Goal: Transaction & Acquisition: Book appointment/travel/reservation

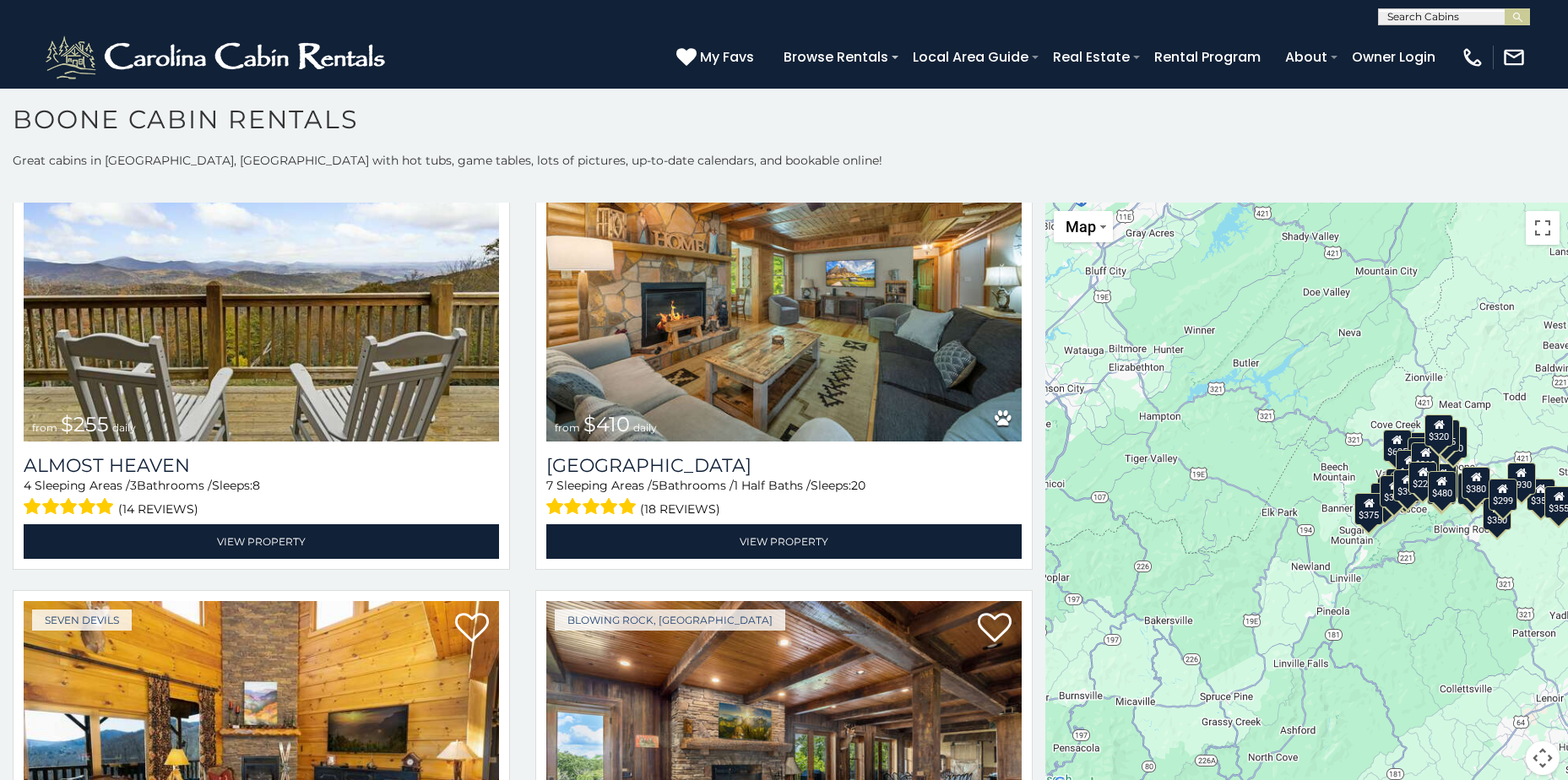
scroll to position [4463, 0]
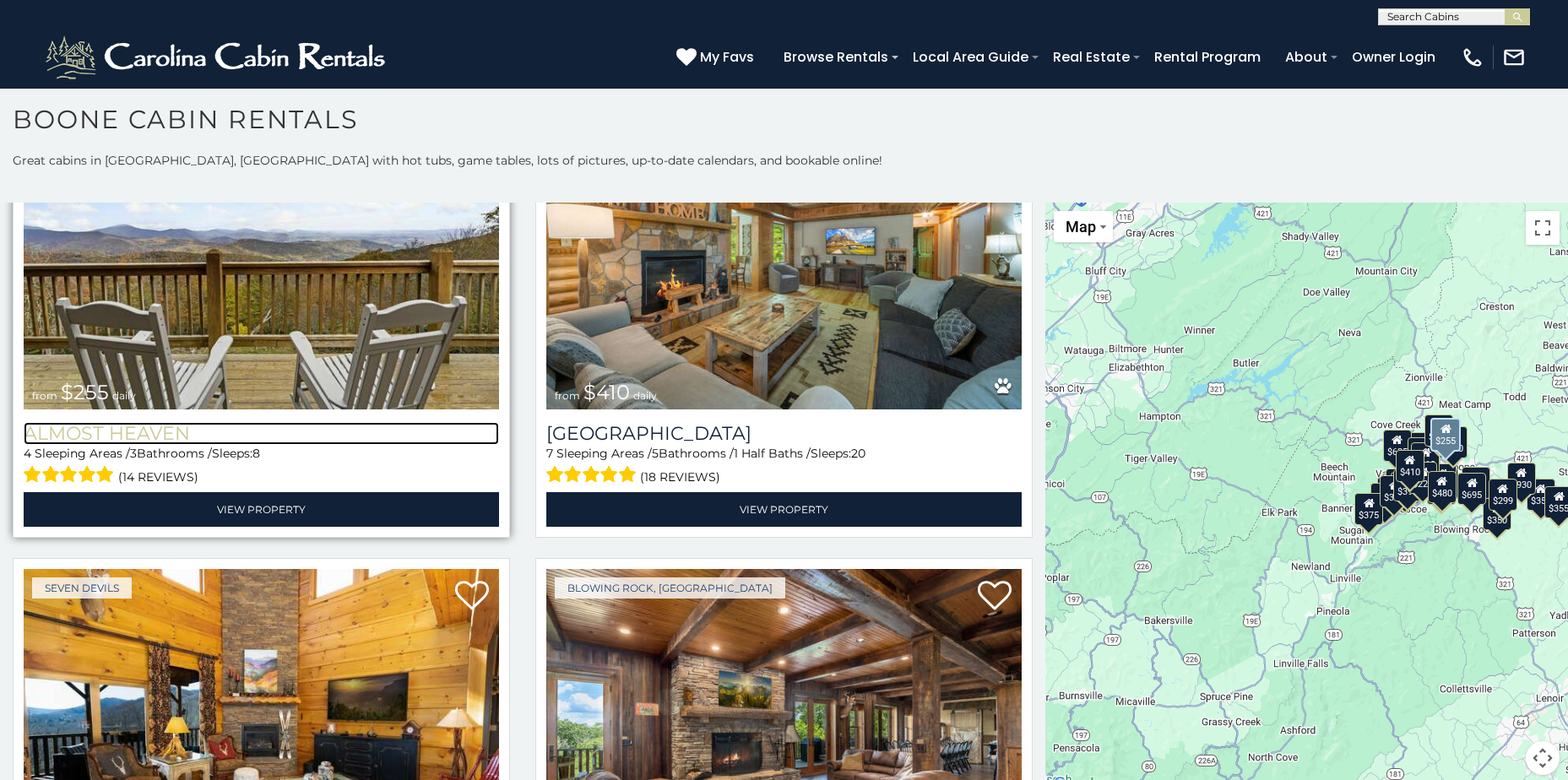
click at [143, 422] on h3 "Almost Heaven" at bounding box center [261, 434] width 475 height 23
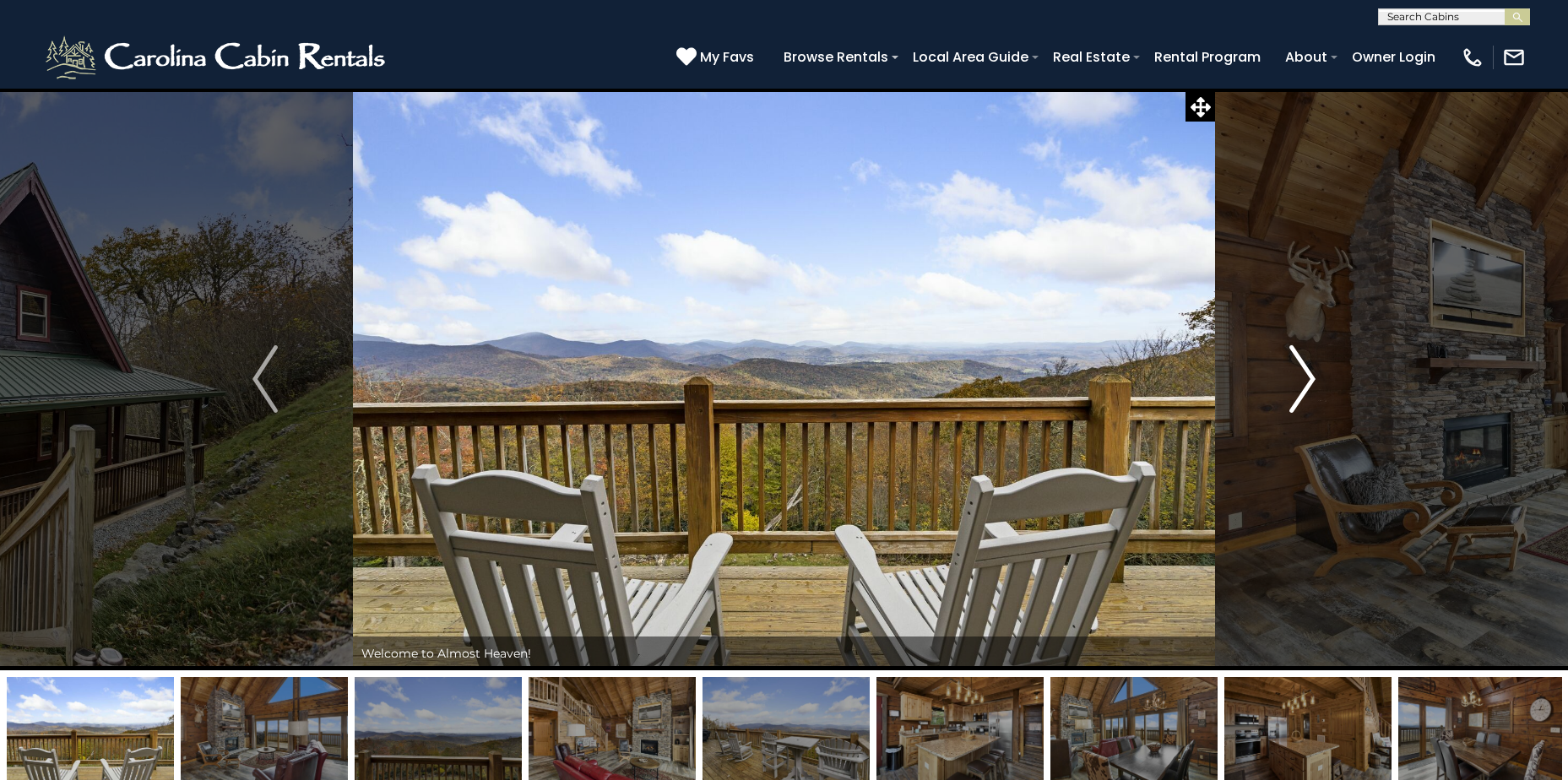
click at [1309, 378] on img "Next" at bounding box center [1303, 379] width 26 height 67
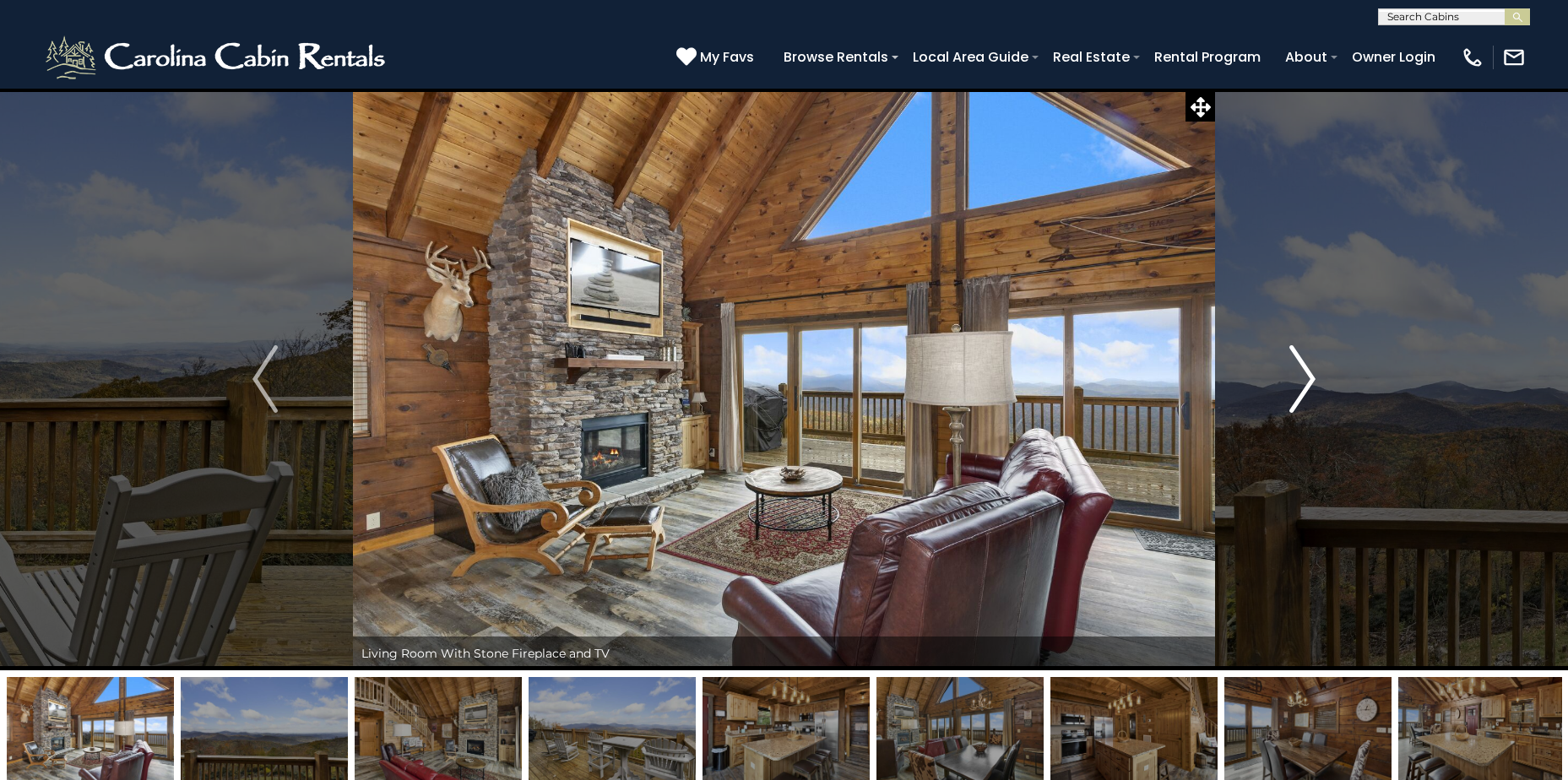
click at [1309, 378] on img "Next" at bounding box center [1303, 379] width 26 height 67
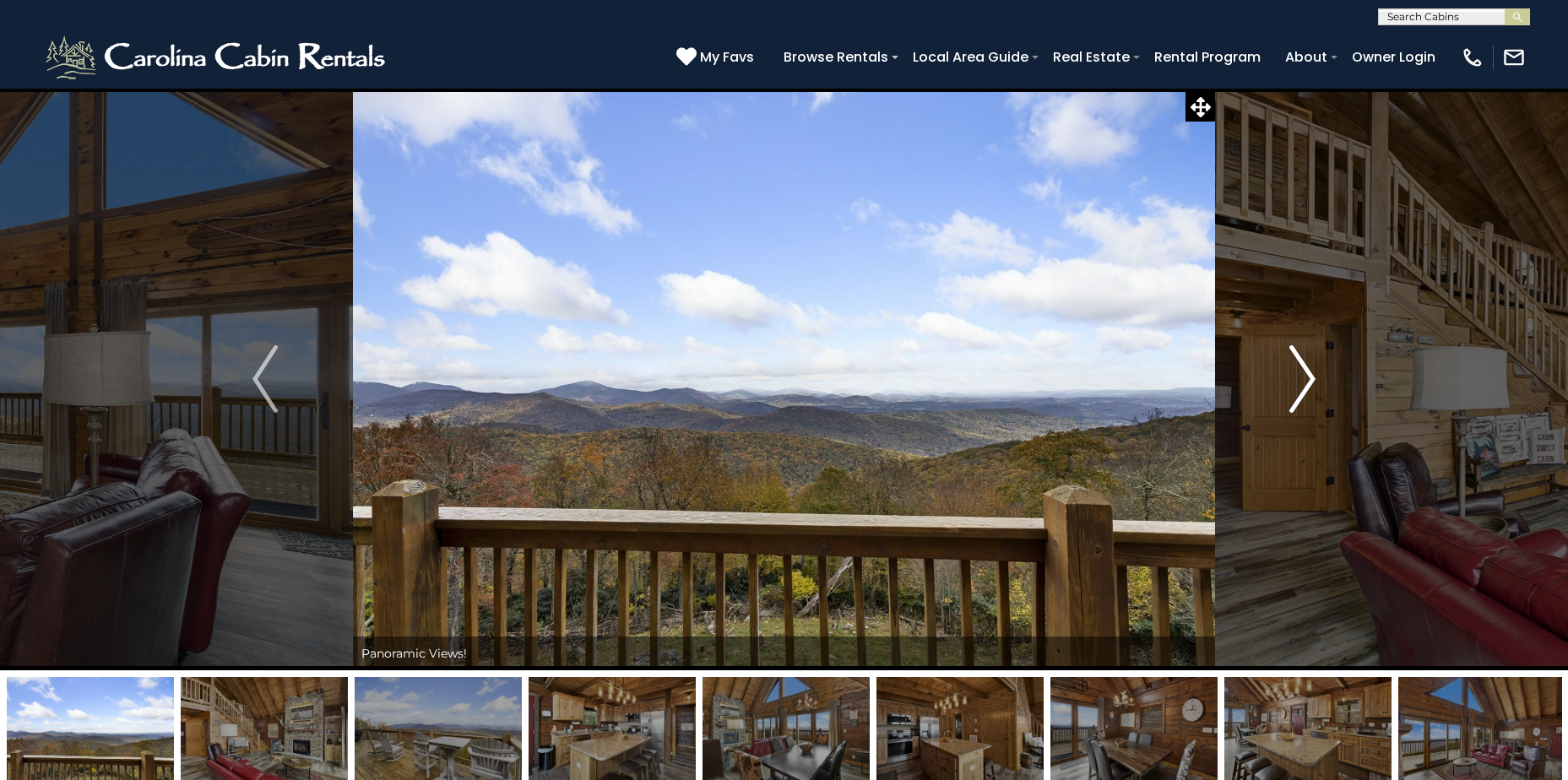
click at [1309, 378] on img "Next" at bounding box center [1303, 379] width 26 height 67
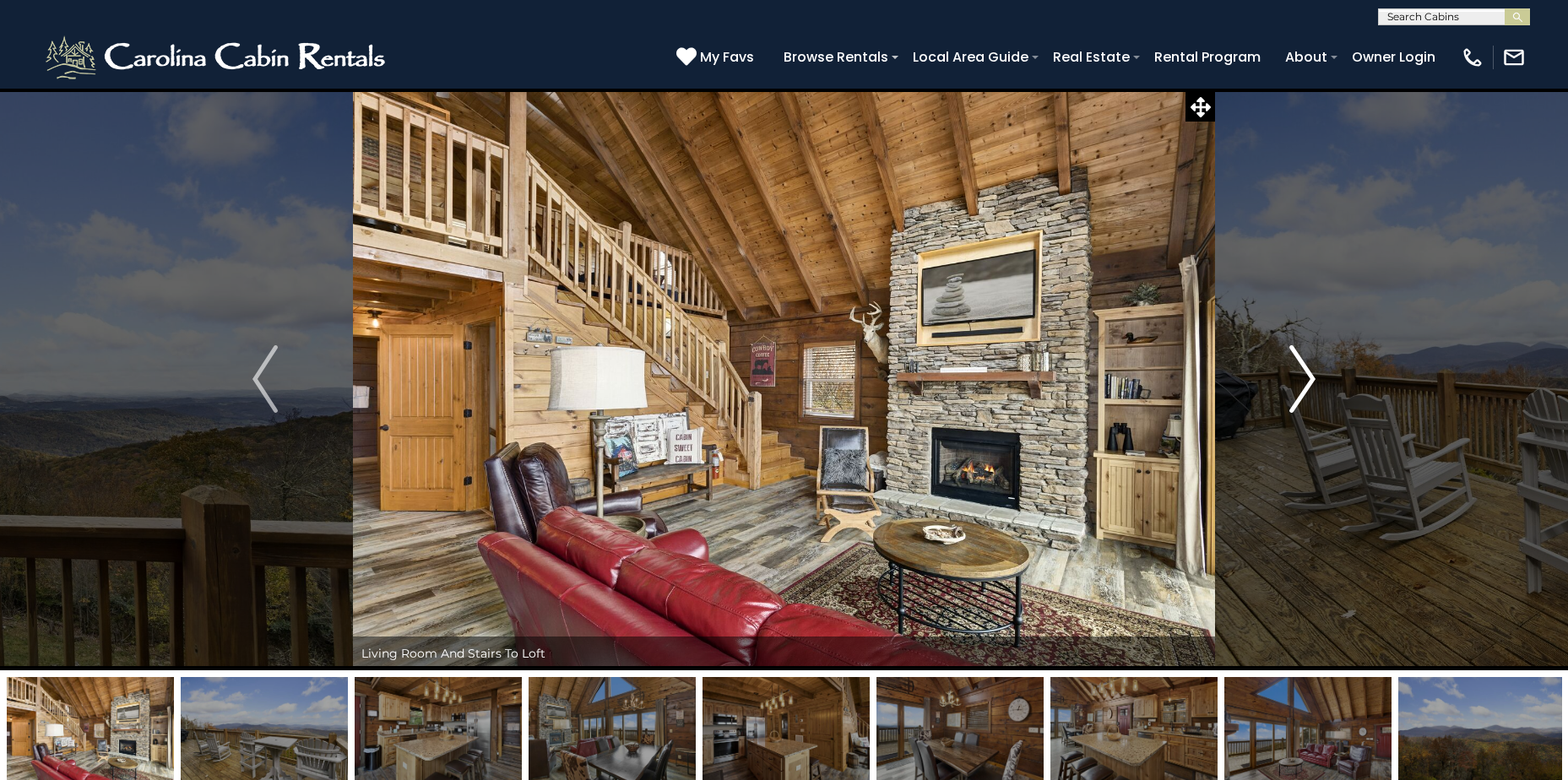
click at [1310, 378] on img "Next" at bounding box center [1303, 379] width 26 height 67
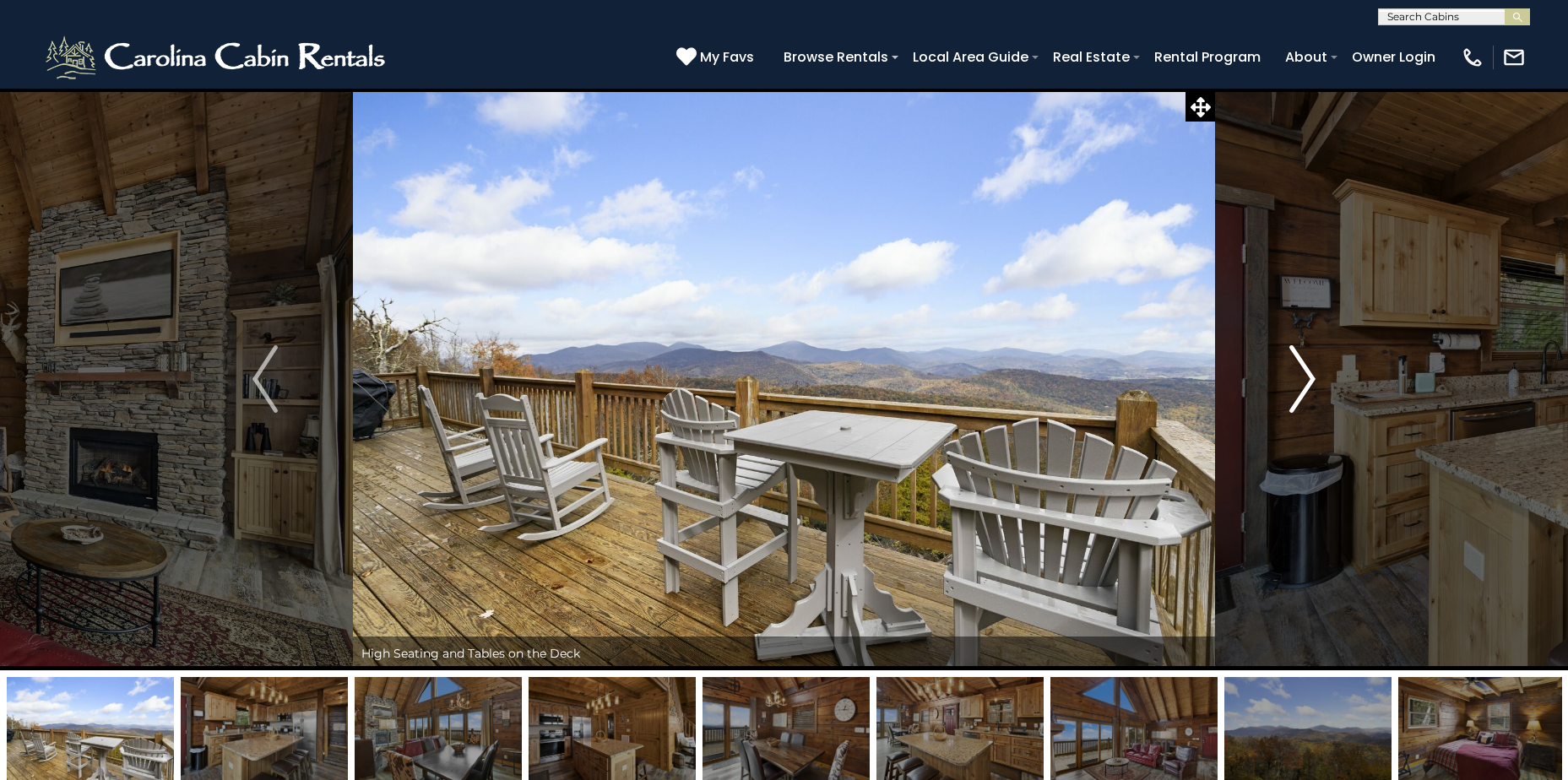
click at [1310, 378] on img "Next" at bounding box center [1303, 379] width 26 height 67
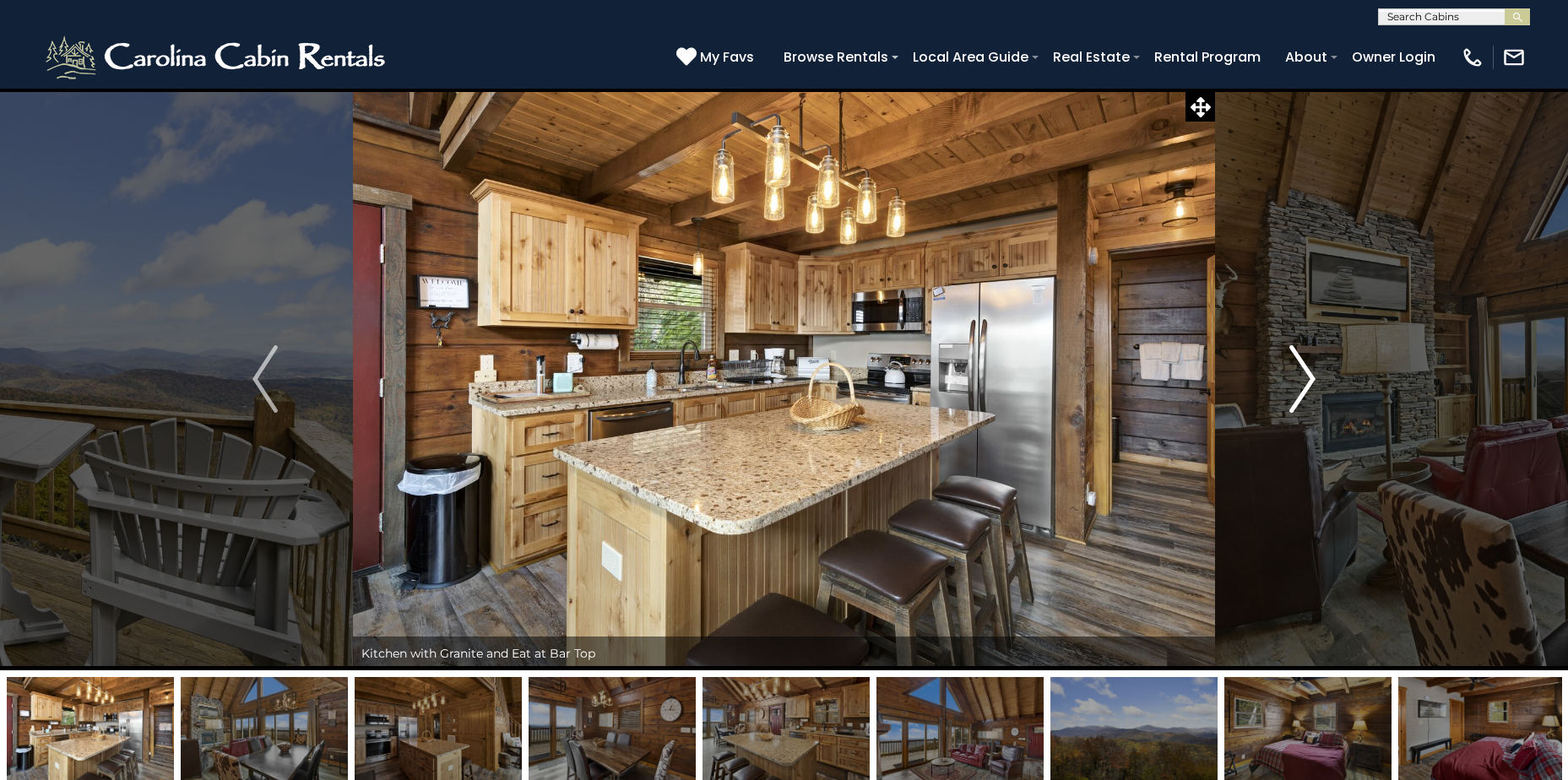
click at [1310, 377] on img "Next" at bounding box center [1303, 379] width 26 height 67
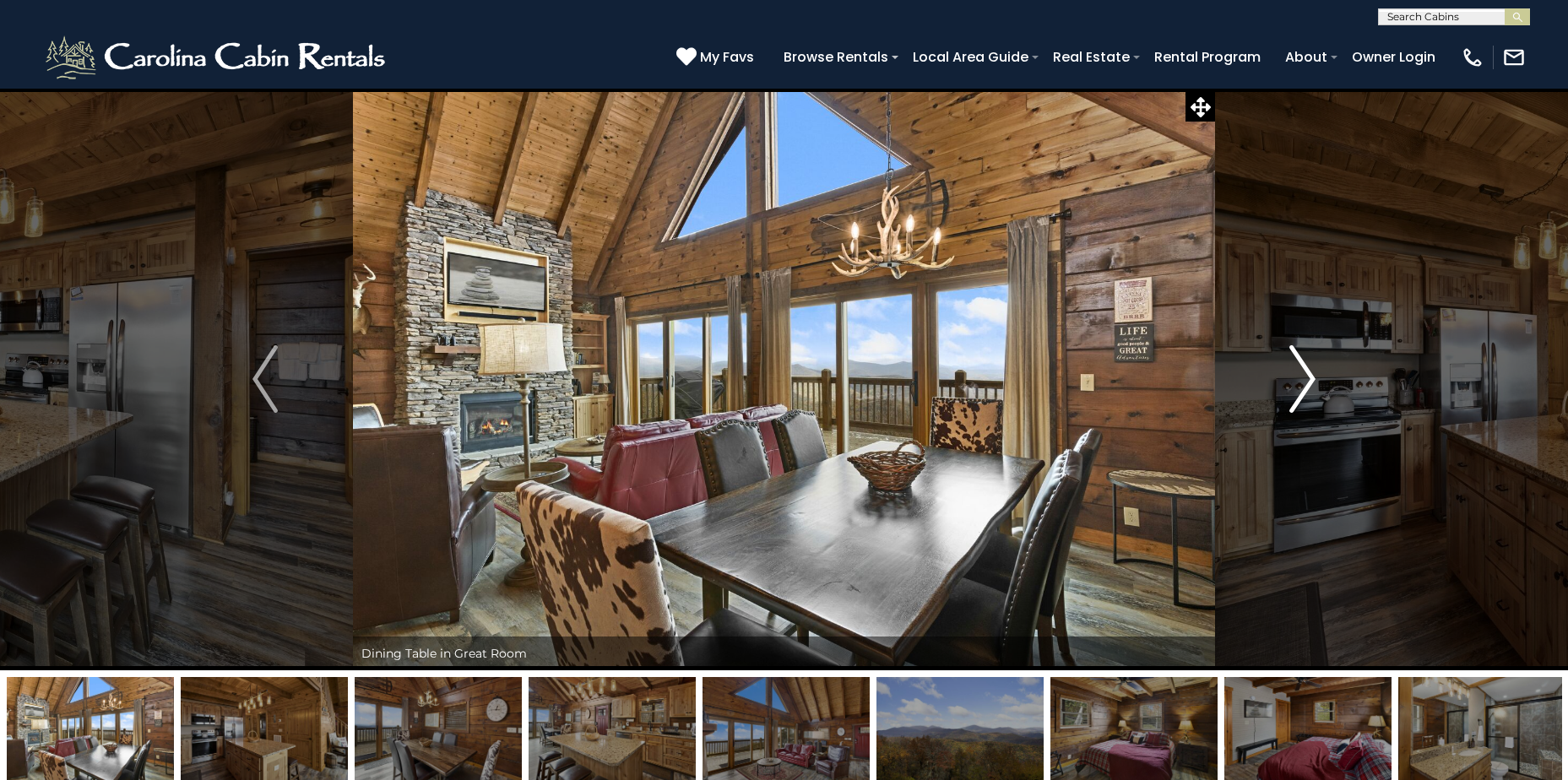
click at [1310, 377] on img "Next" at bounding box center [1303, 379] width 26 height 67
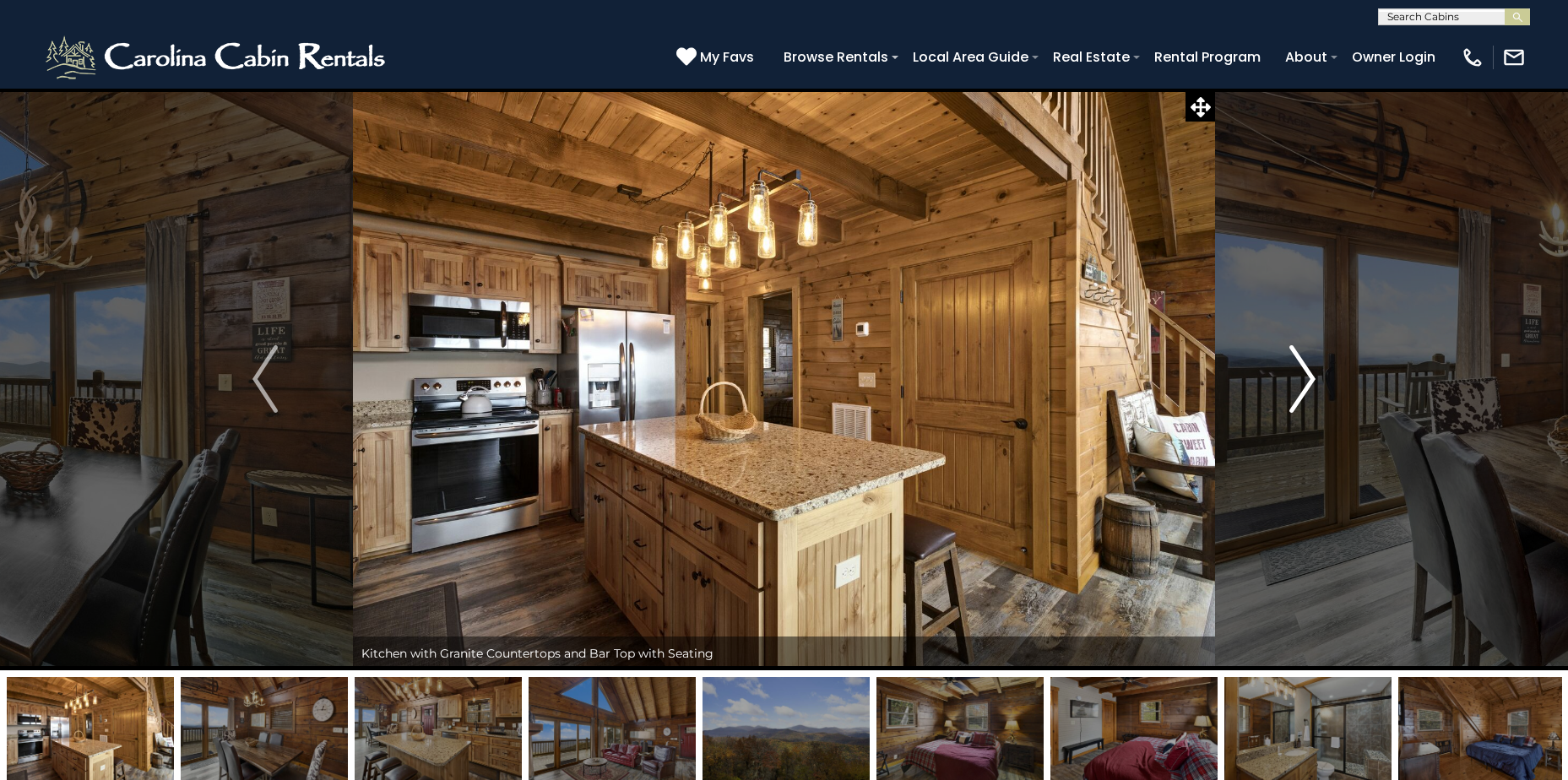
click at [1310, 377] on img "Next" at bounding box center [1303, 379] width 26 height 67
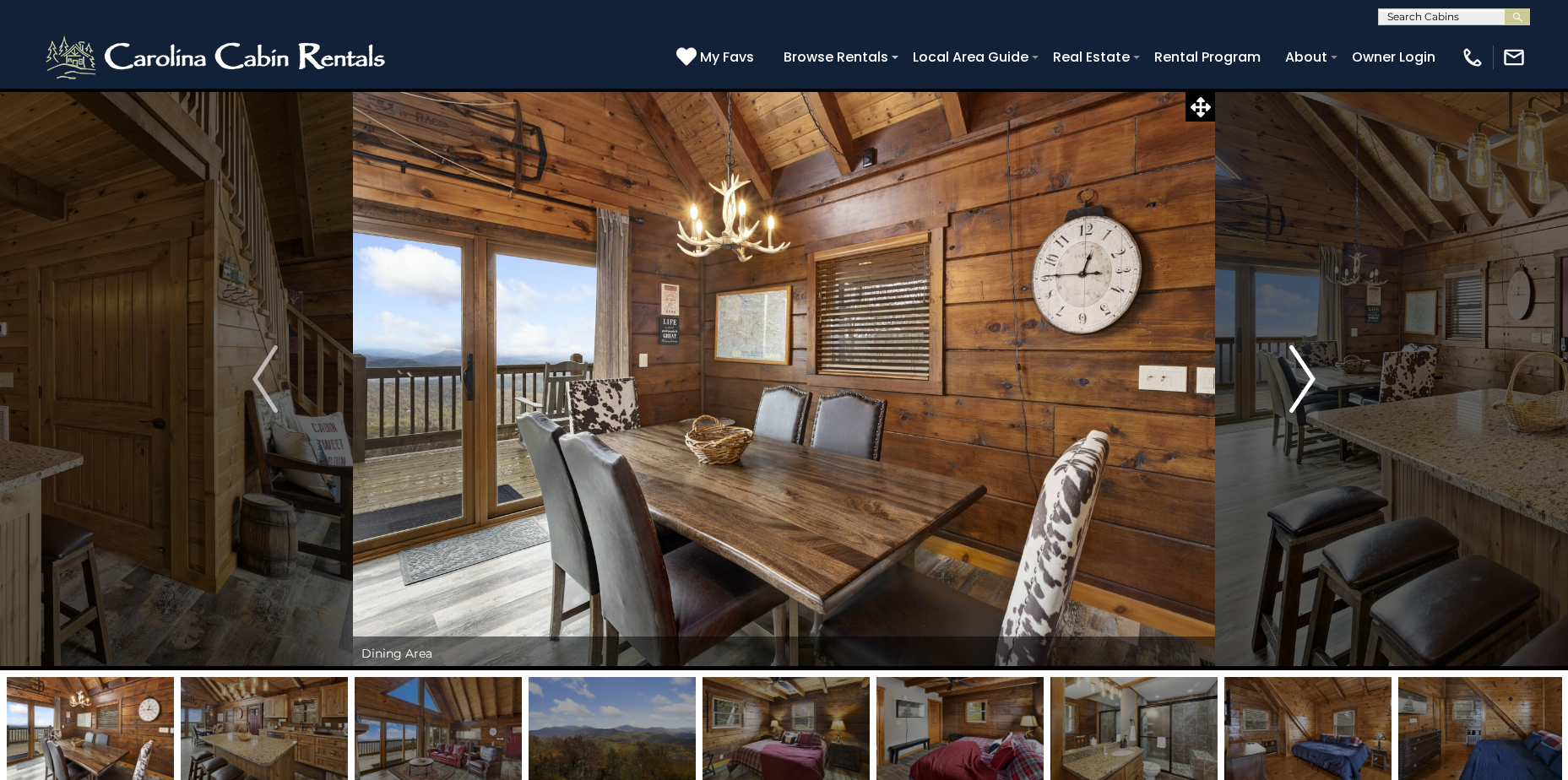
click at [1310, 377] on img "Next" at bounding box center [1303, 379] width 26 height 67
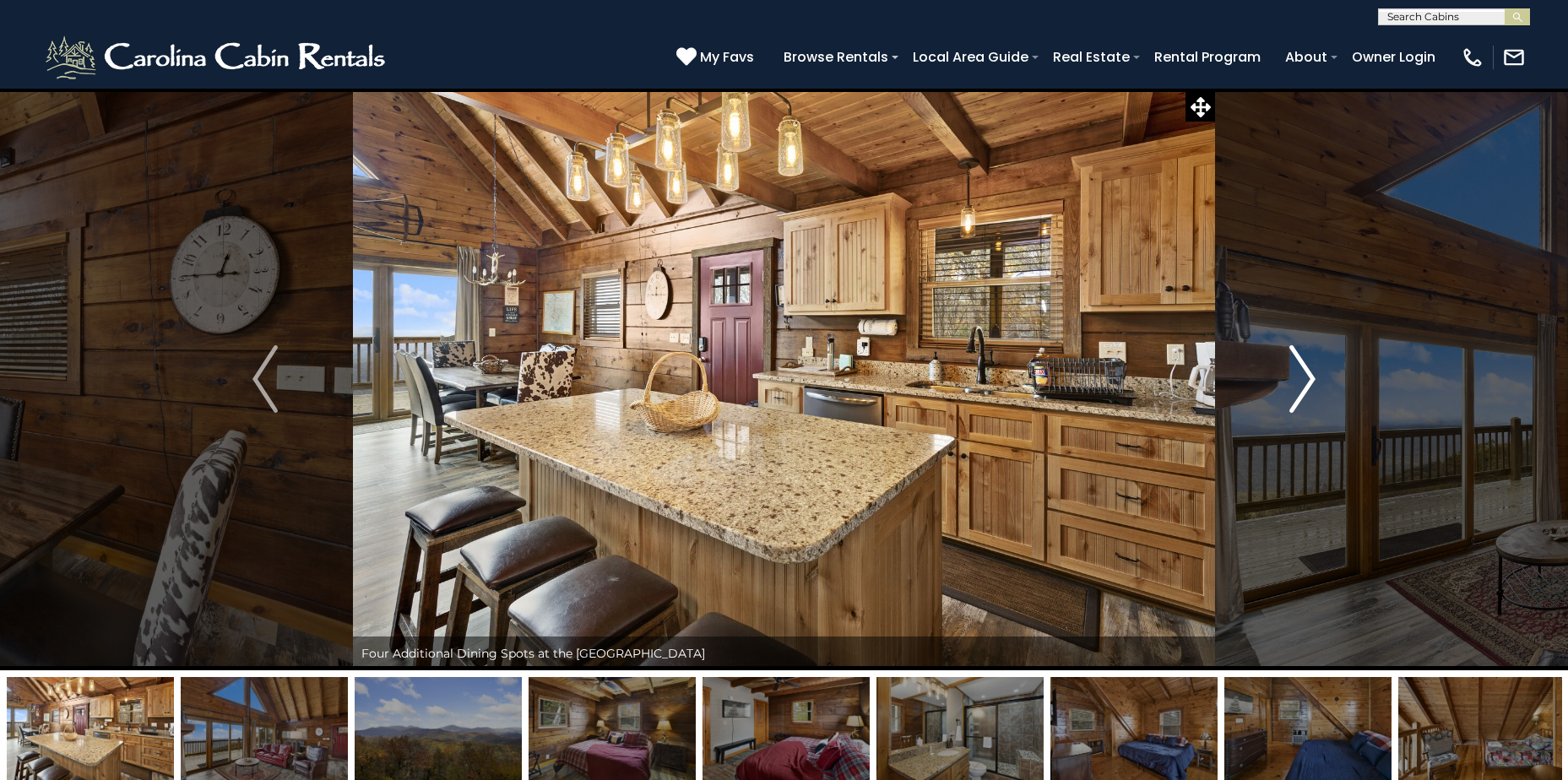
click at [1310, 377] on img "Next" at bounding box center [1303, 379] width 26 height 67
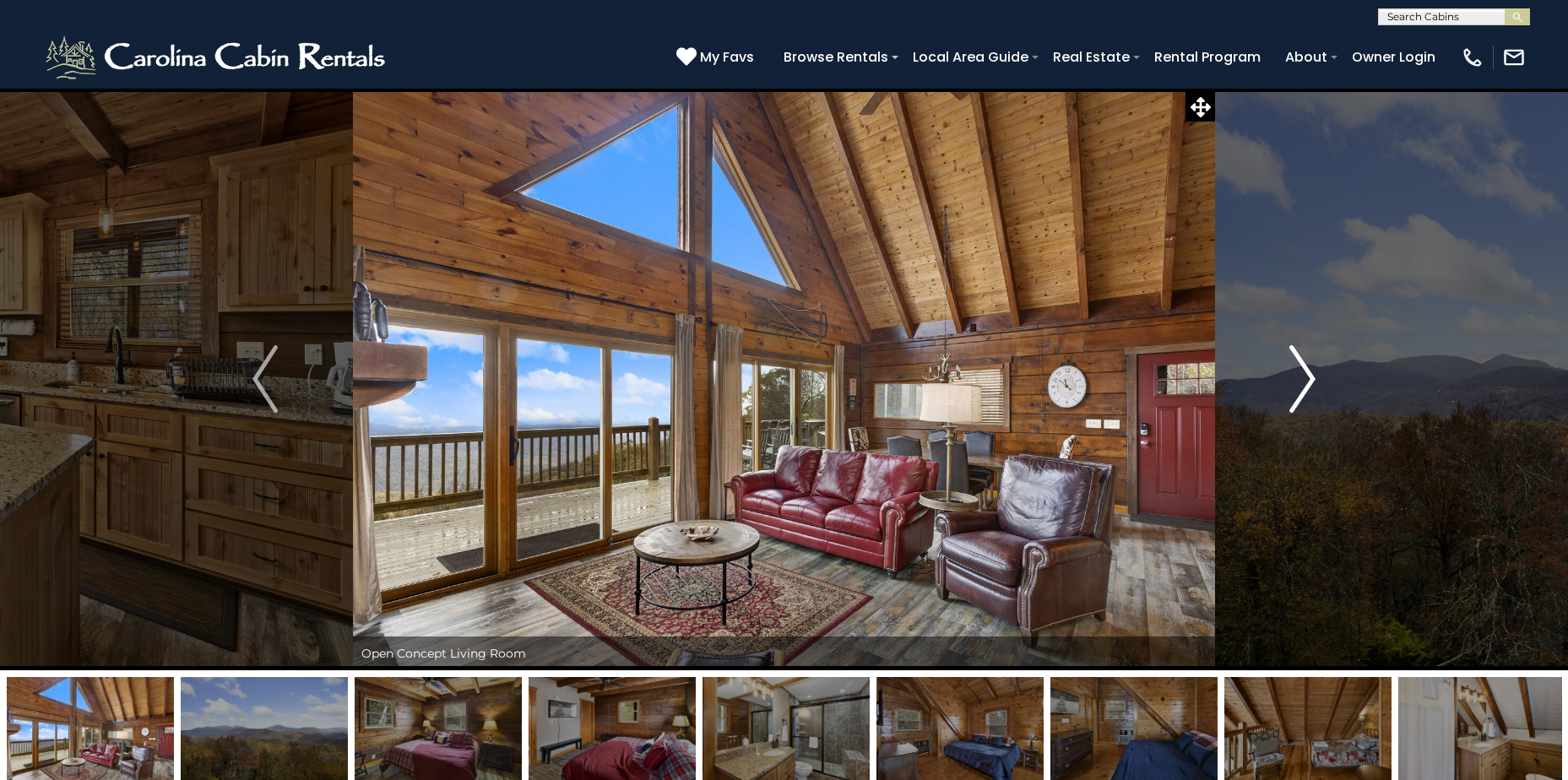
click at [1310, 377] on img "Next" at bounding box center [1303, 379] width 26 height 67
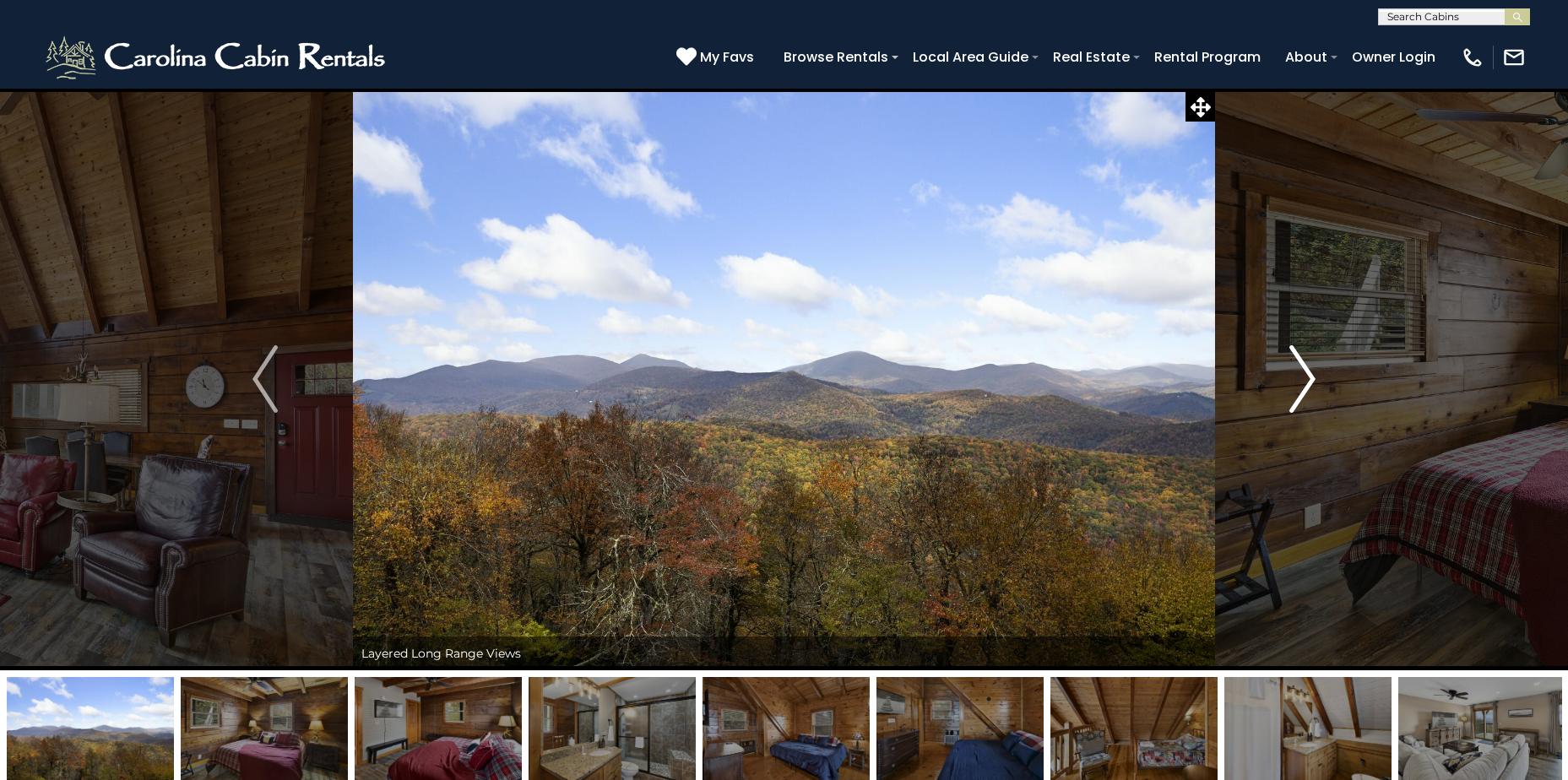
click at [1310, 377] on img "Next" at bounding box center [1303, 379] width 26 height 67
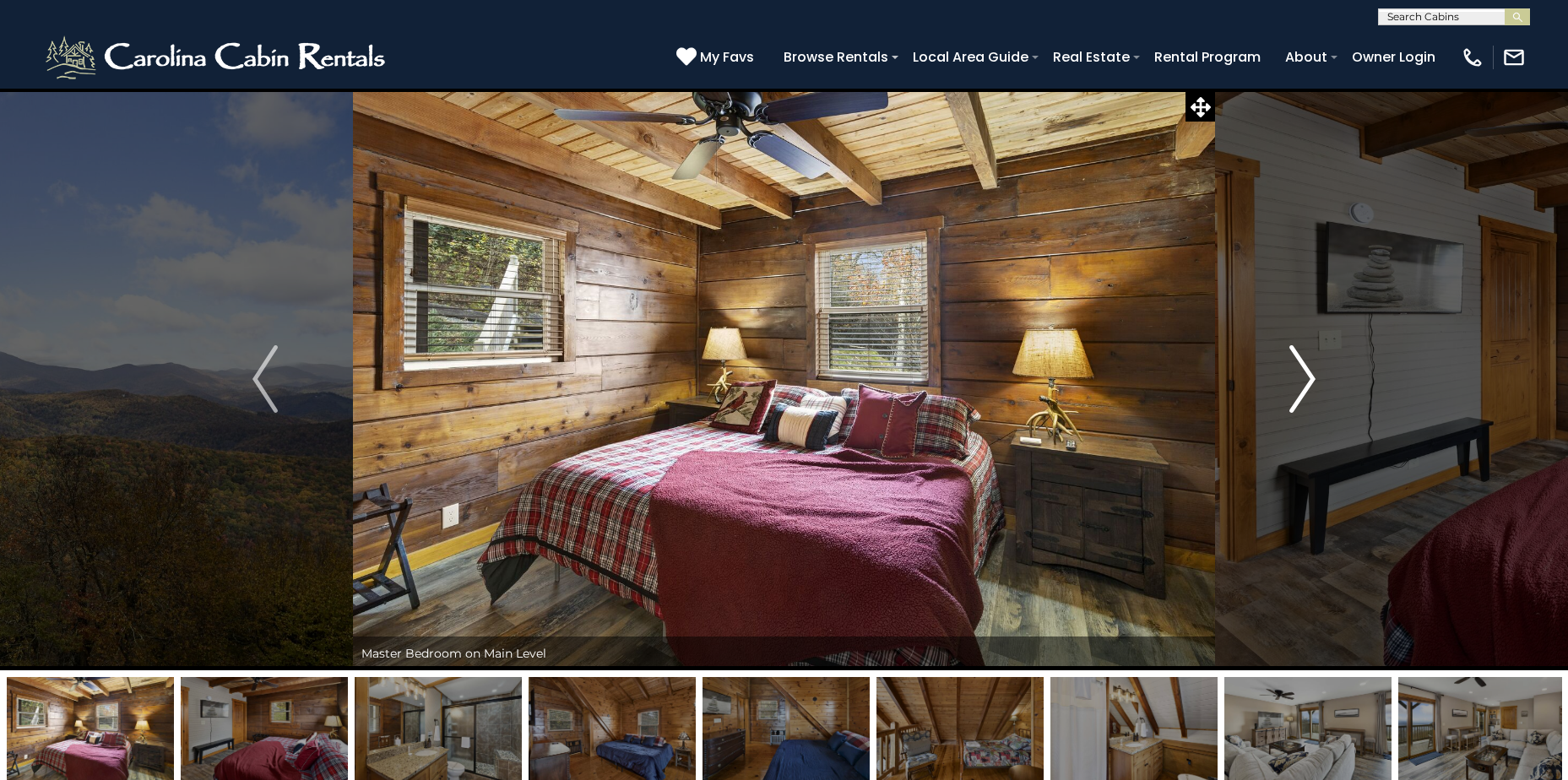
click at [1310, 377] on img "Next" at bounding box center [1303, 379] width 26 height 67
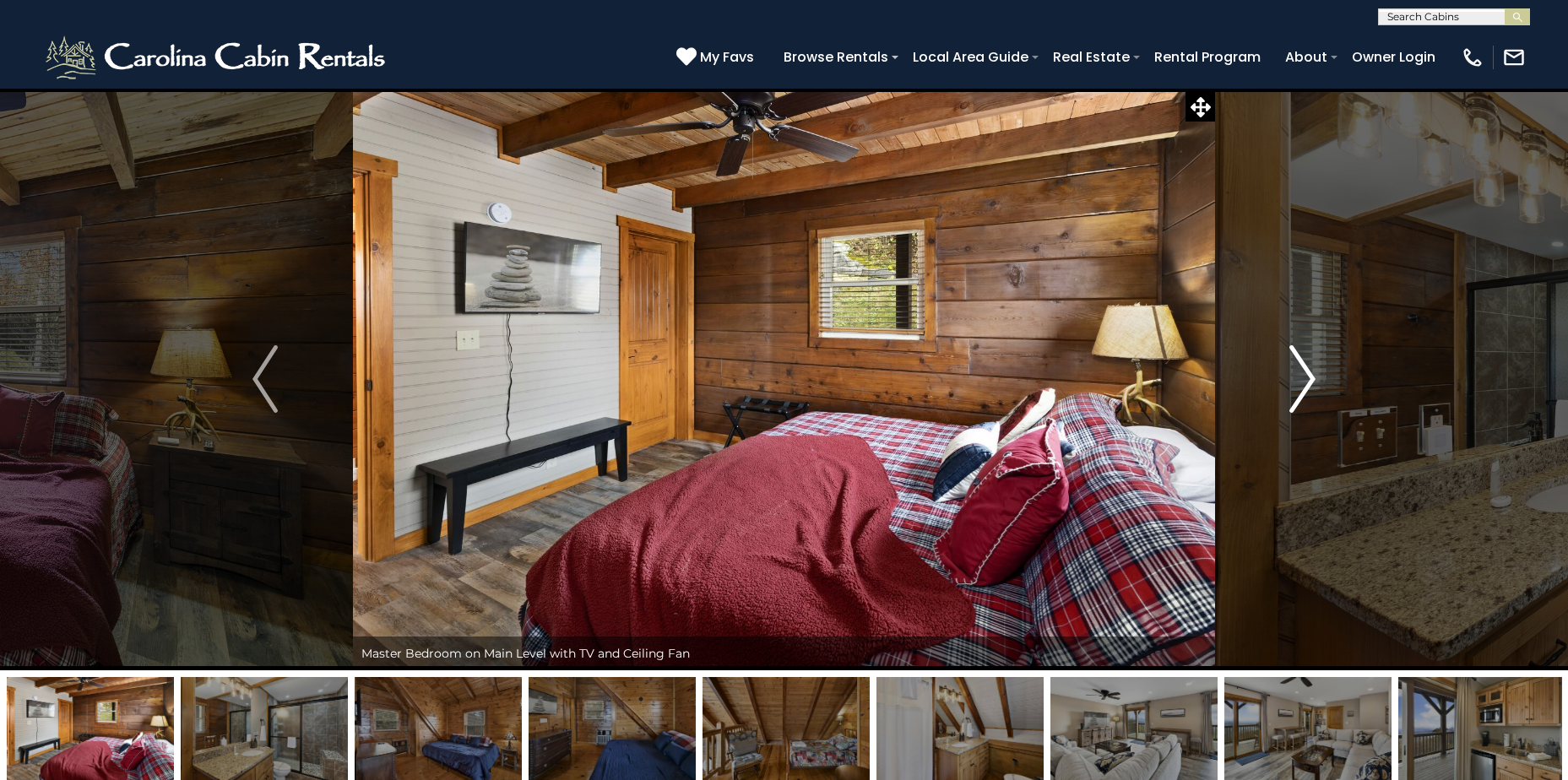
click at [1310, 377] on img "Next" at bounding box center [1303, 379] width 26 height 67
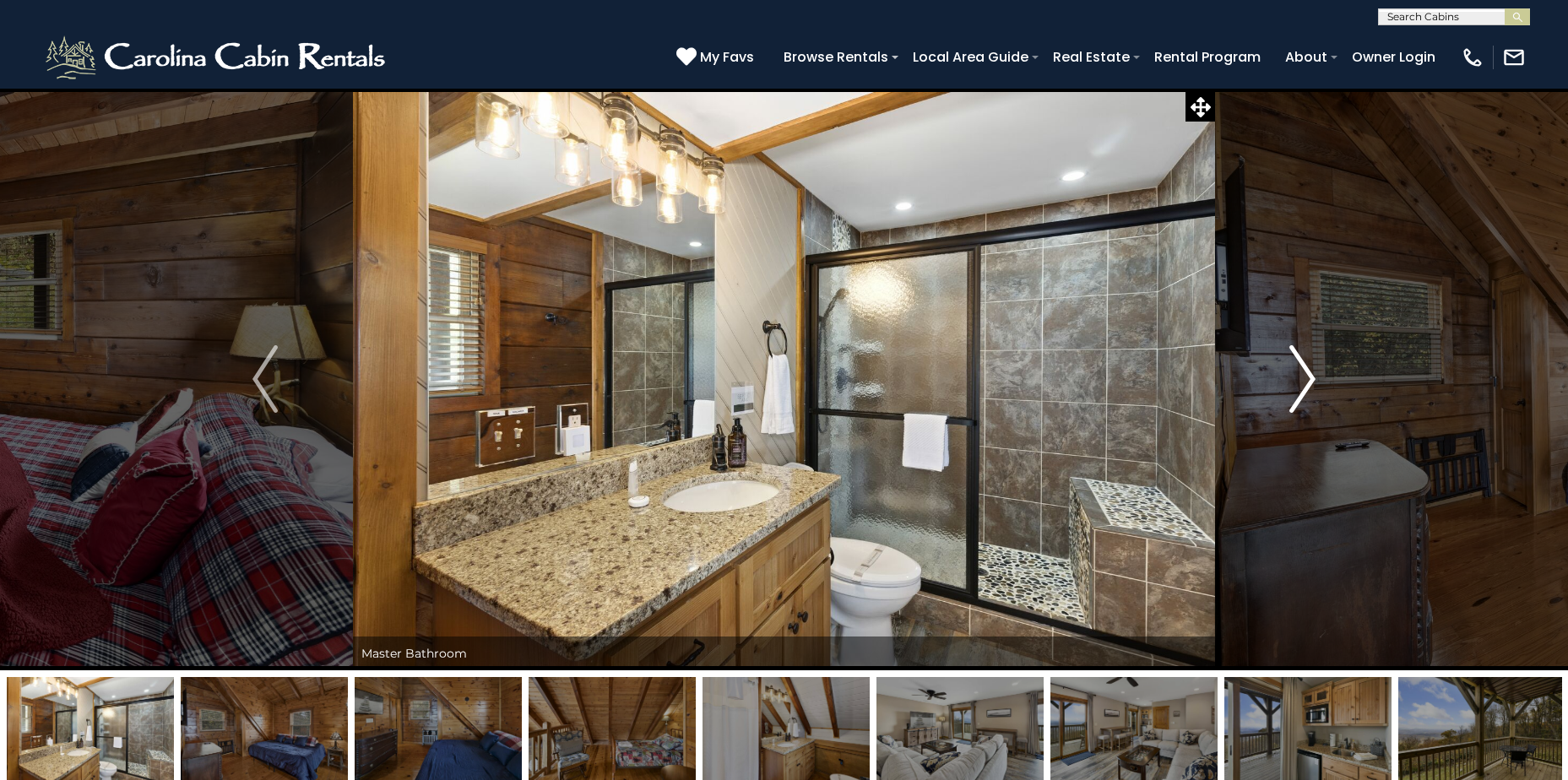
click at [1310, 377] on img "Next" at bounding box center [1303, 379] width 26 height 67
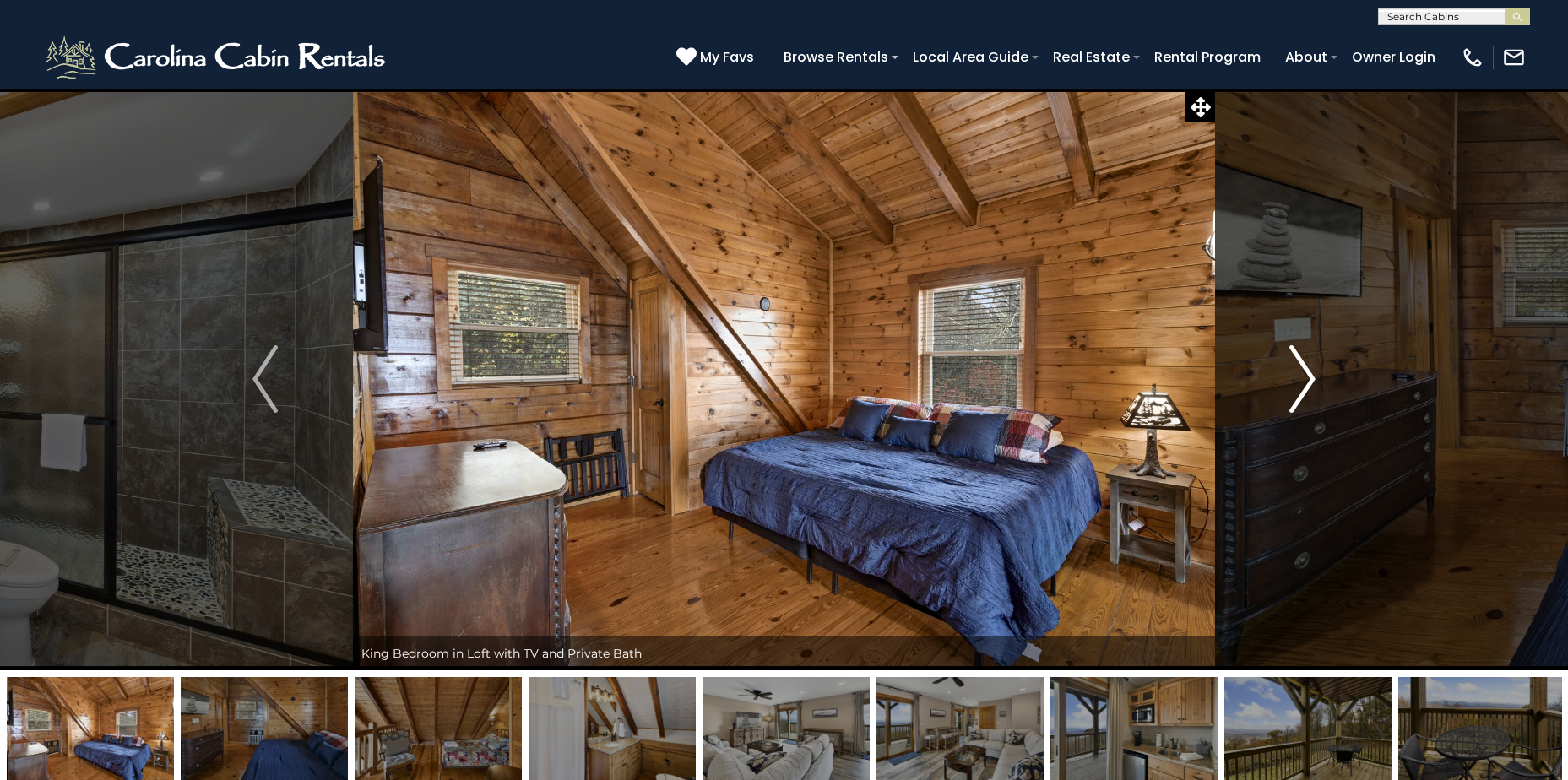
click at [1310, 377] on img "Next" at bounding box center [1303, 379] width 26 height 67
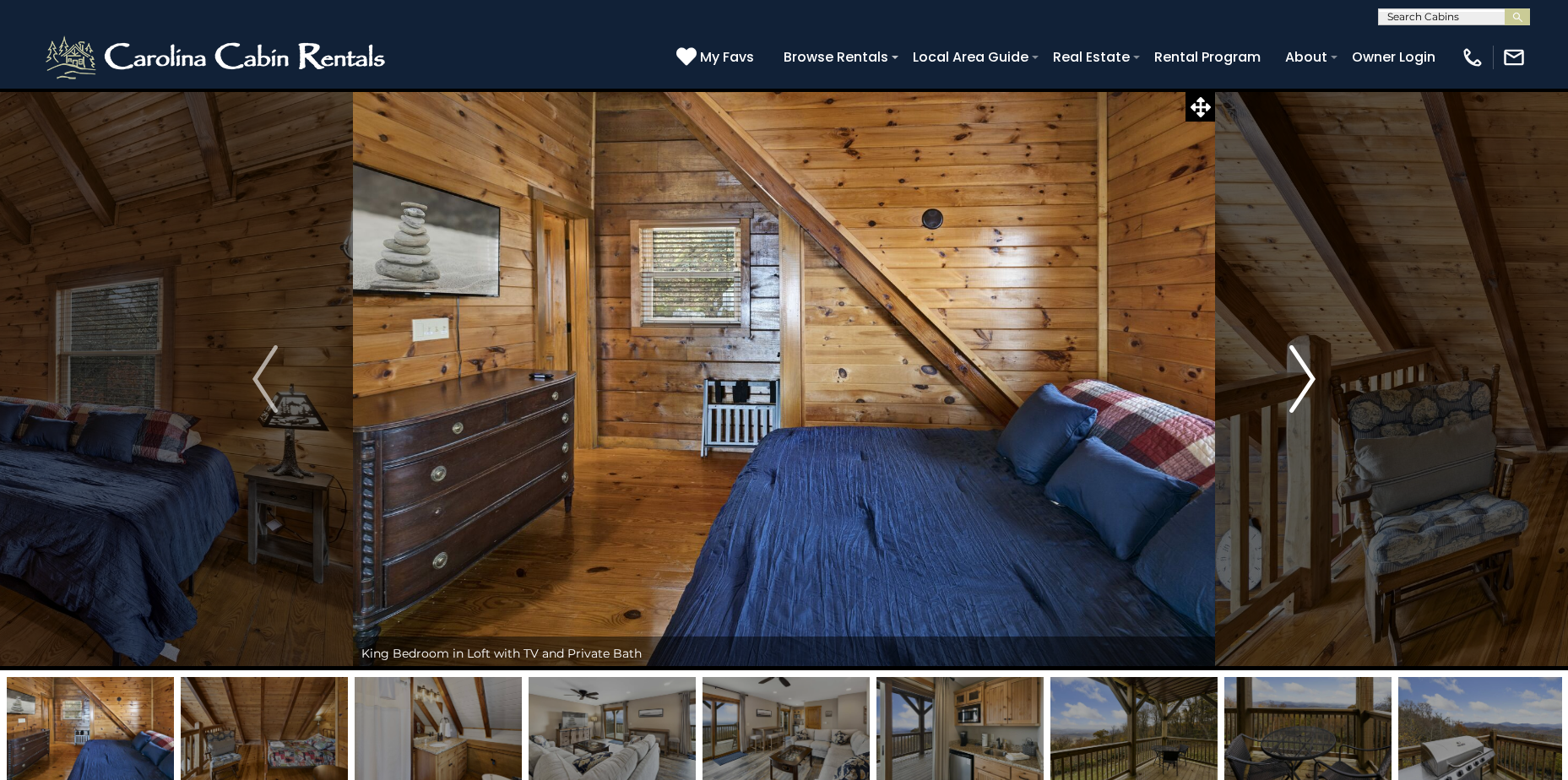
click at [1310, 377] on img "Next" at bounding box center [1303, 379] width 26 height 67
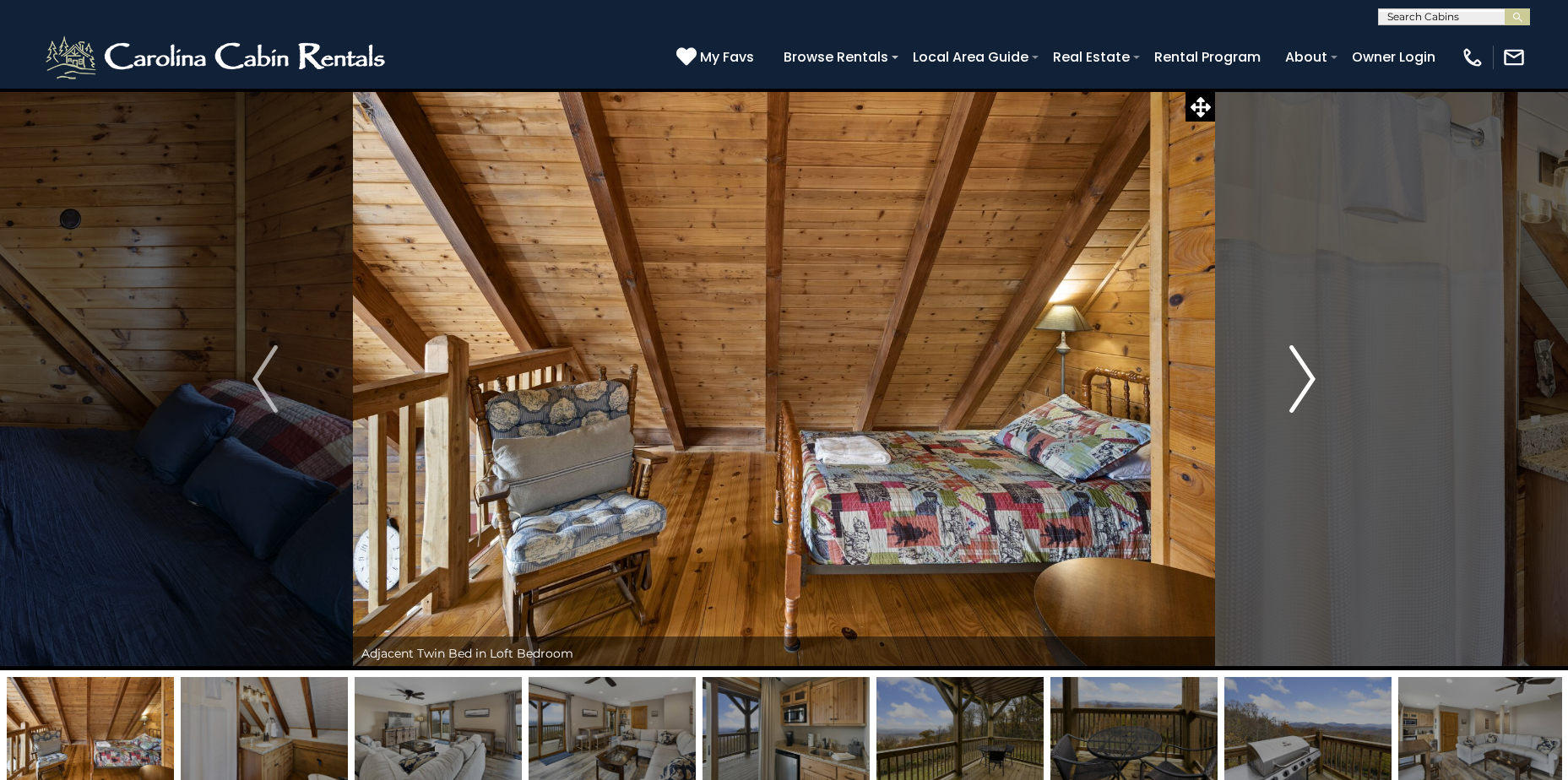
click at [1310, 377] on img "Next" at bounding box center [1303, 379] width 26 height 67
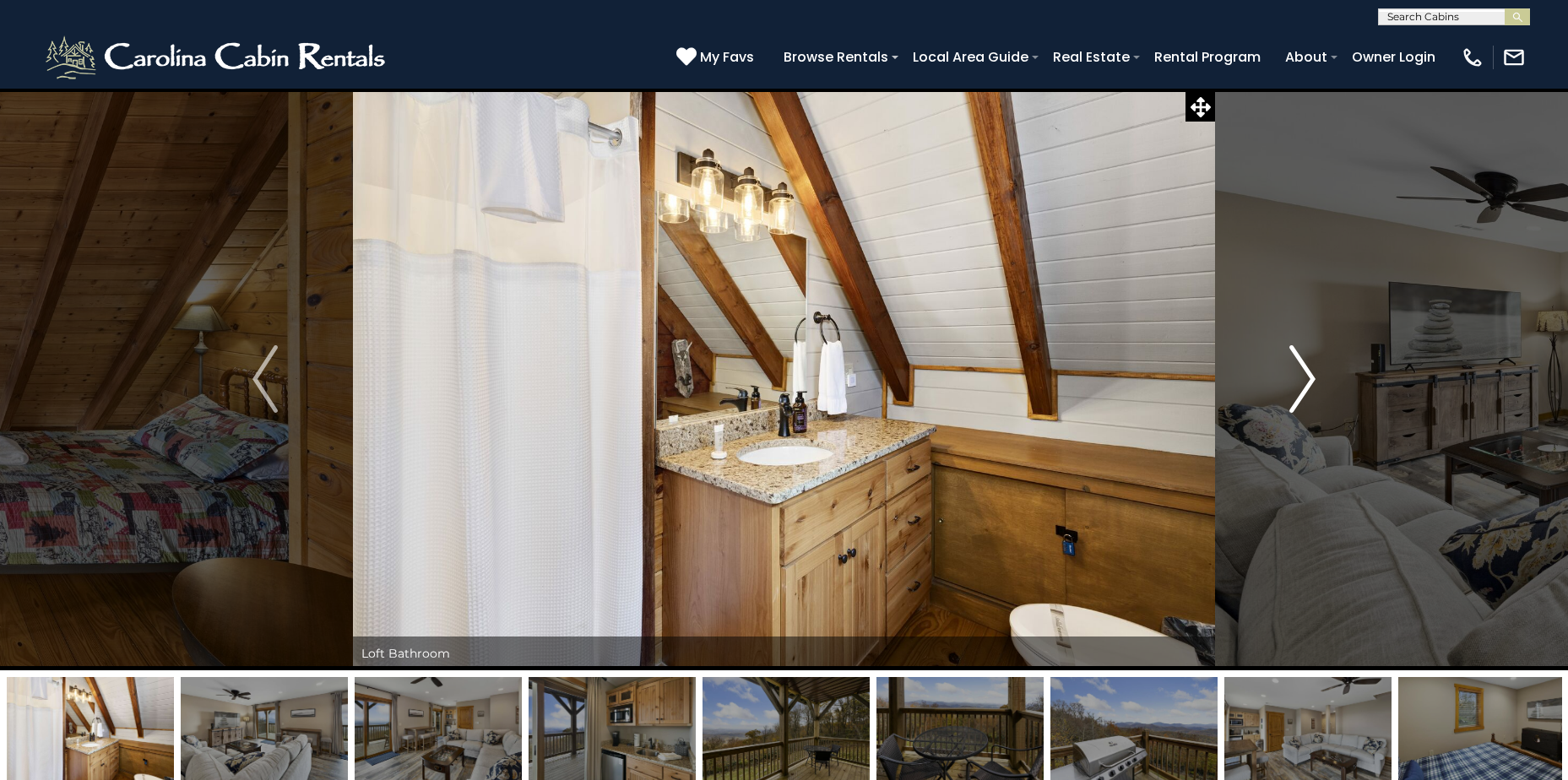
click at [1310, 377] on img "Next" at bounding box center [1303, 379] width 26 height 67
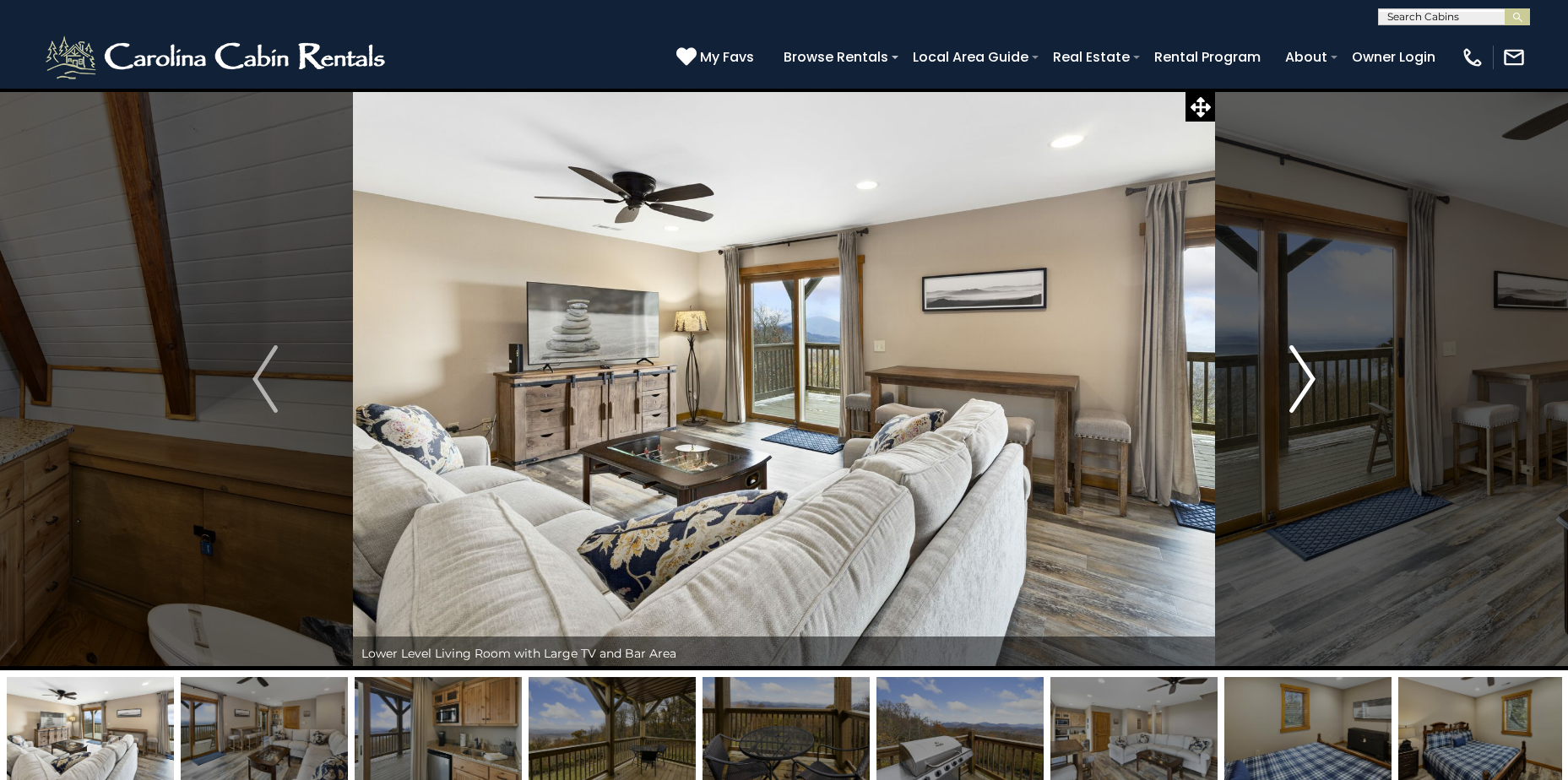
click at [1310, 377] on img "Next" at bounding box center [1303, 379] width 26 height 67
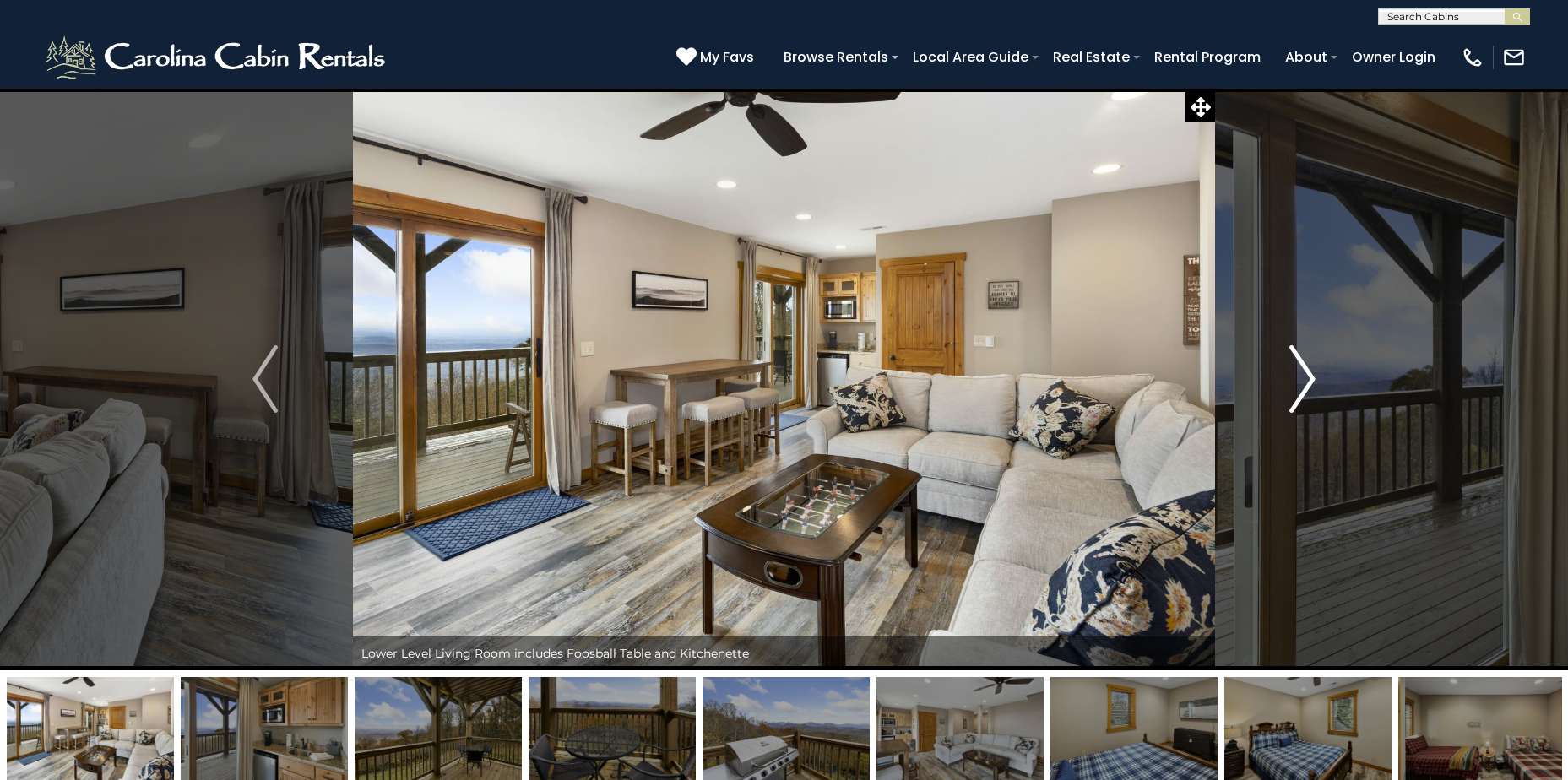
drag, startPoint x: 1310, startPoint y: 377, endPoint x: 1301, endPoint y: 363, distance: 16.6
click at [1301, 363] on img "Next" at bounding box center [1303, 379] width 26 height 67
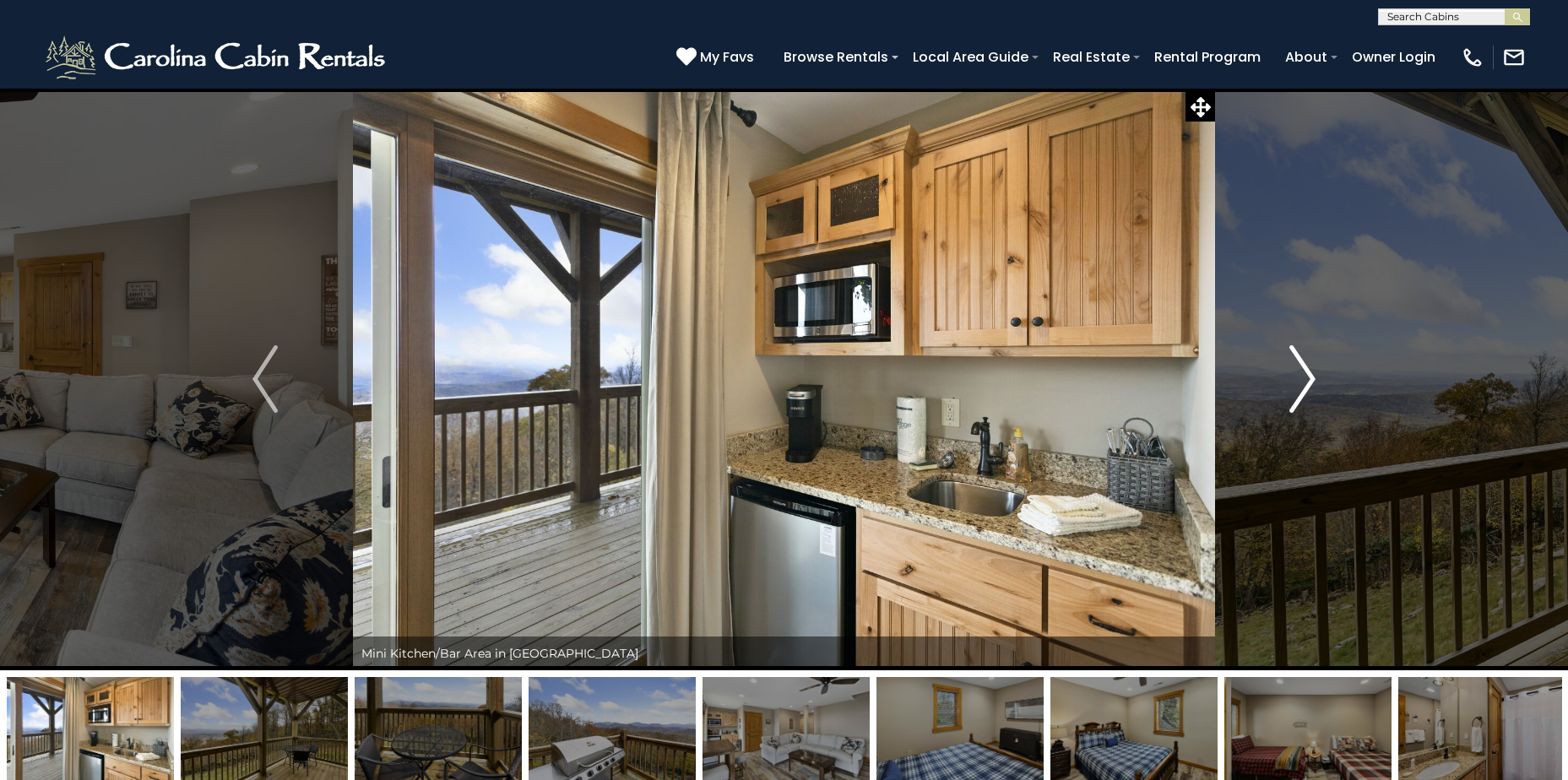
click at [1312, 376] on img "Next" at bounding box center [1303, 379] width 26 height 67
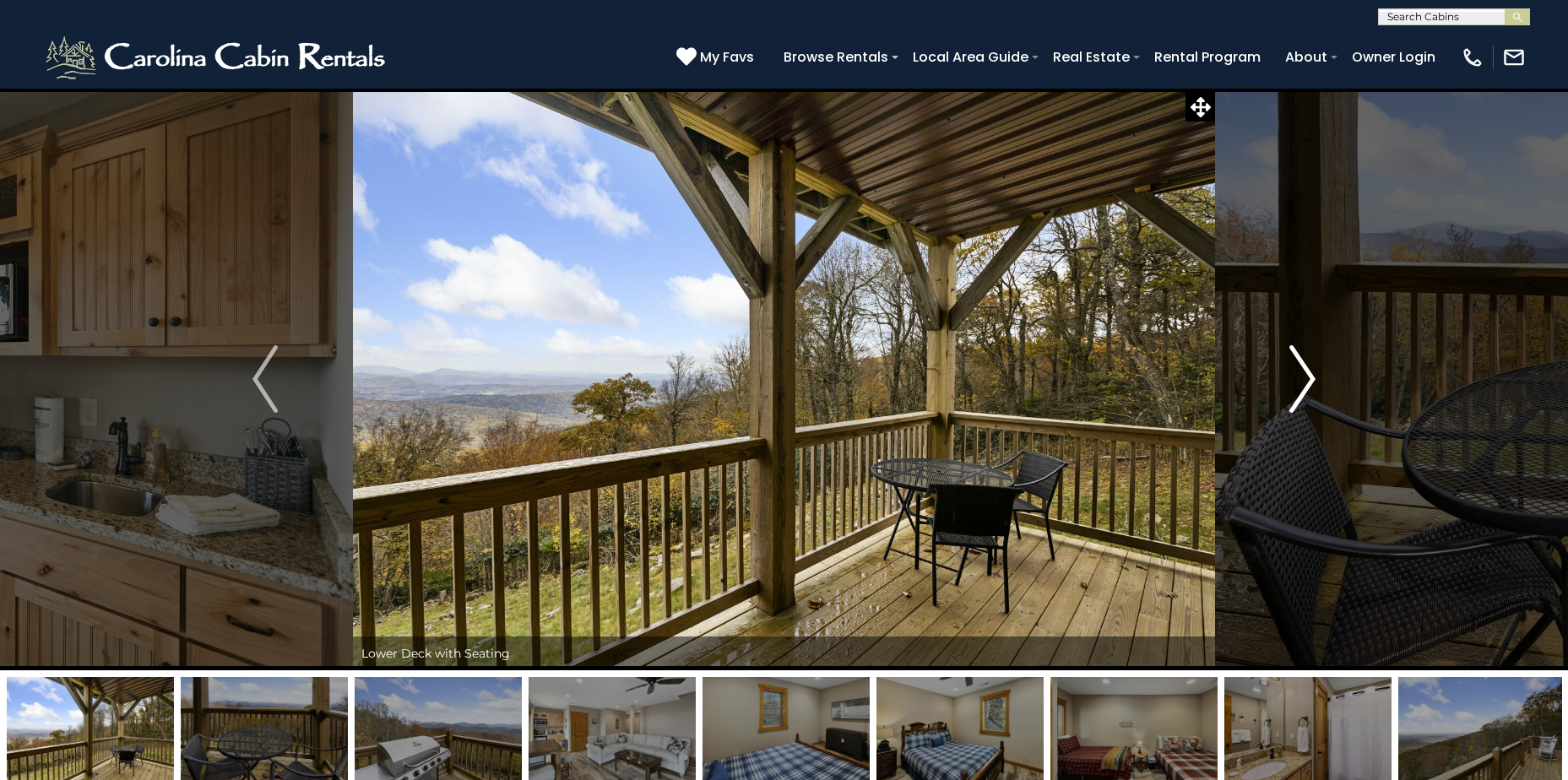
click at [1312, 376] on img "Next" at bounding box center [1303, 379] width 26 height 67
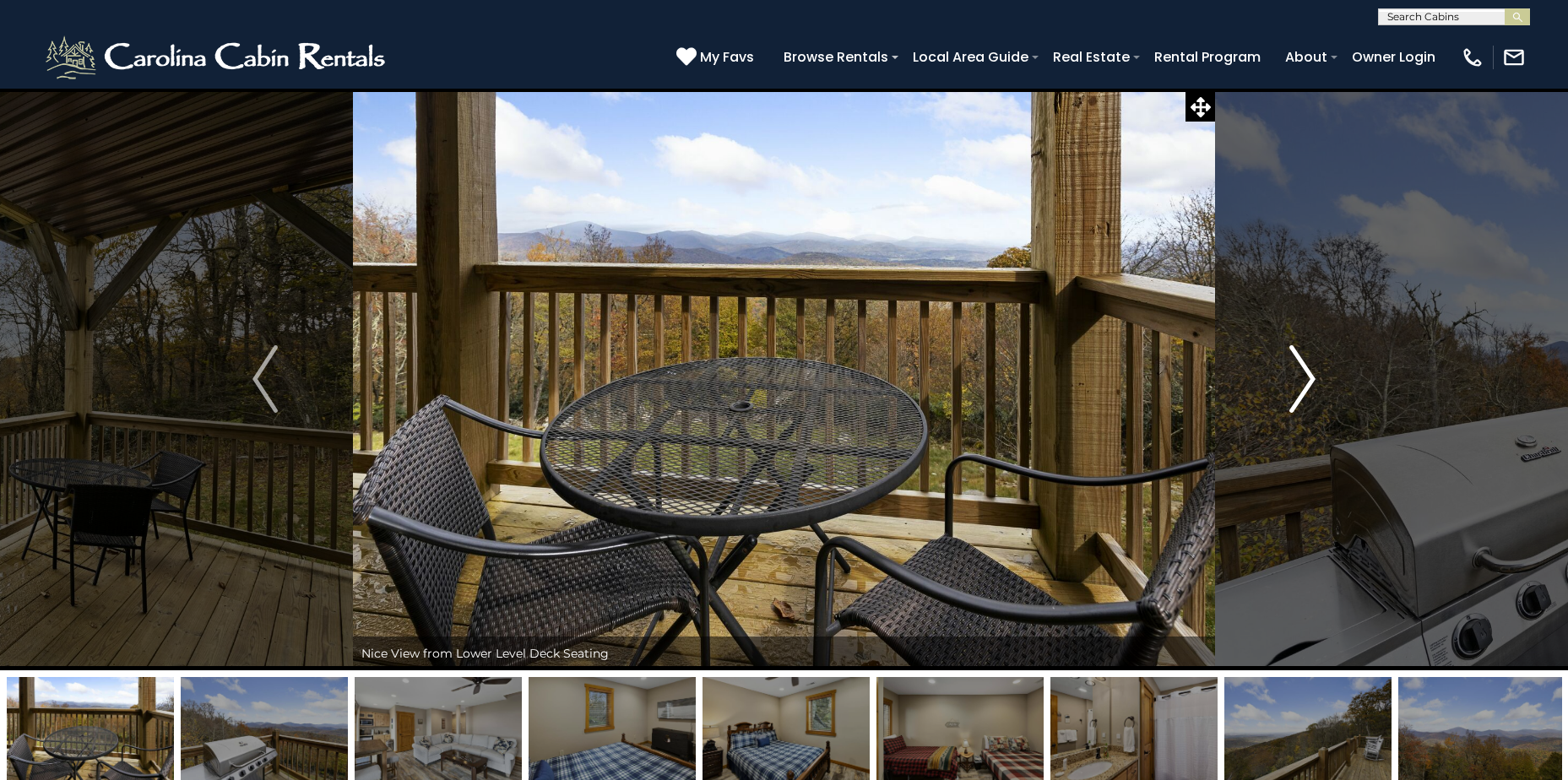
click at [1312, 376] on img "Next" at bounding box center [1303, 379] width 26 height 67
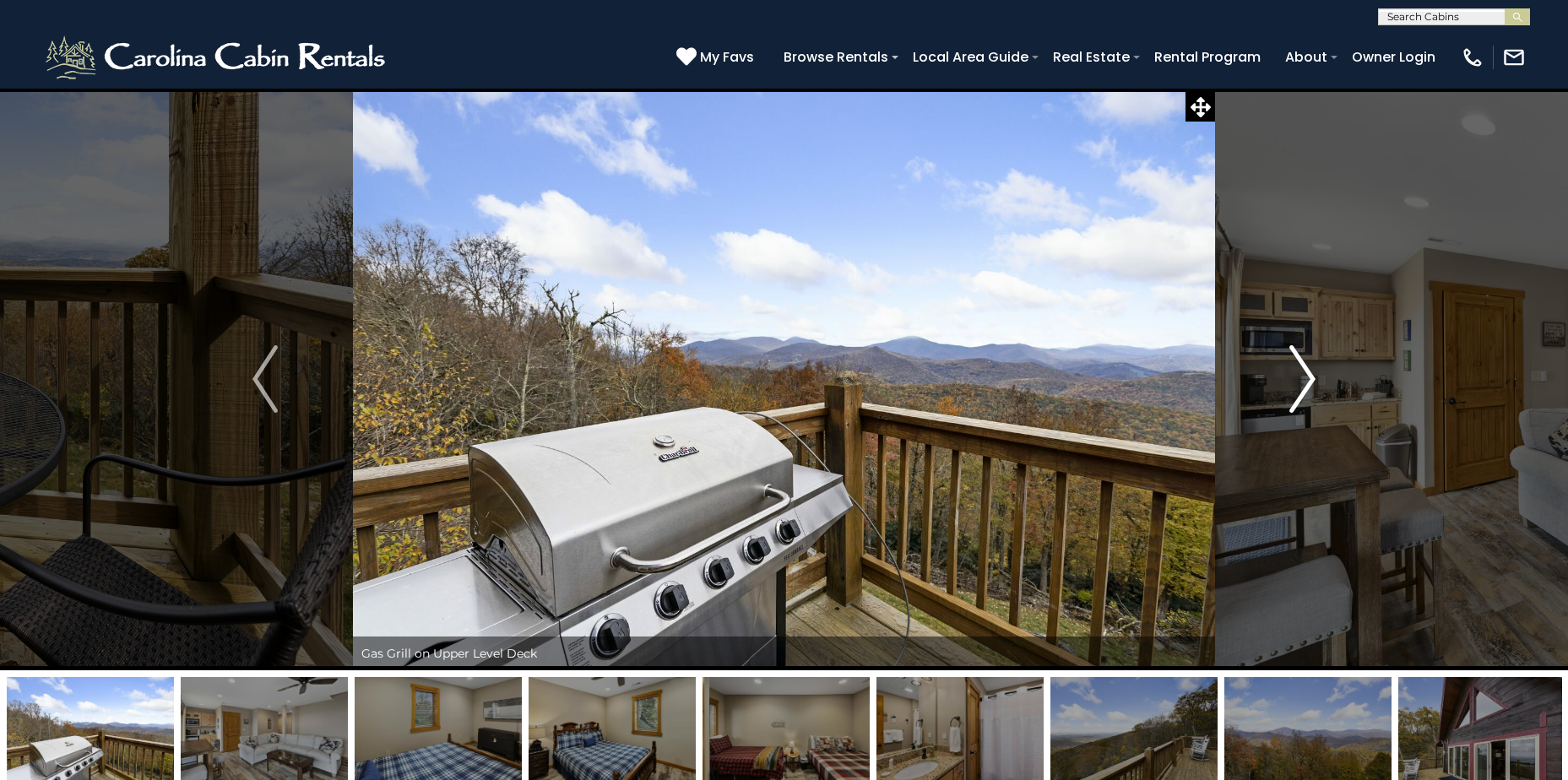
click at [1312, 376] on img "Next" at bounding box center [1303, 379] width 26 height 67
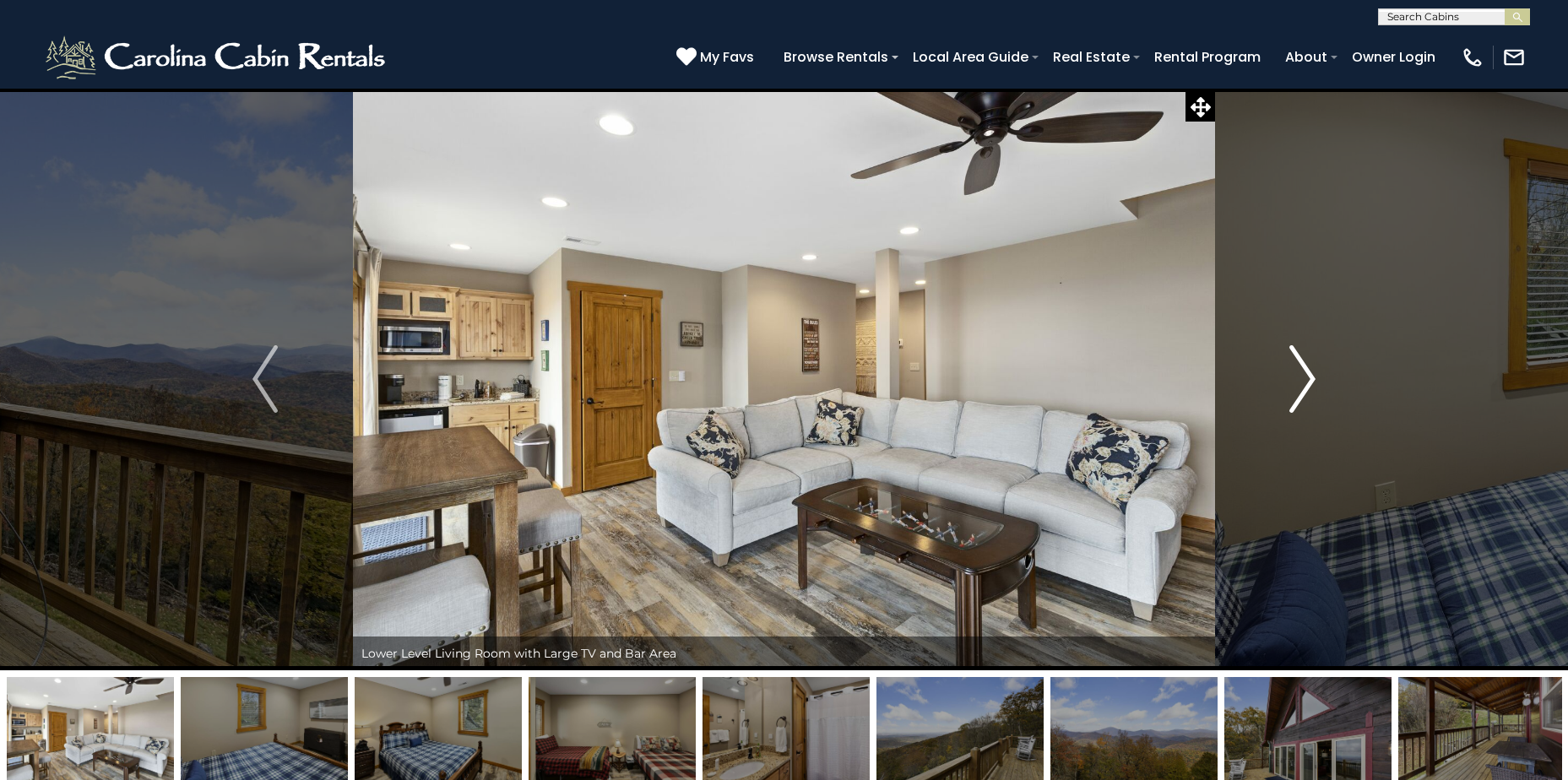
click at [1312, 376] on img "Next" at bounding box center [1303, 379] width 26 height 67
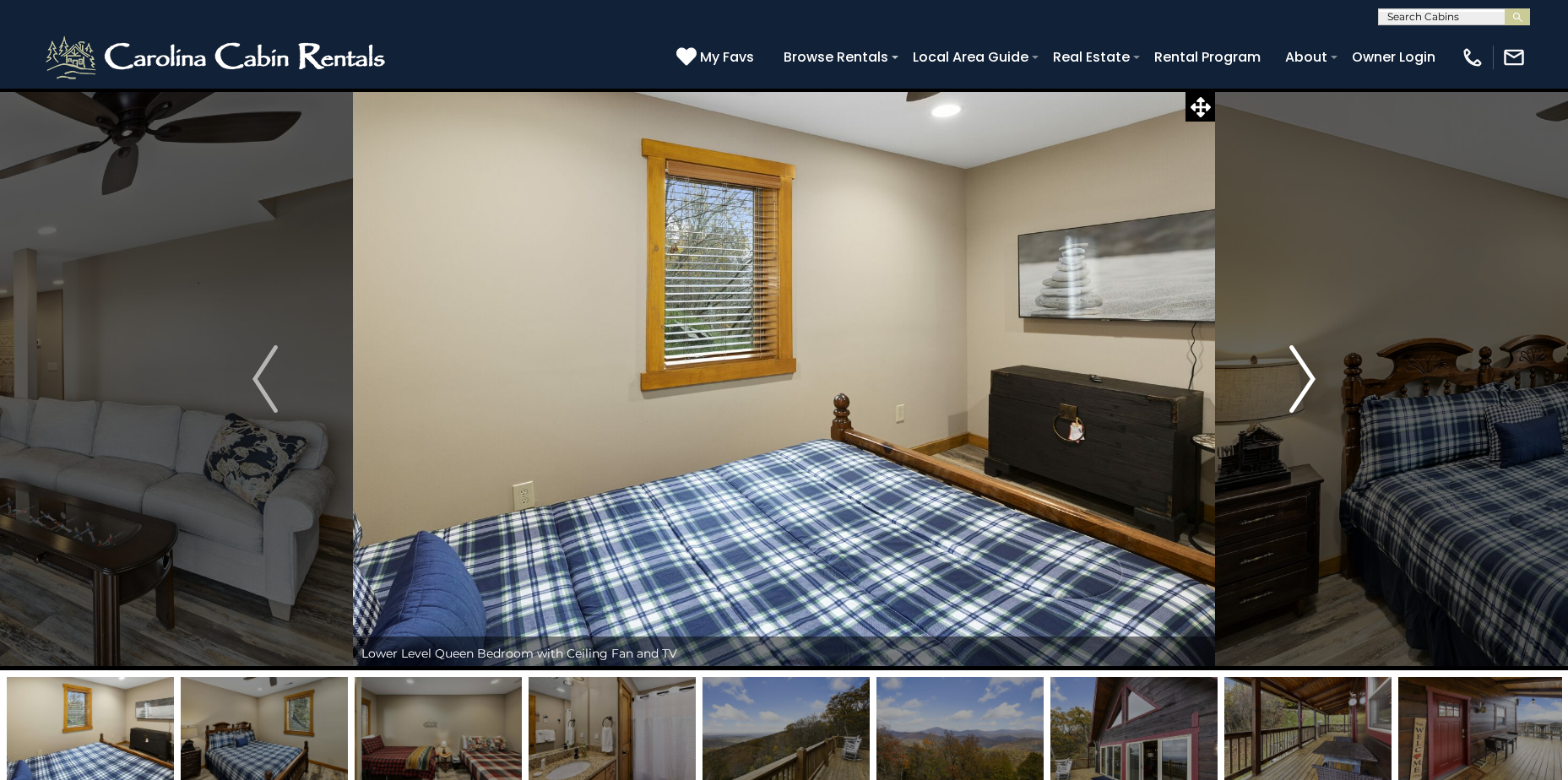
click at [1313, 376] on img "Next" at bounding box center [1303, 379] width 26 height 67
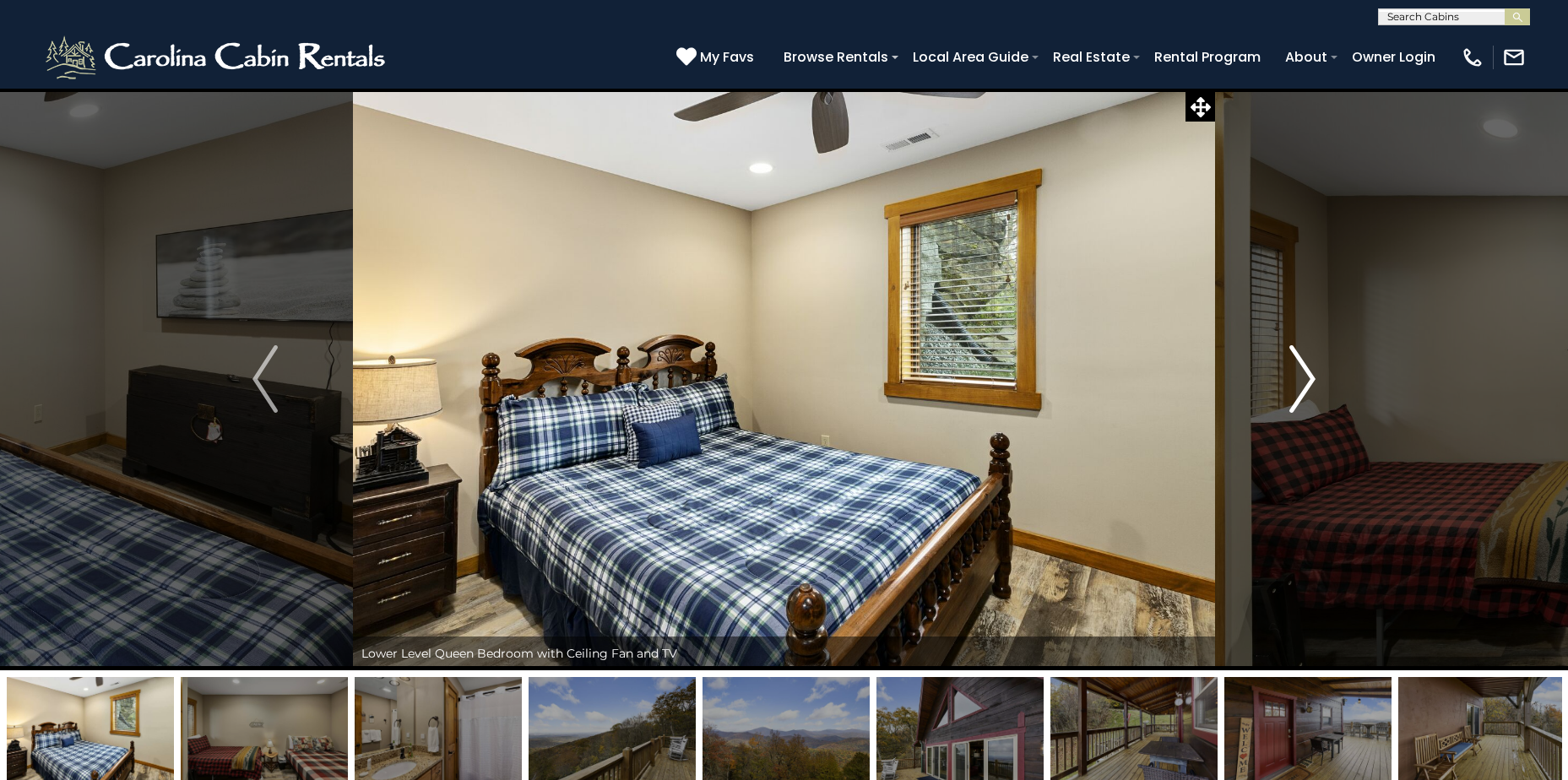
click at [1313, 376] on img "Next" at bounding box center [1303, 379] width 26 height 67
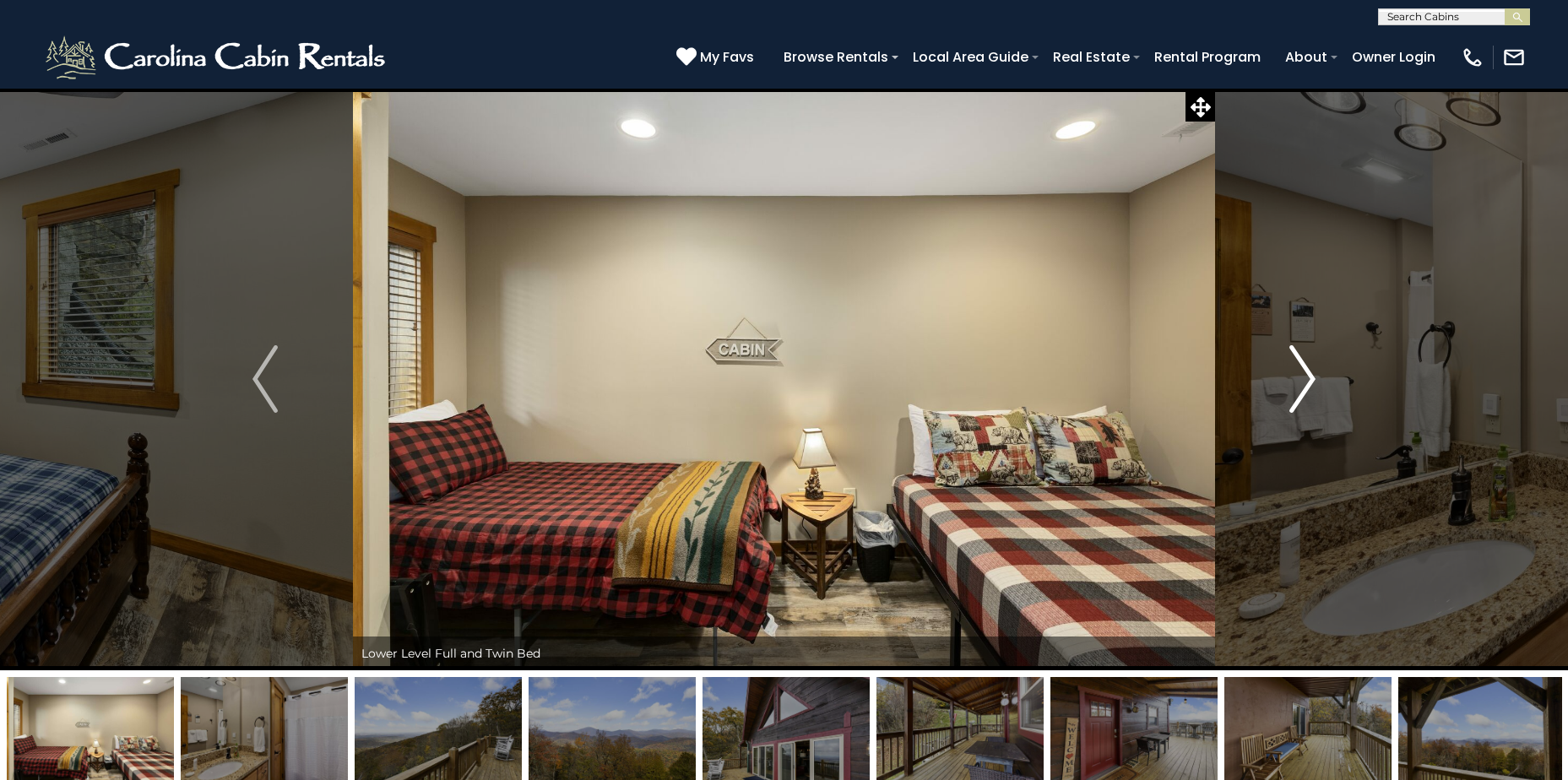
click at [1313, 376] on img "Next" at bounding box center [1303, 379] width 26 height 67
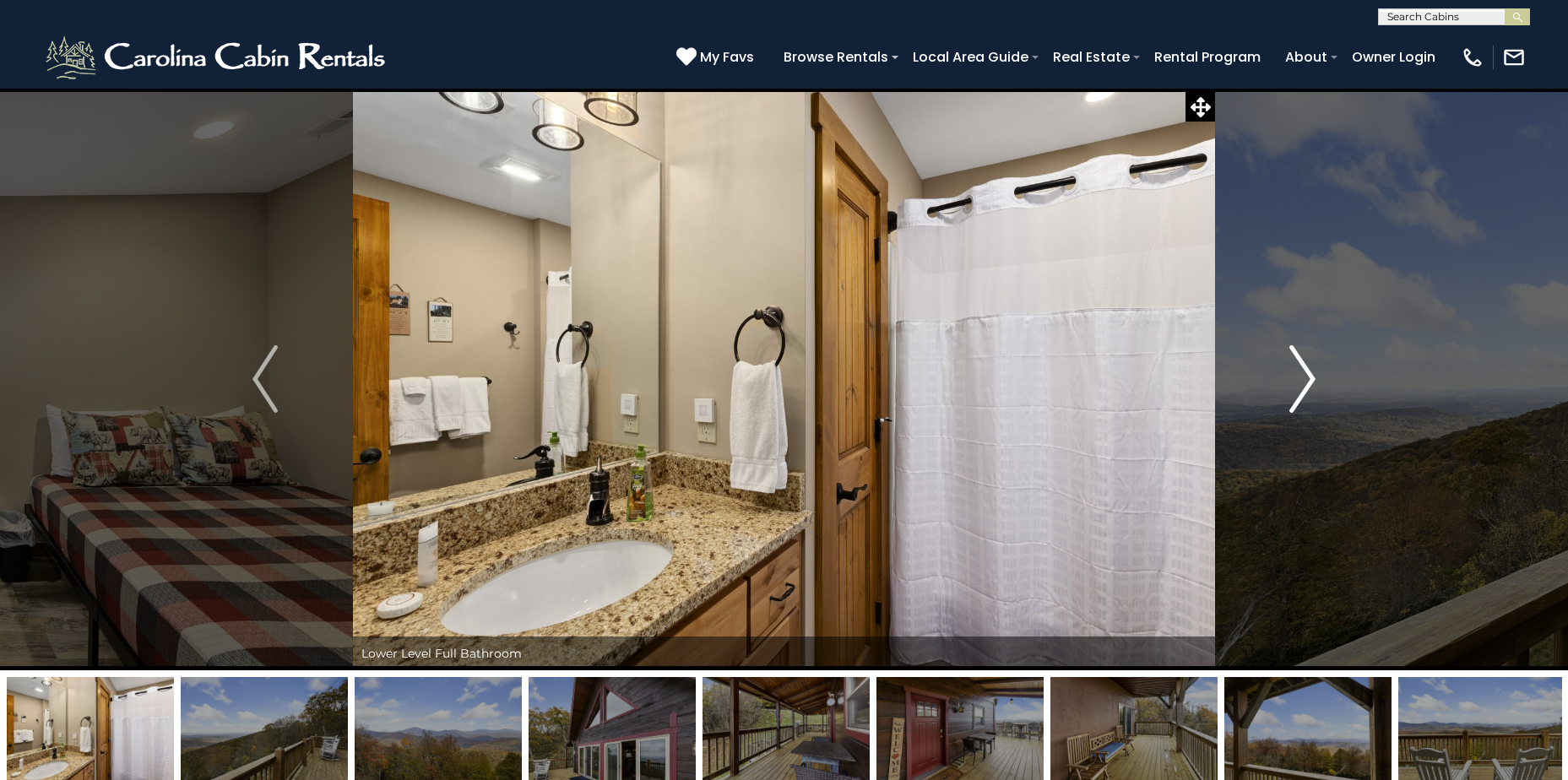
click at [1313, 376] on img "Next" at bounding box center [1303, 379] width 26 height 67
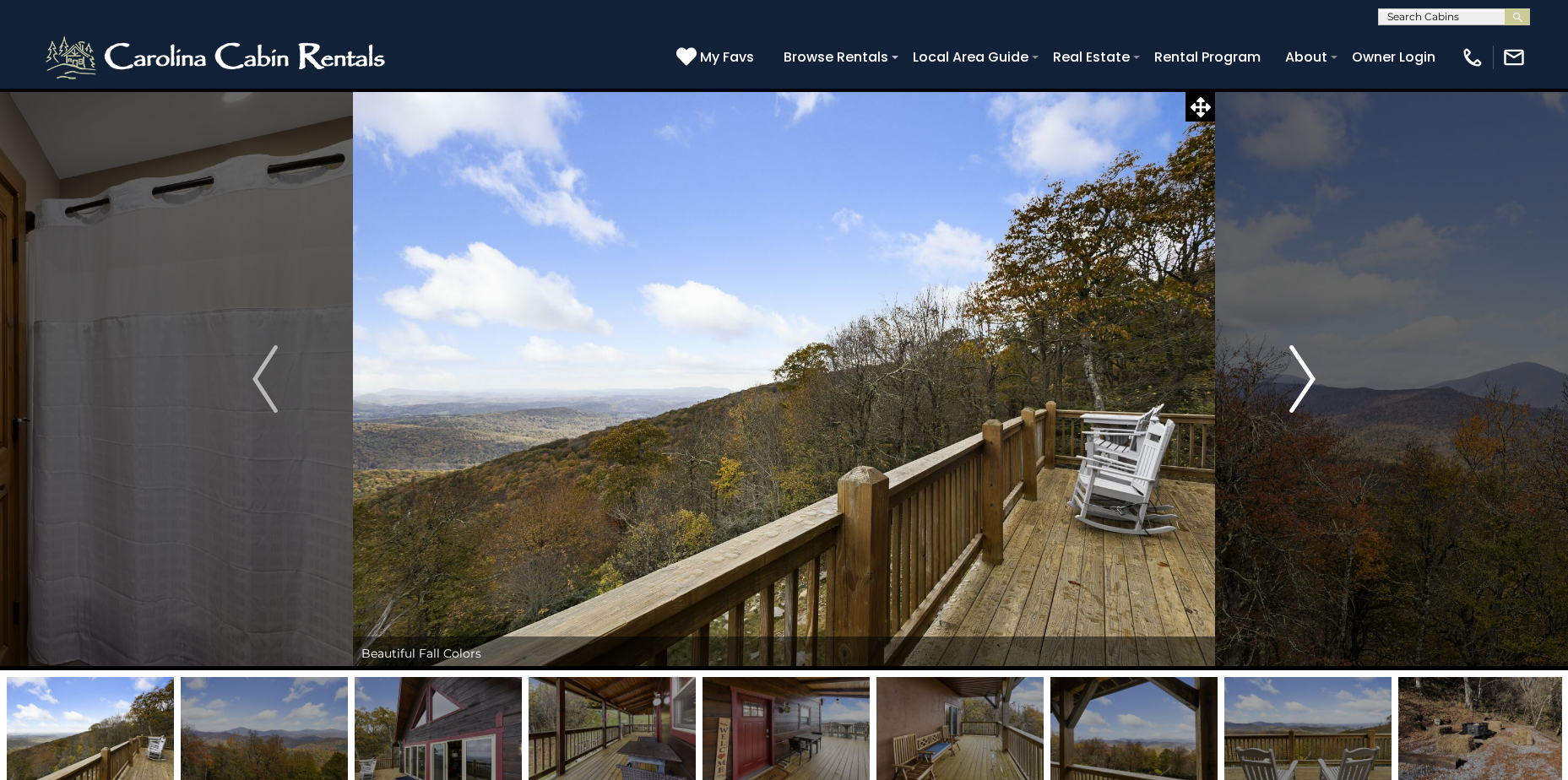
click at [1313, 376] on img "Next" at bounding box center [1303, 379] width 26 height 67
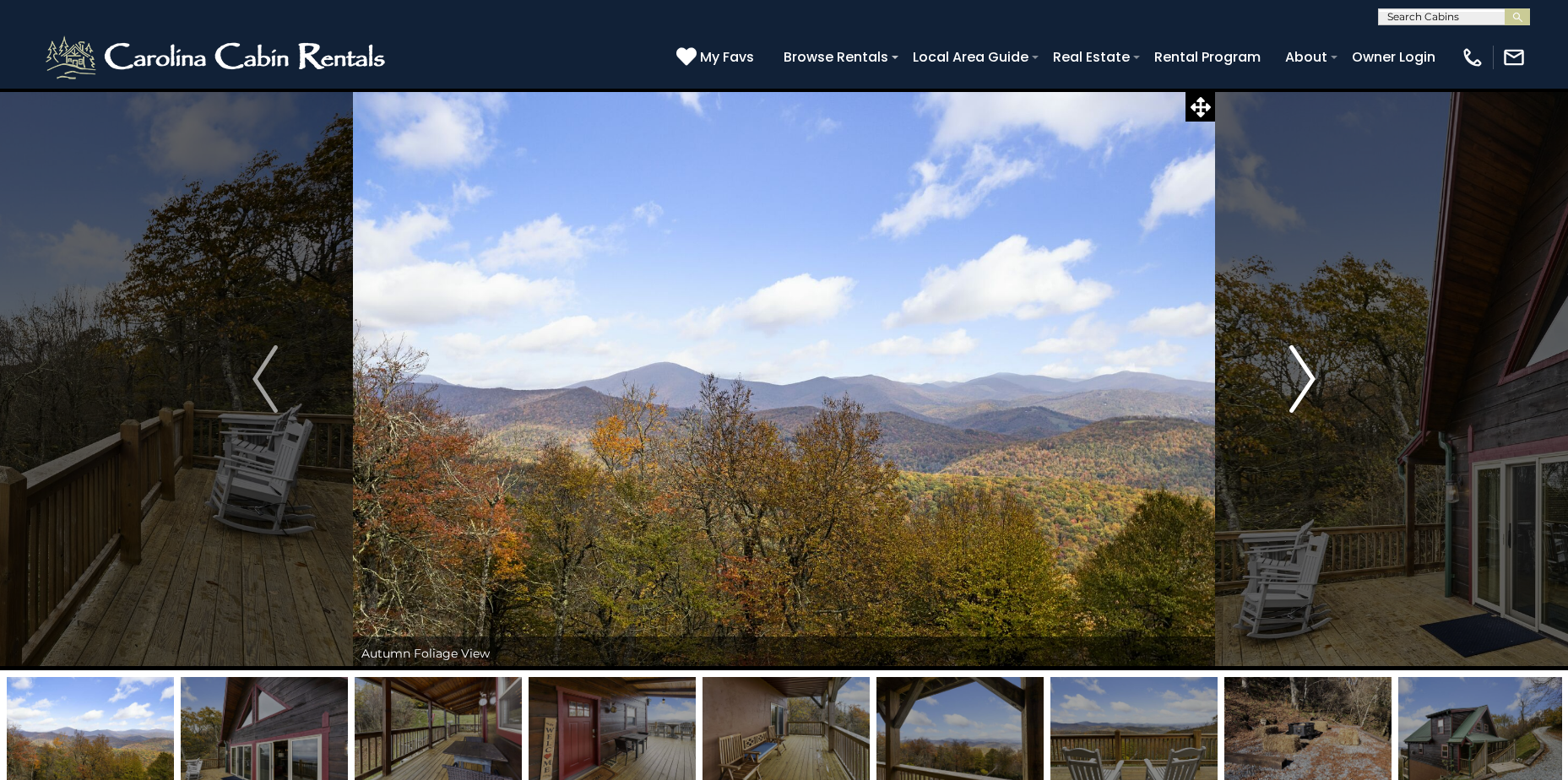
click at [1313, 376] on img "Next" at bounding box center [1303, 379] width 26 height 67
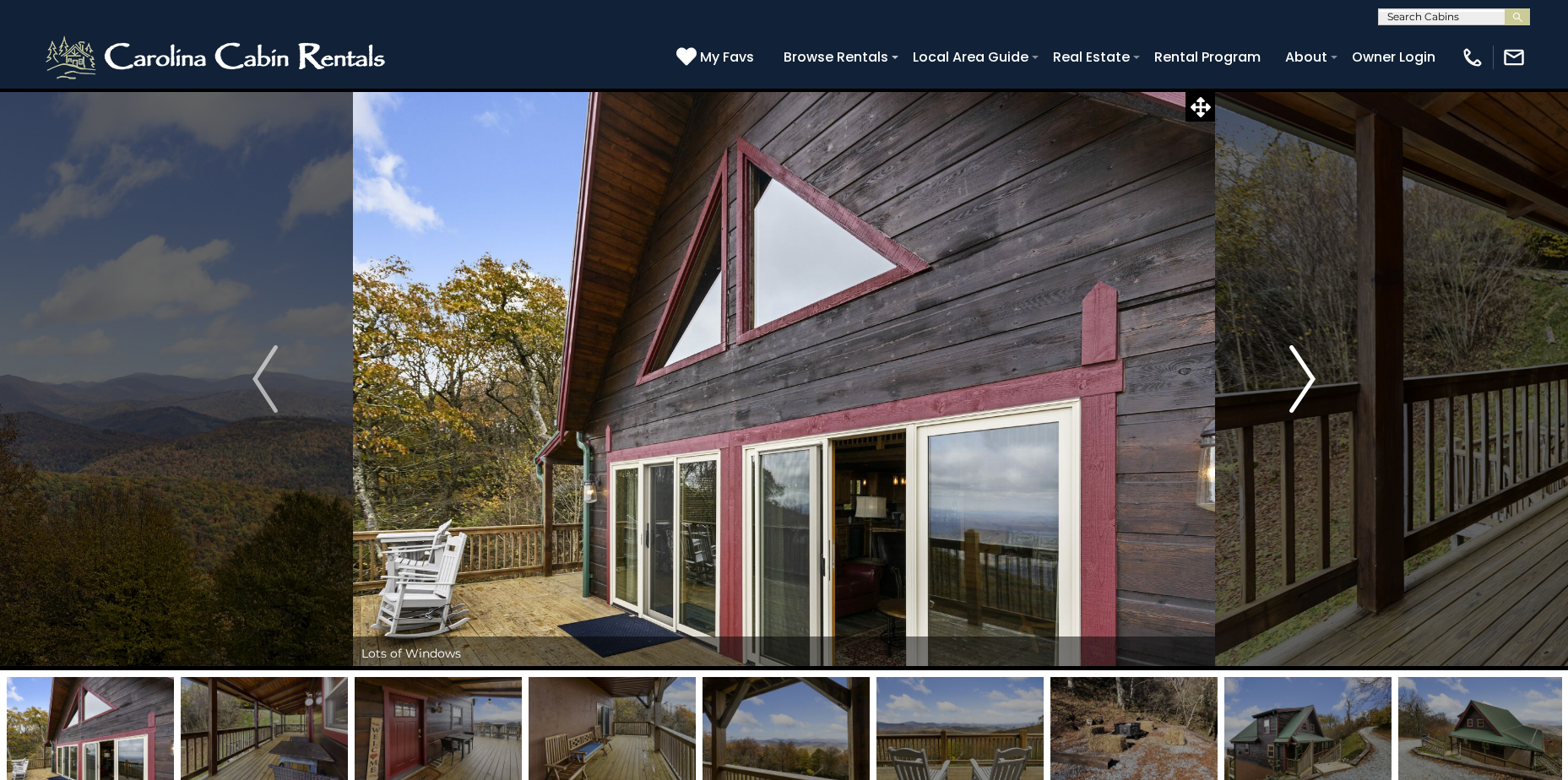
click at [1312, 375] on img "Next" at bounding box center [1303, 379] width 26 height 67
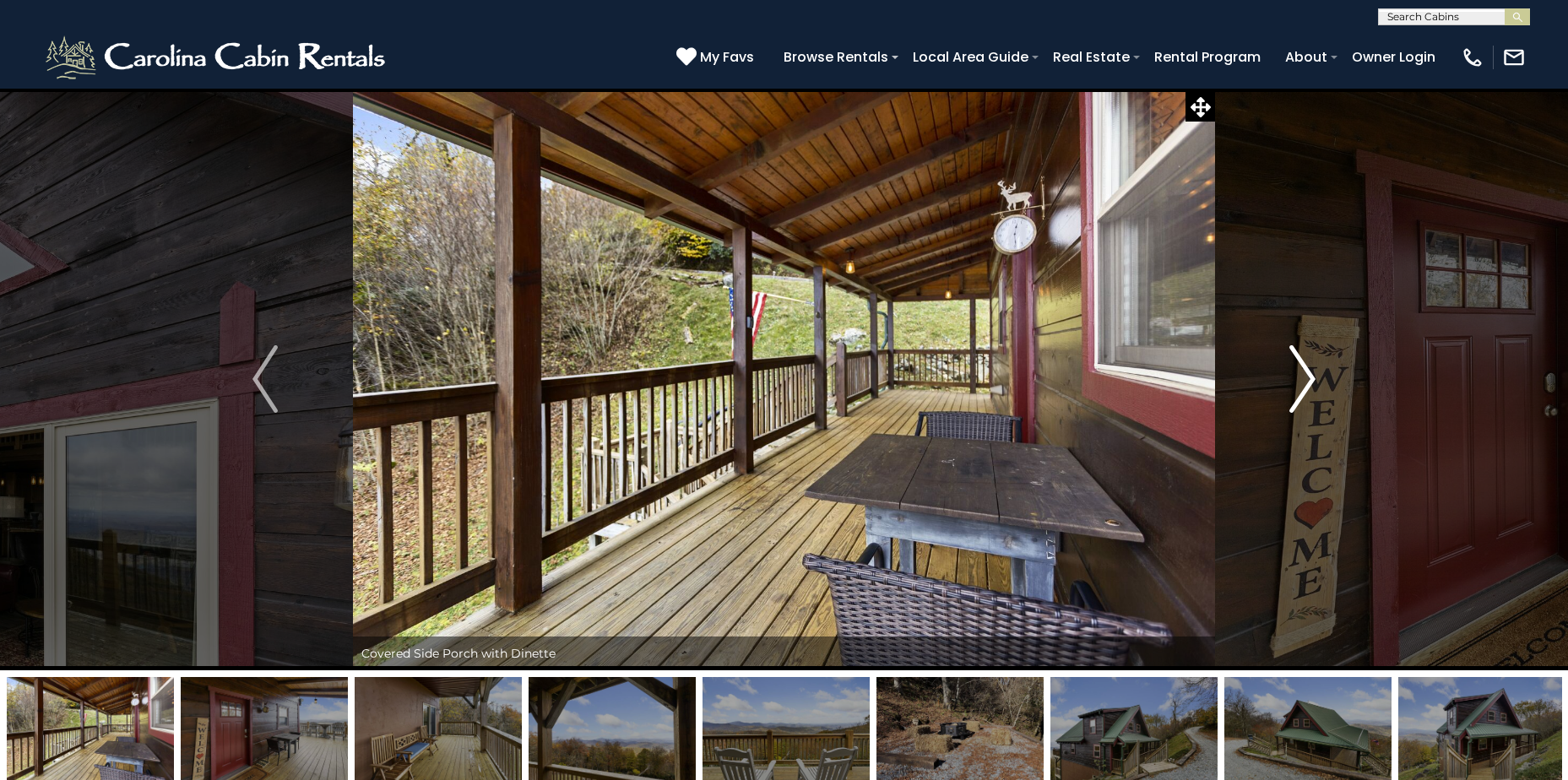
click at [1312, 375] on img "Next" at bounding box center [1303, 379] width 26 height 67
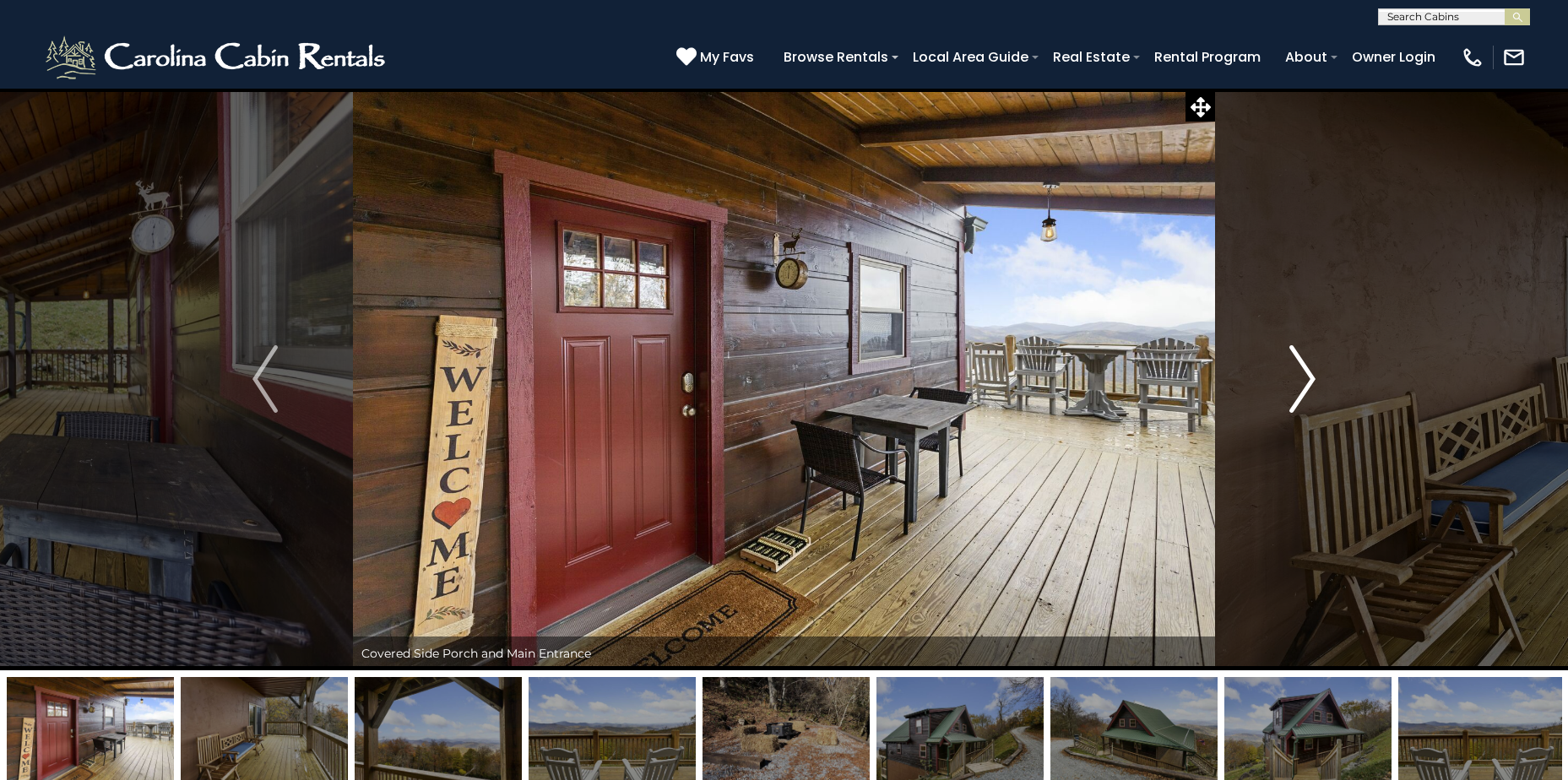
click at [1312, 375] on img "Next" at bounding box center [1303, 379] width 26 height 67
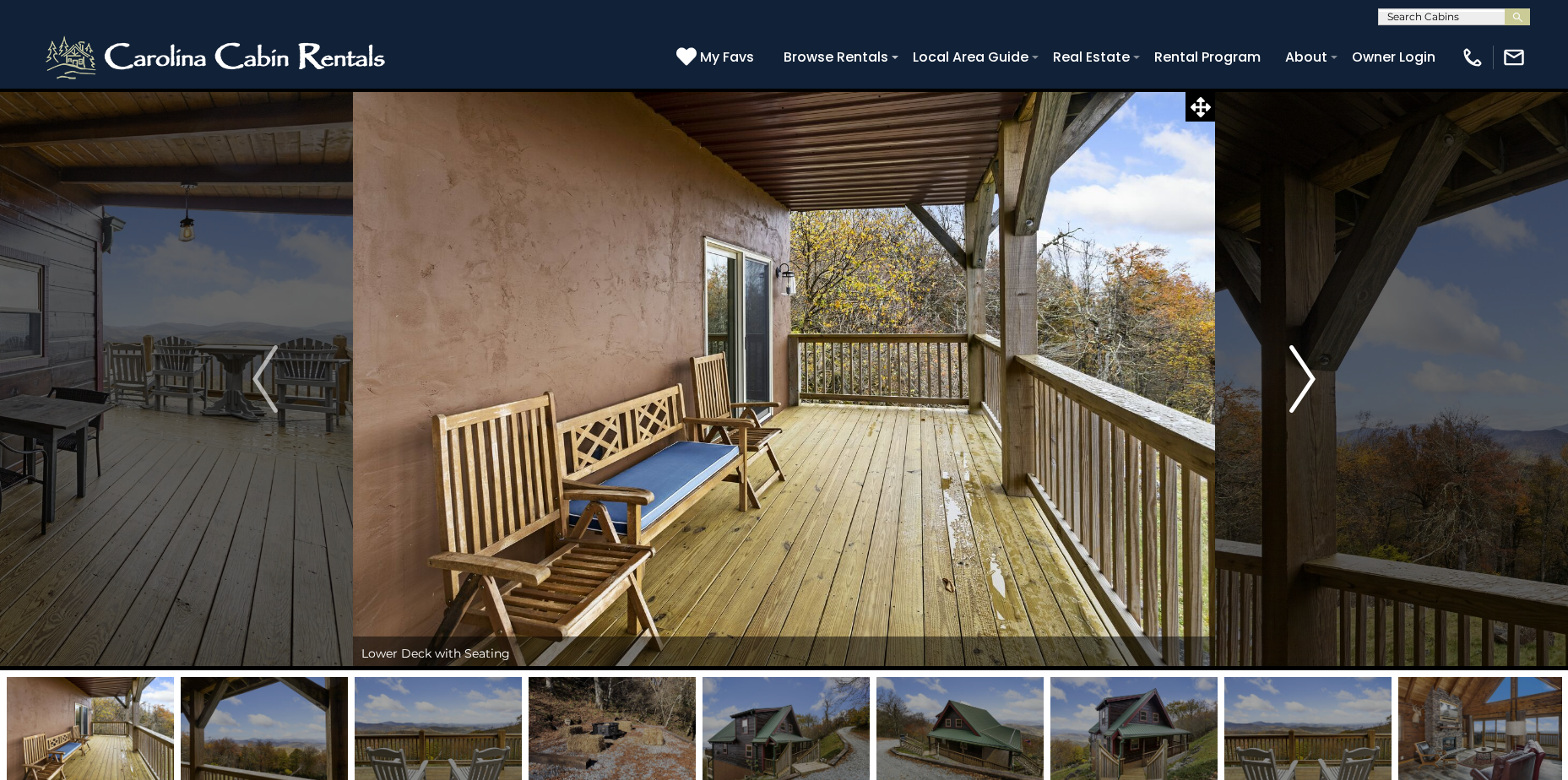
click at [1312, 375] on img "Next" at bounding box center [1303, 379] width 26 height 67
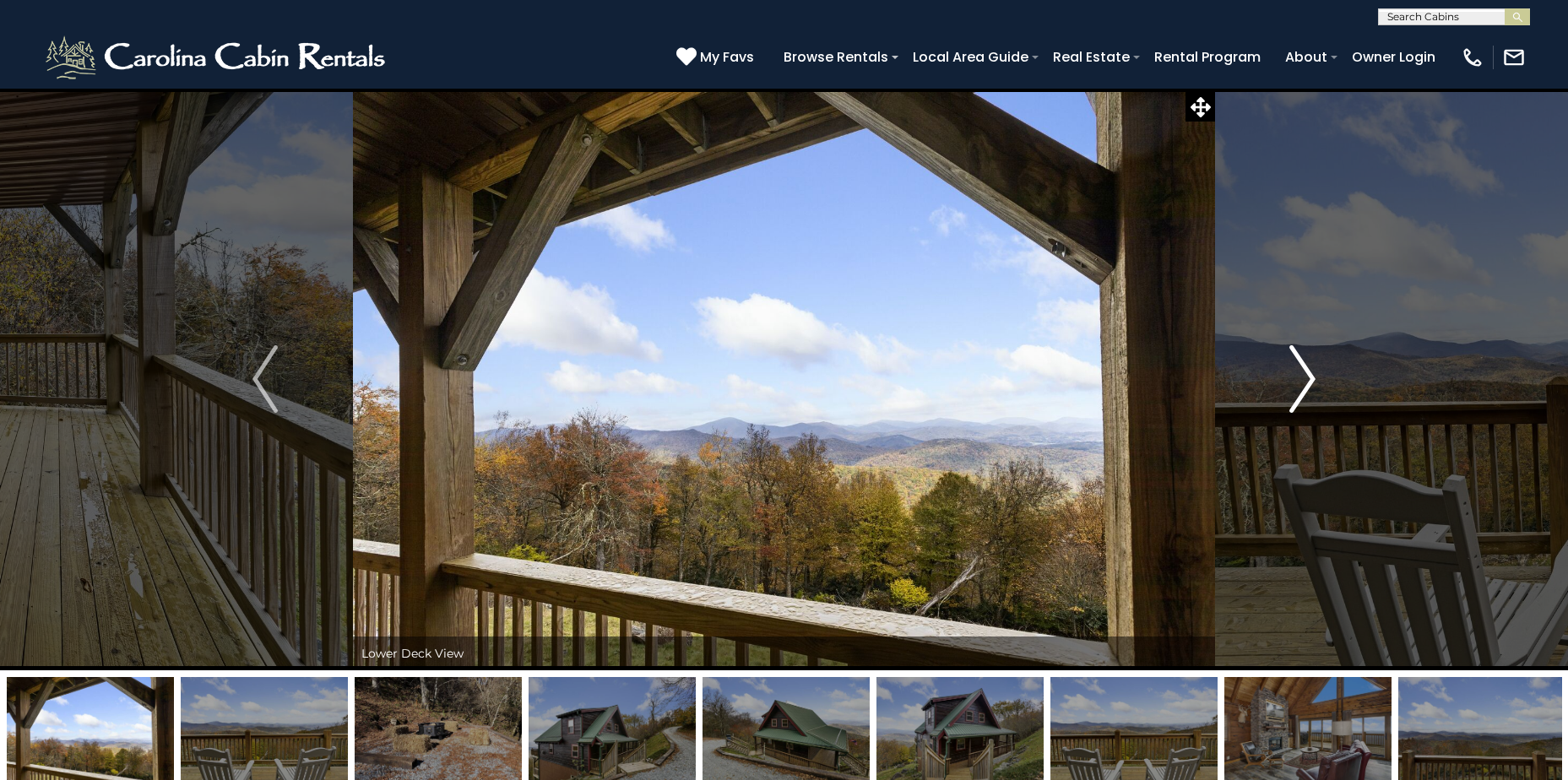
click at [1312, 375] on img "Next" at bounding box center [1303, 379] width 26 height 67
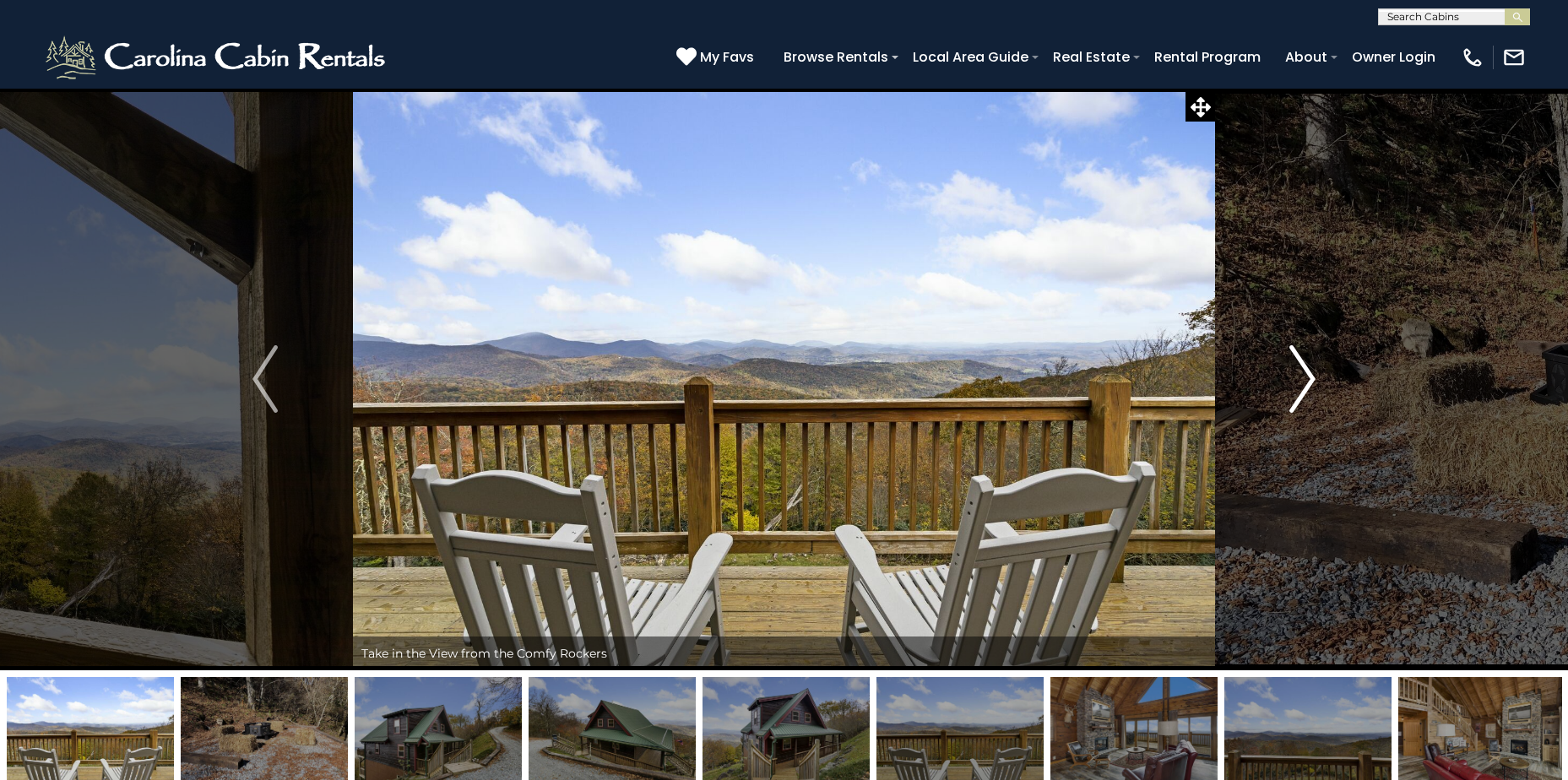
click at [1312, 375] on img "Next" at bounding box center [1303, 379] width 26 height 67
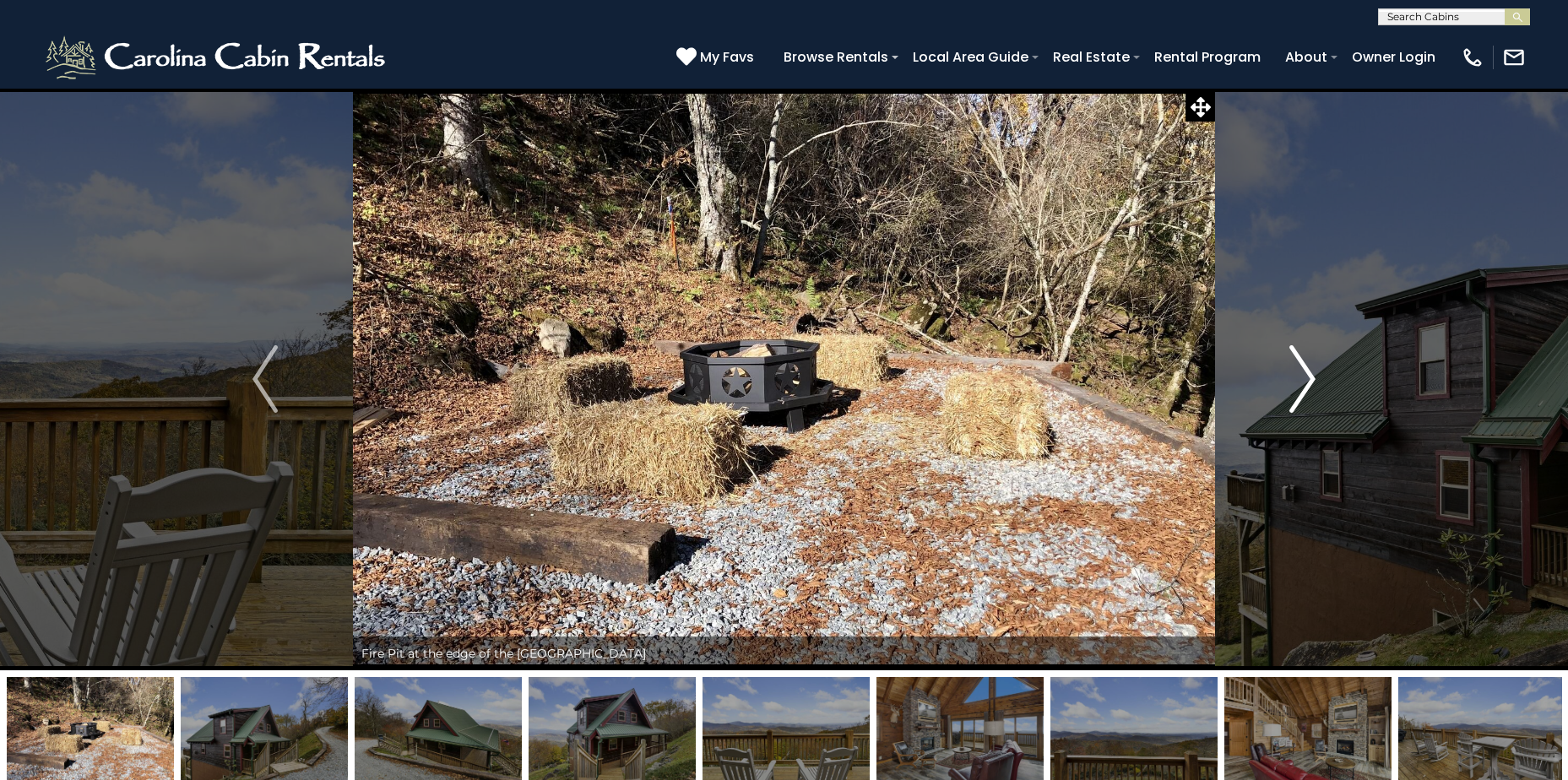
click at [1312, 375] on img "Next" at bounding box center [1303, 379] width 26 height 67
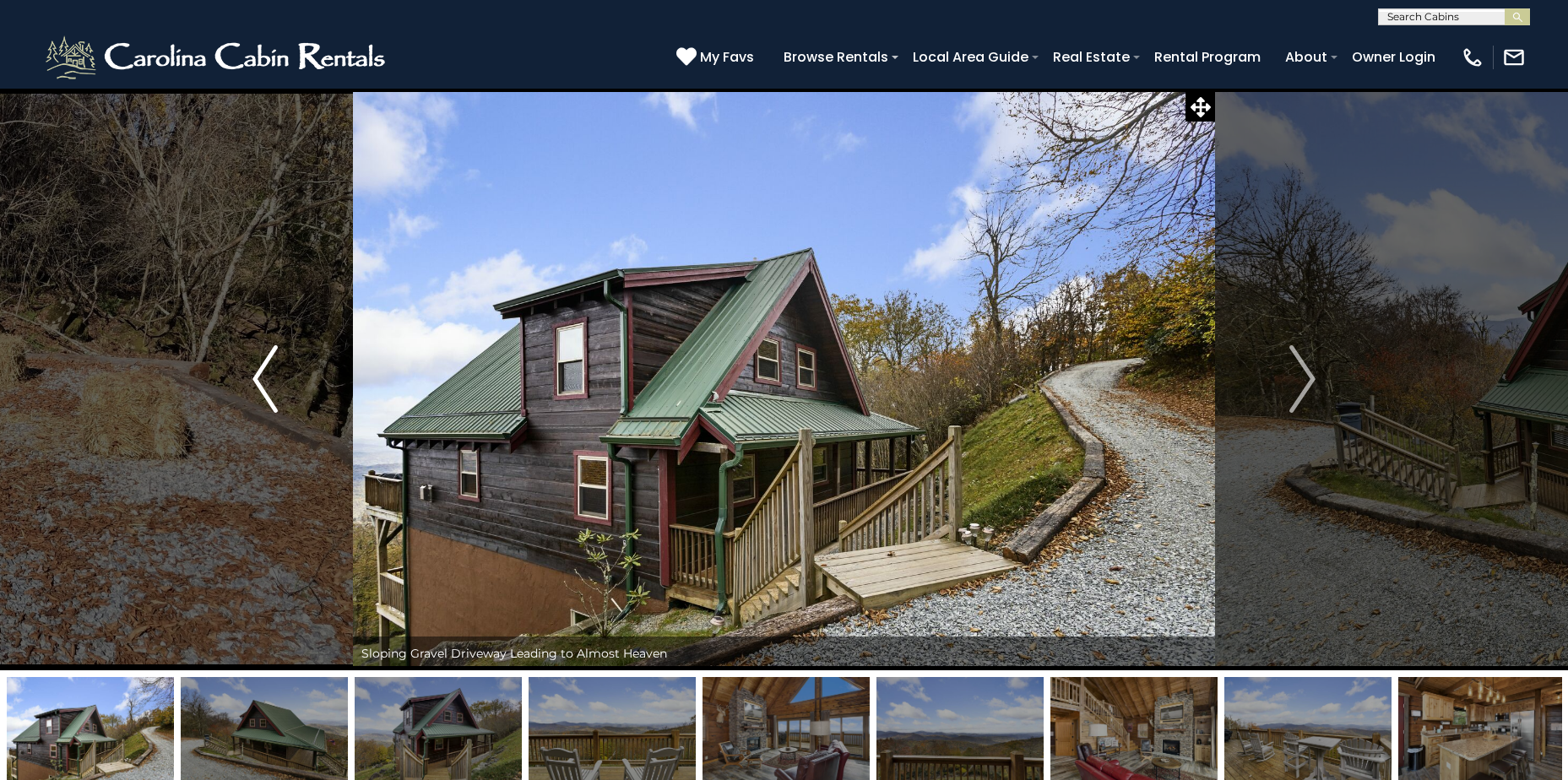
click at [255, 379] on img "Previous" at bounding box center [265, 379] width 26 height 67
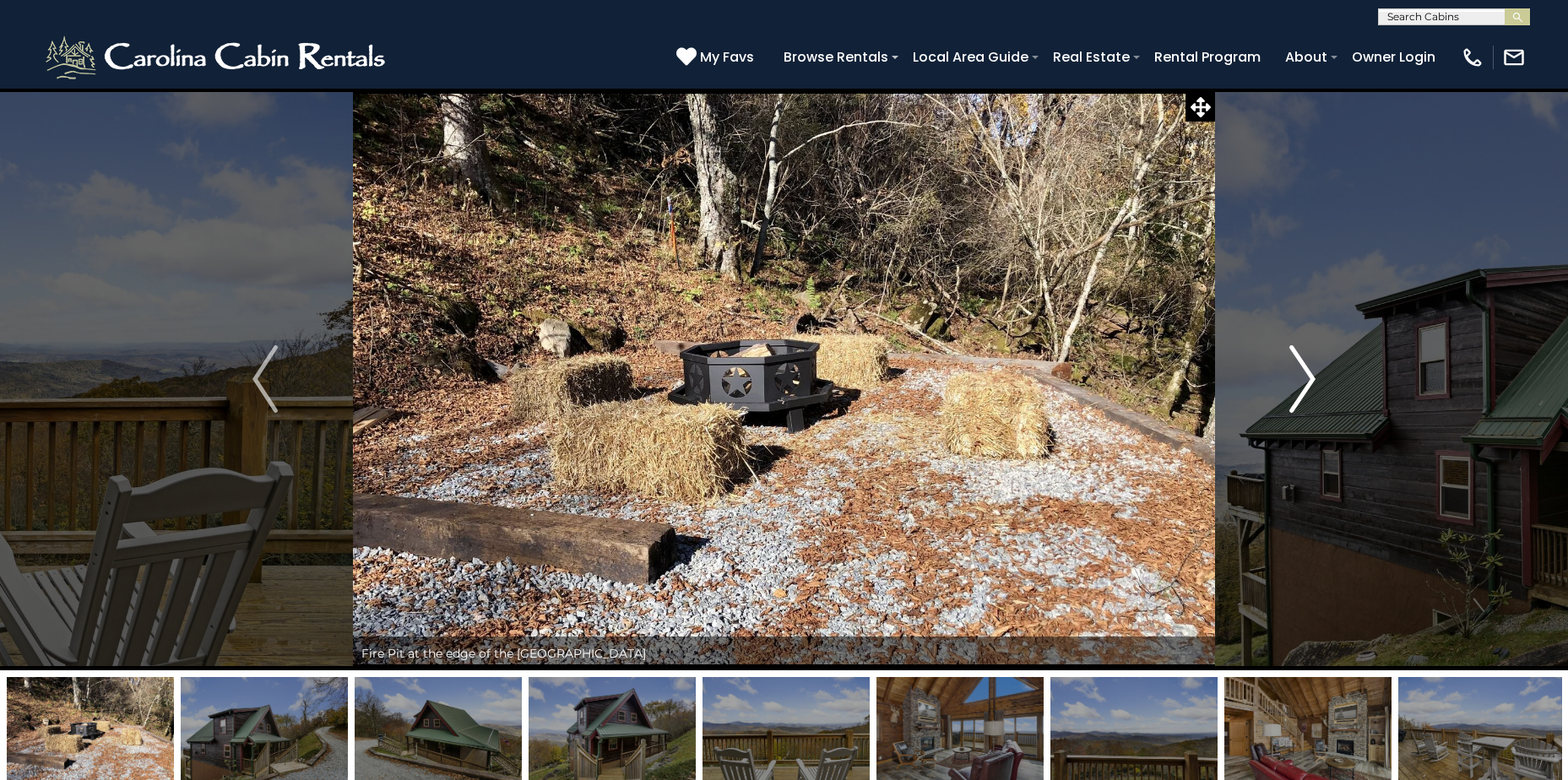
click at [1310, 376] on img "Next" at bounding box center [1303, 379] width 26 height 67
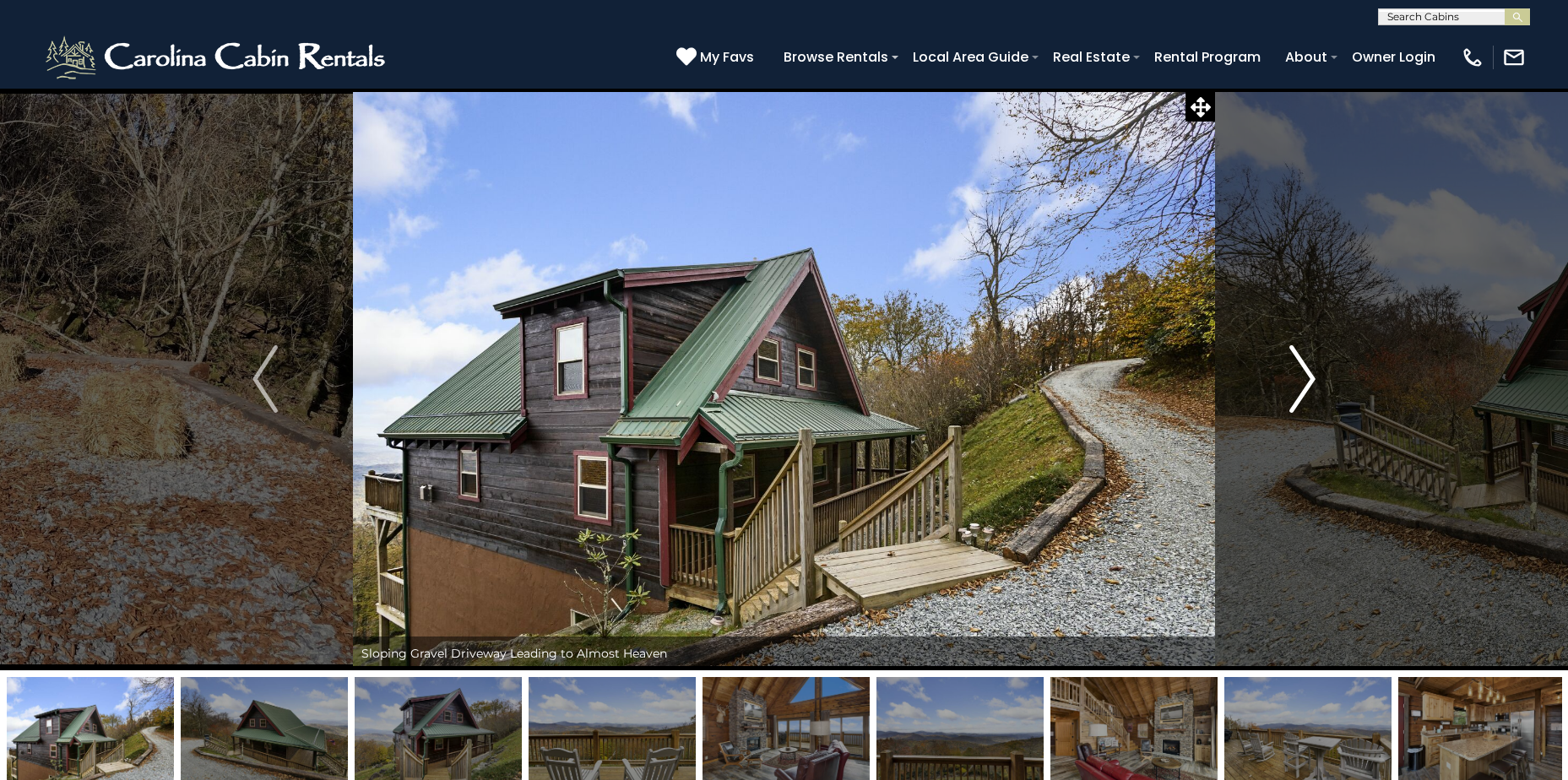
click at [1310, 376] on img "Next" at bounding box center [1303, 379] width 26 height 67
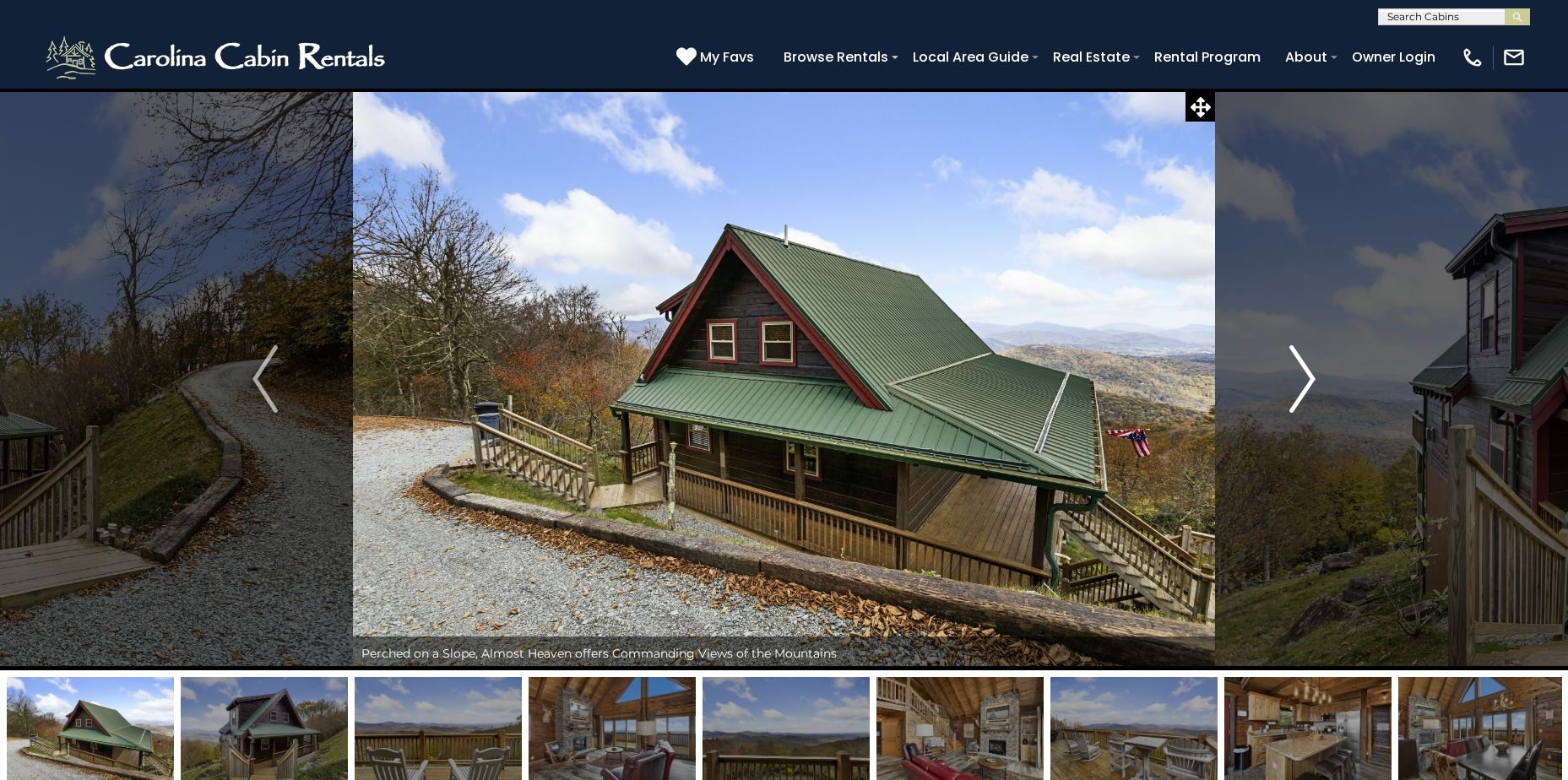
click at [1310, 376] on img "Next" at bounding box center [1303, 379] width 26 height 67
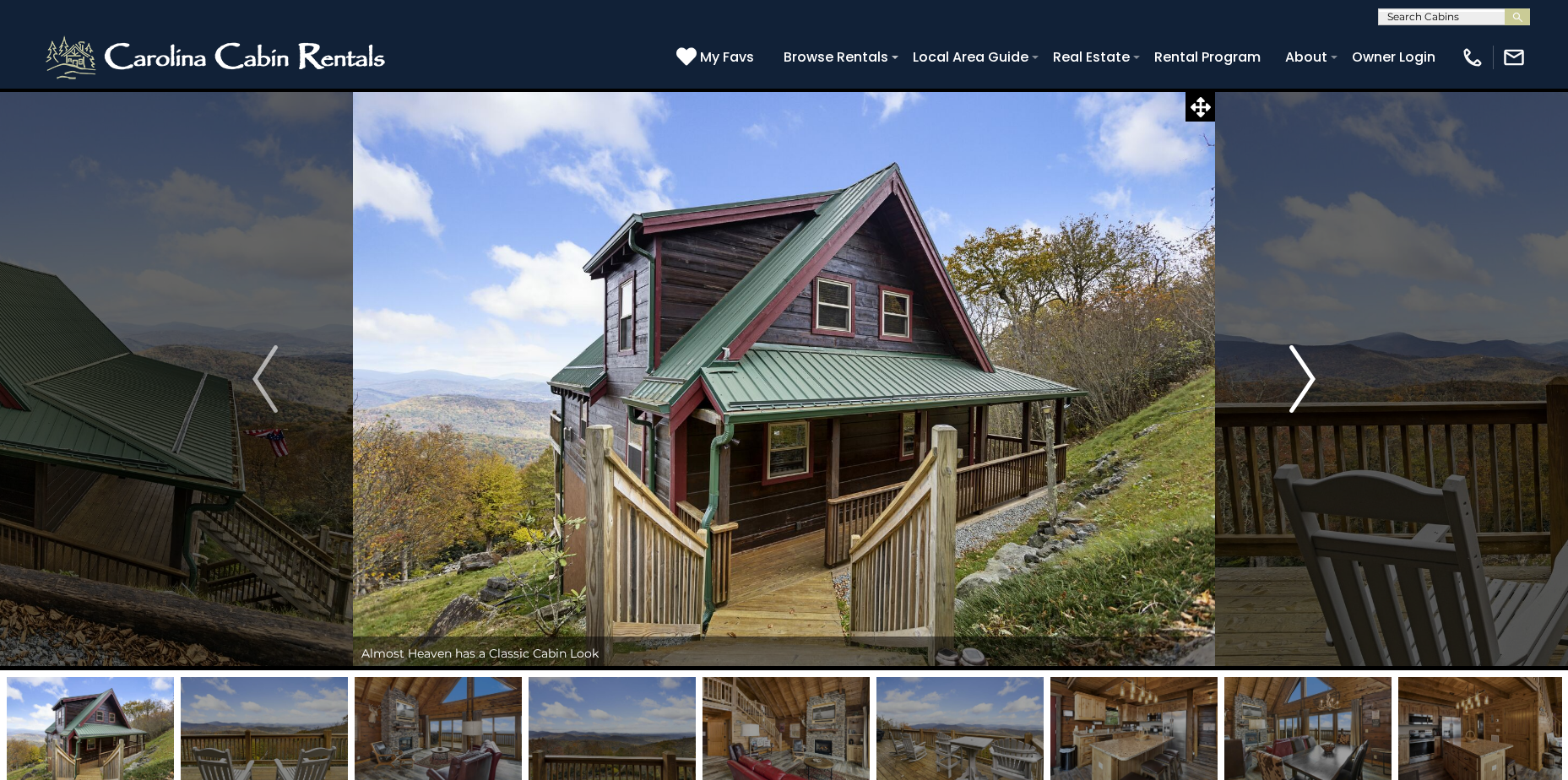
click at [1310, 376] on img "Next" at bounding box center [1303, 379] width 26 height 67
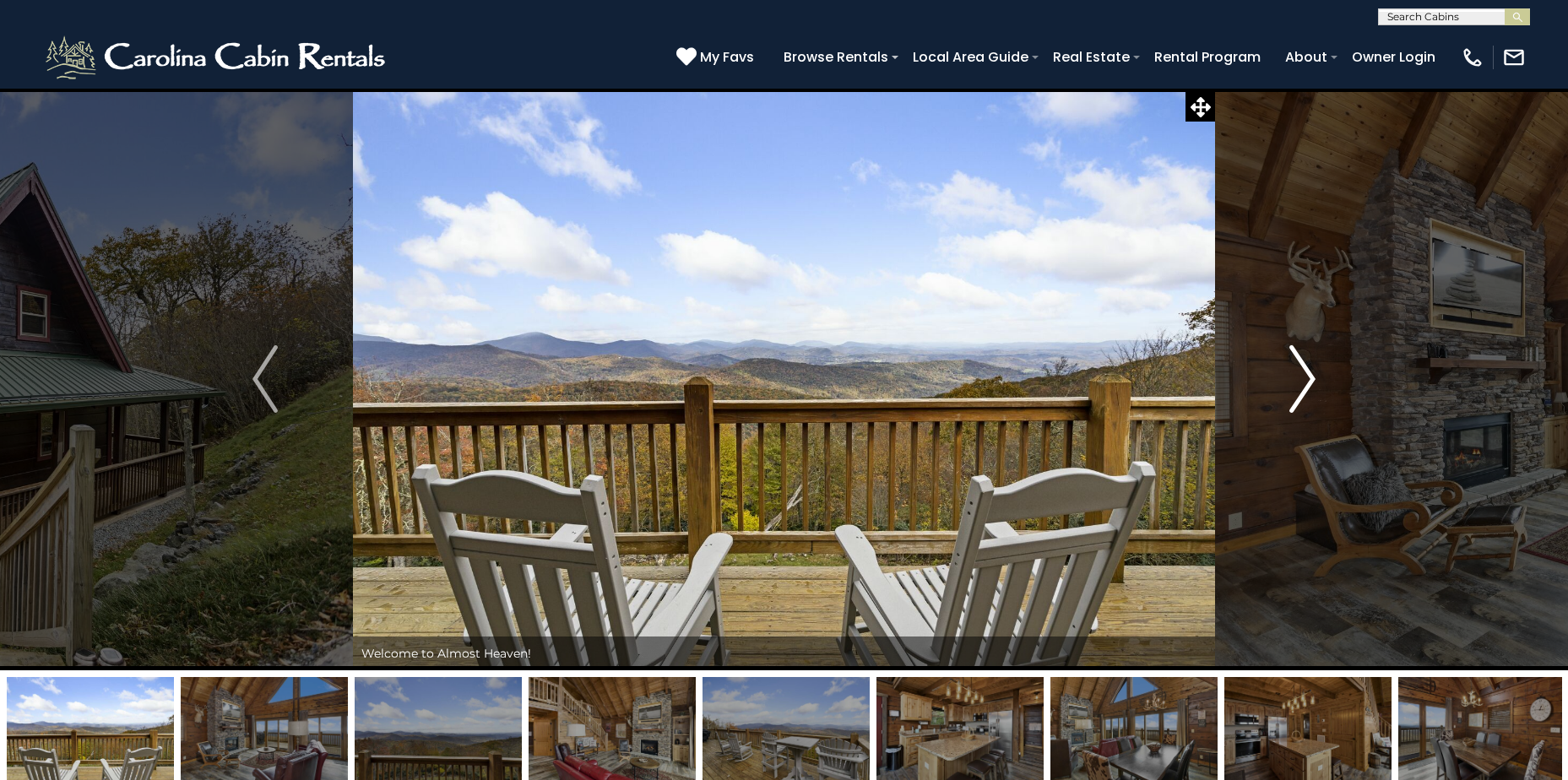
click at [1310, 376] on img "Next" at bounding box center [1303, 379] width 26 height 67
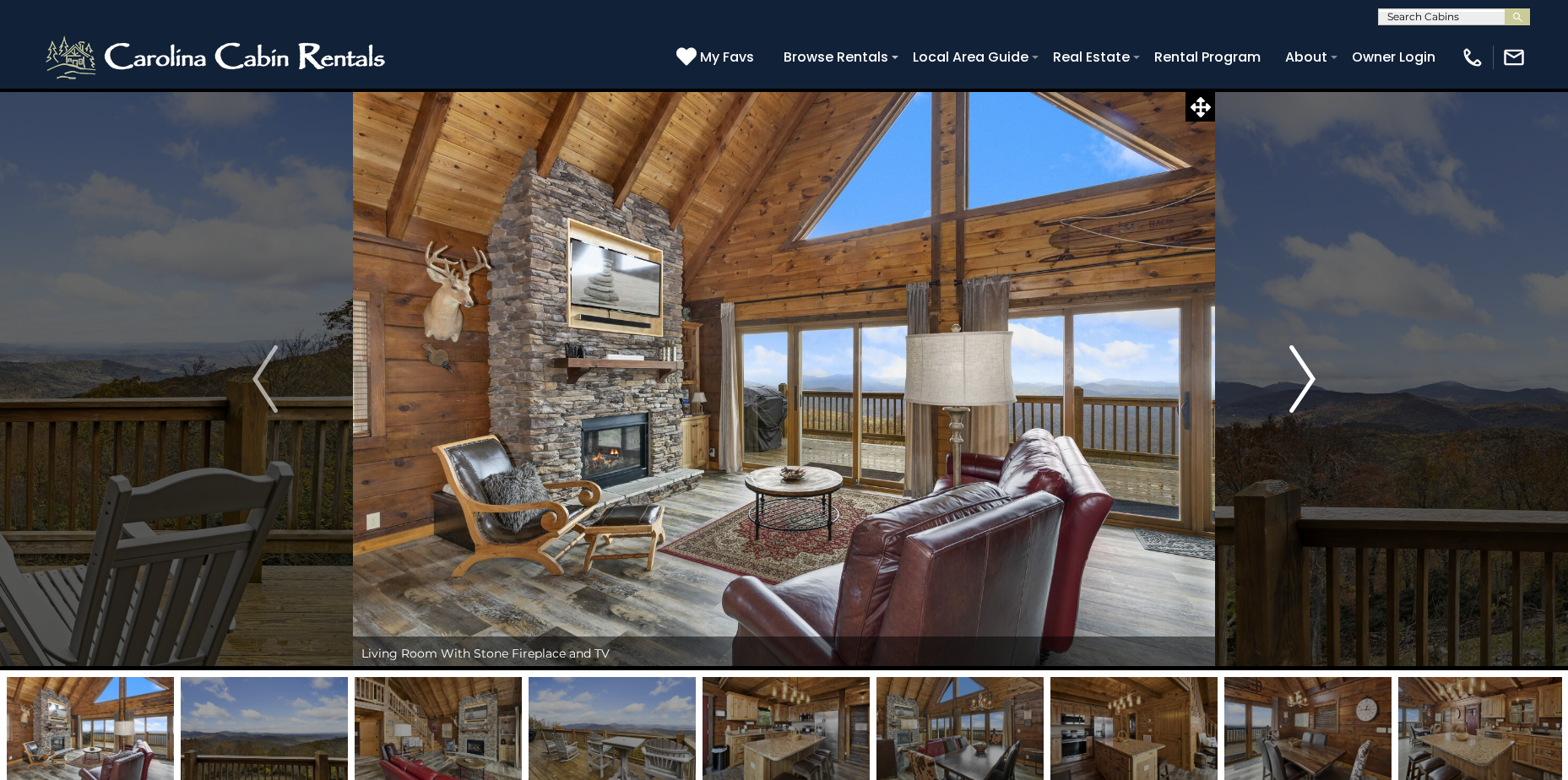
click at [1310, 376] on img "Next" at bounding box center [1303, 379] width 26 height 67
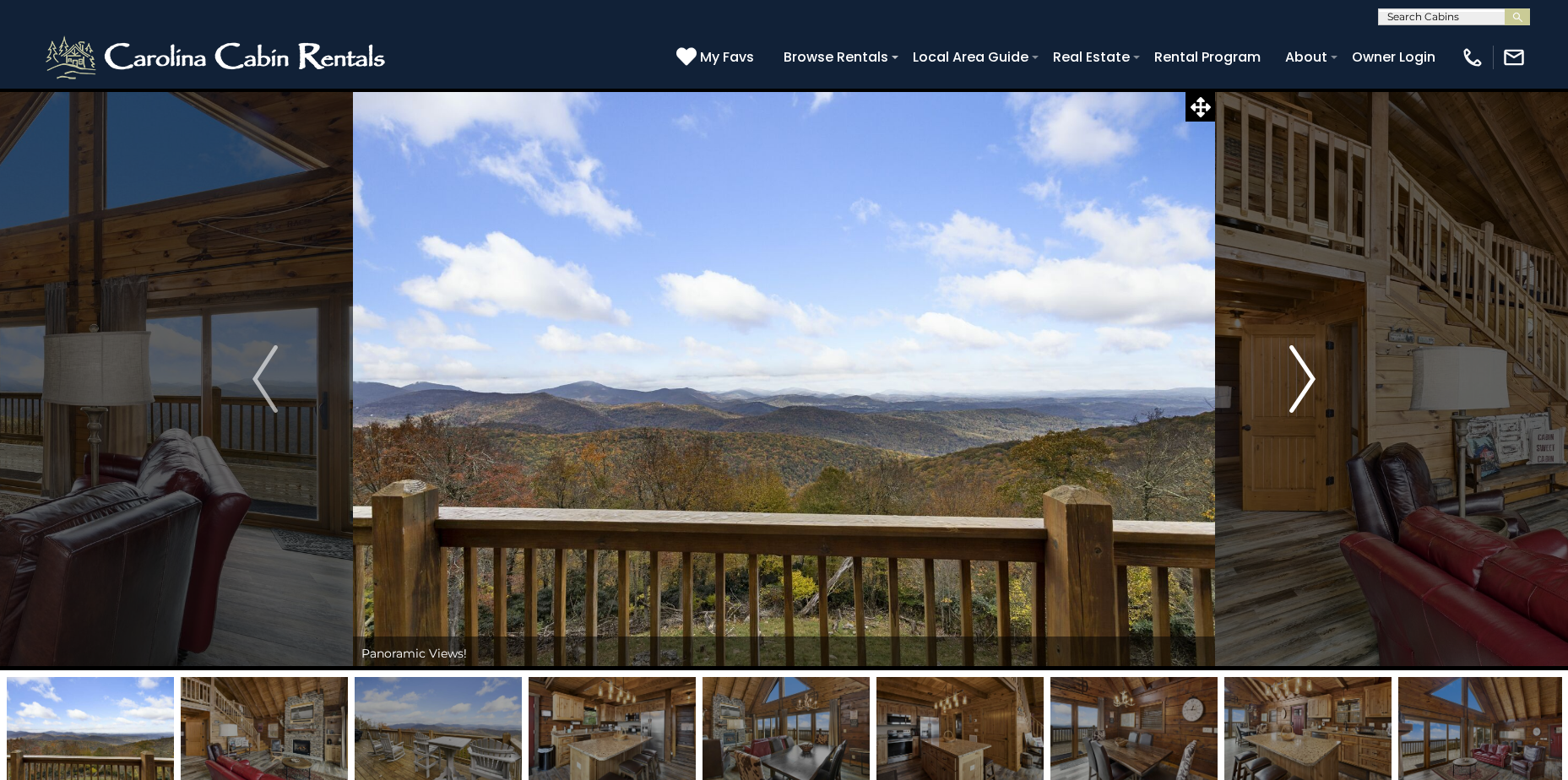
click at [1310, 376] on img "Next" at bounding box center [1303, 379] width 26 height 67
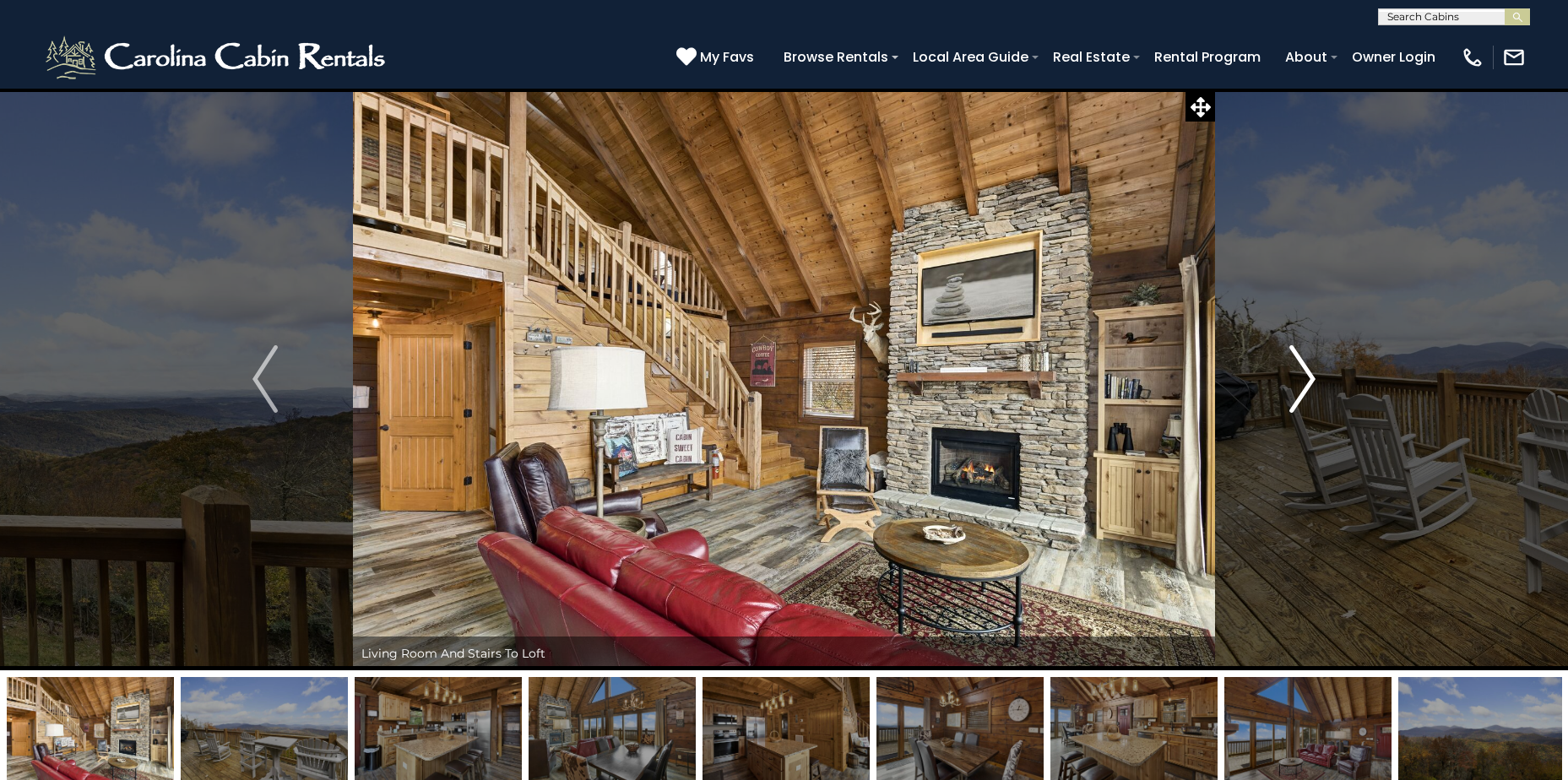
click at [1310, 376] on img "Next" at bounding box center [1303, 379] width 26 height 67
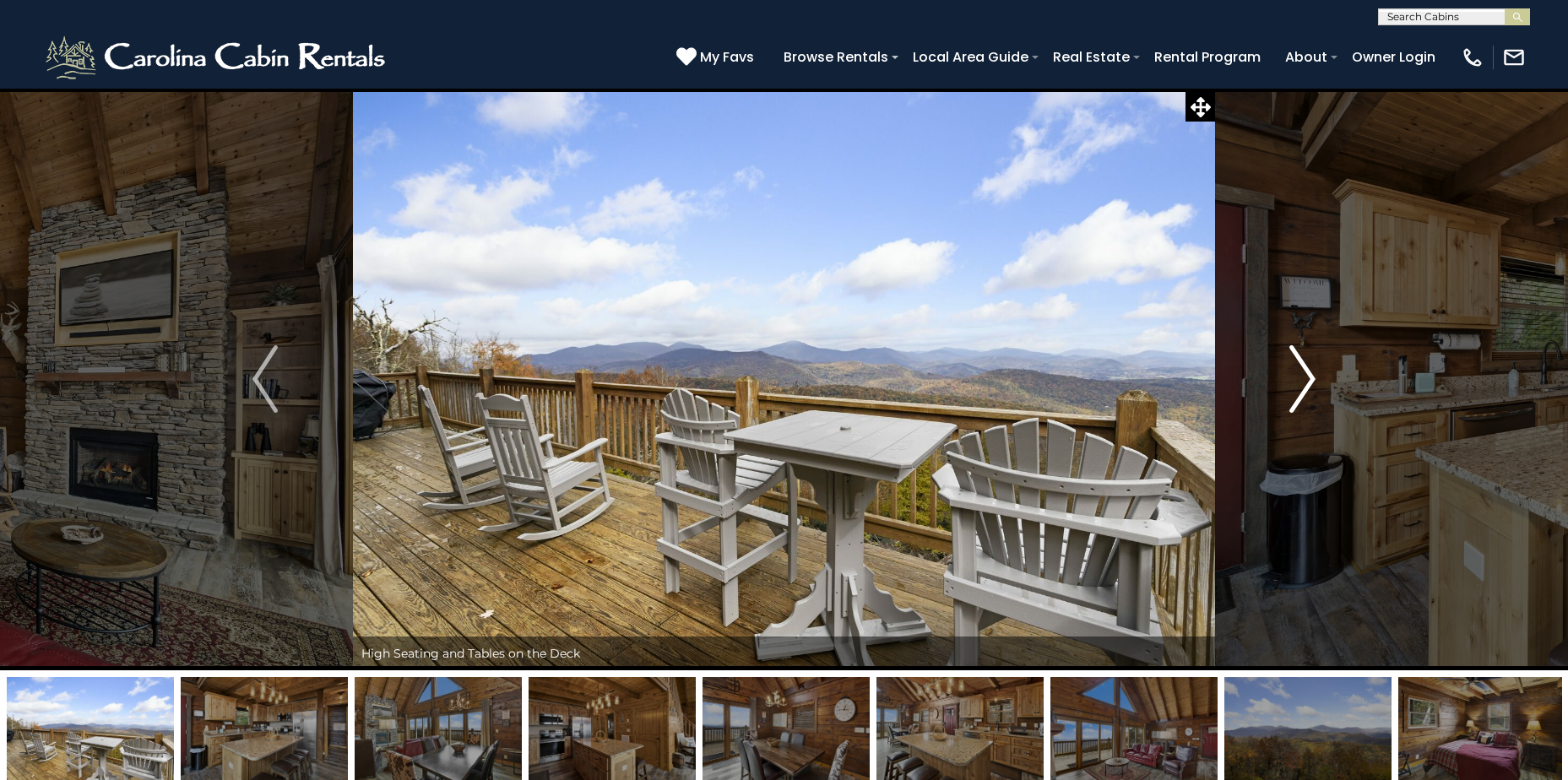
click at [1310, 376] on img "Next" at bounding box center [1303, 379] width 26 height 67
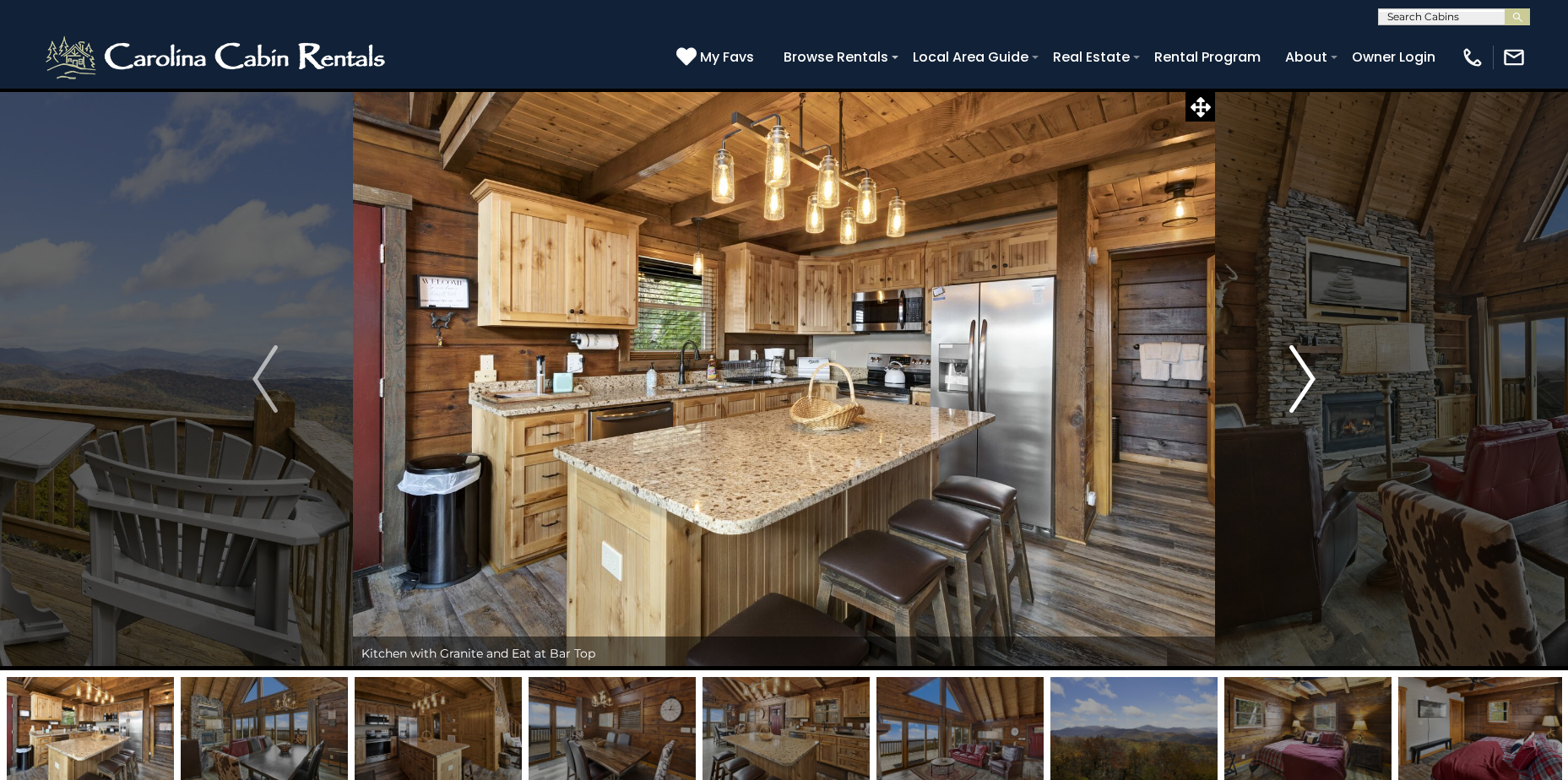
click at [1309, 376] on img "Next" at bounding box center [1303, 379] width 26 height 67
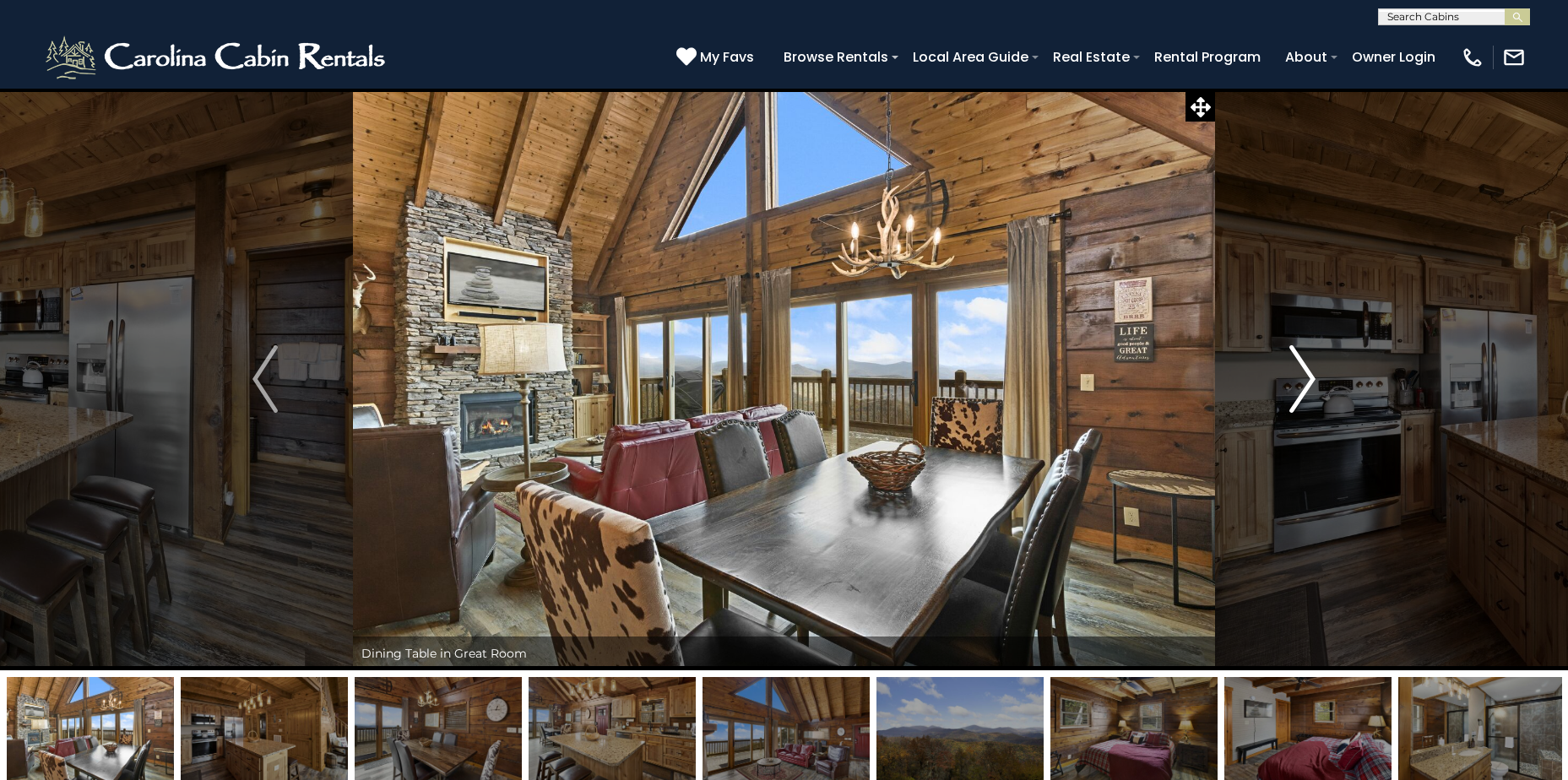
click at [1309, 376] on img "Next" at bounding box center [1303, 379] width 26 height 67
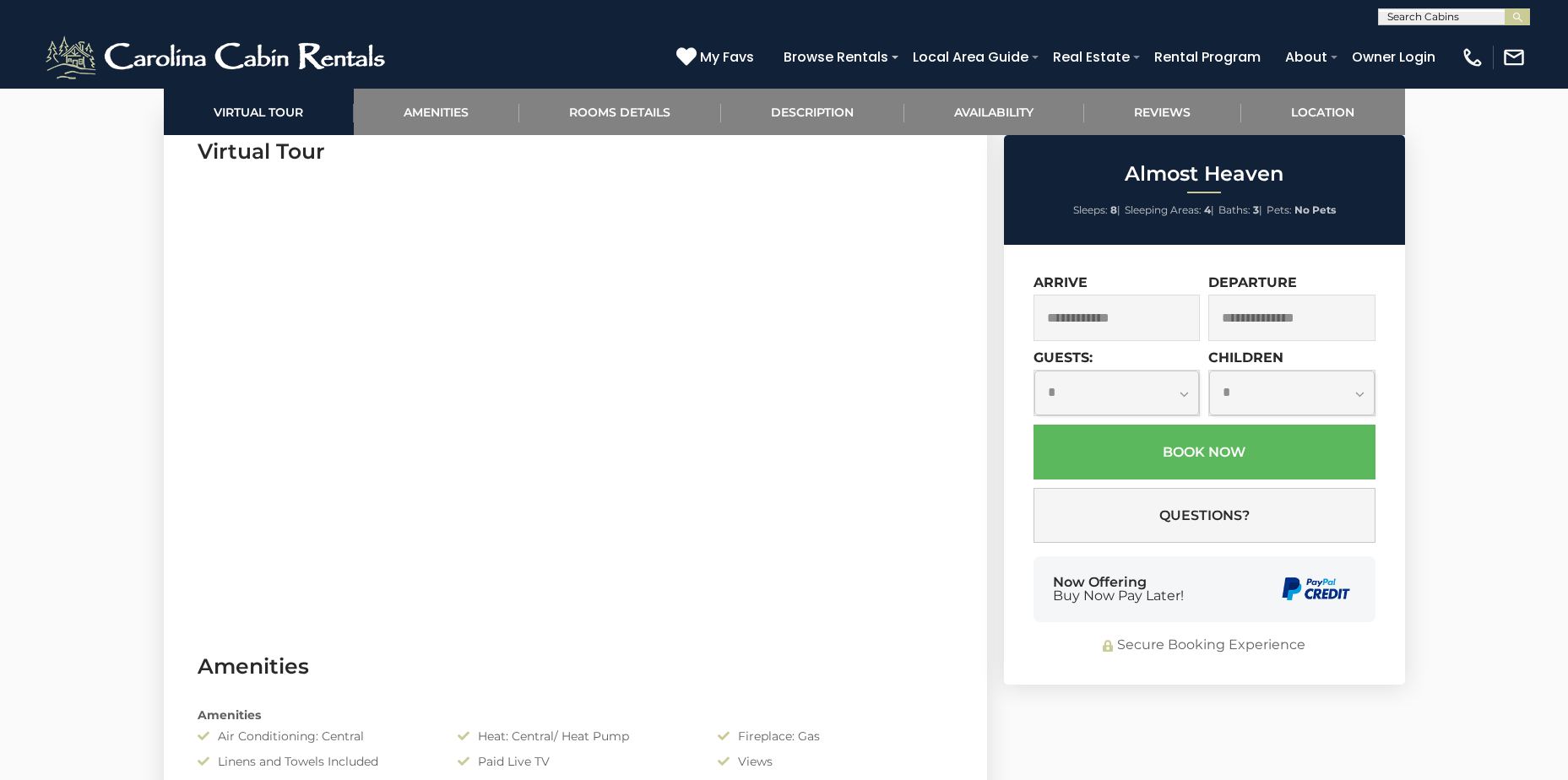
scroll to position [855, 0]
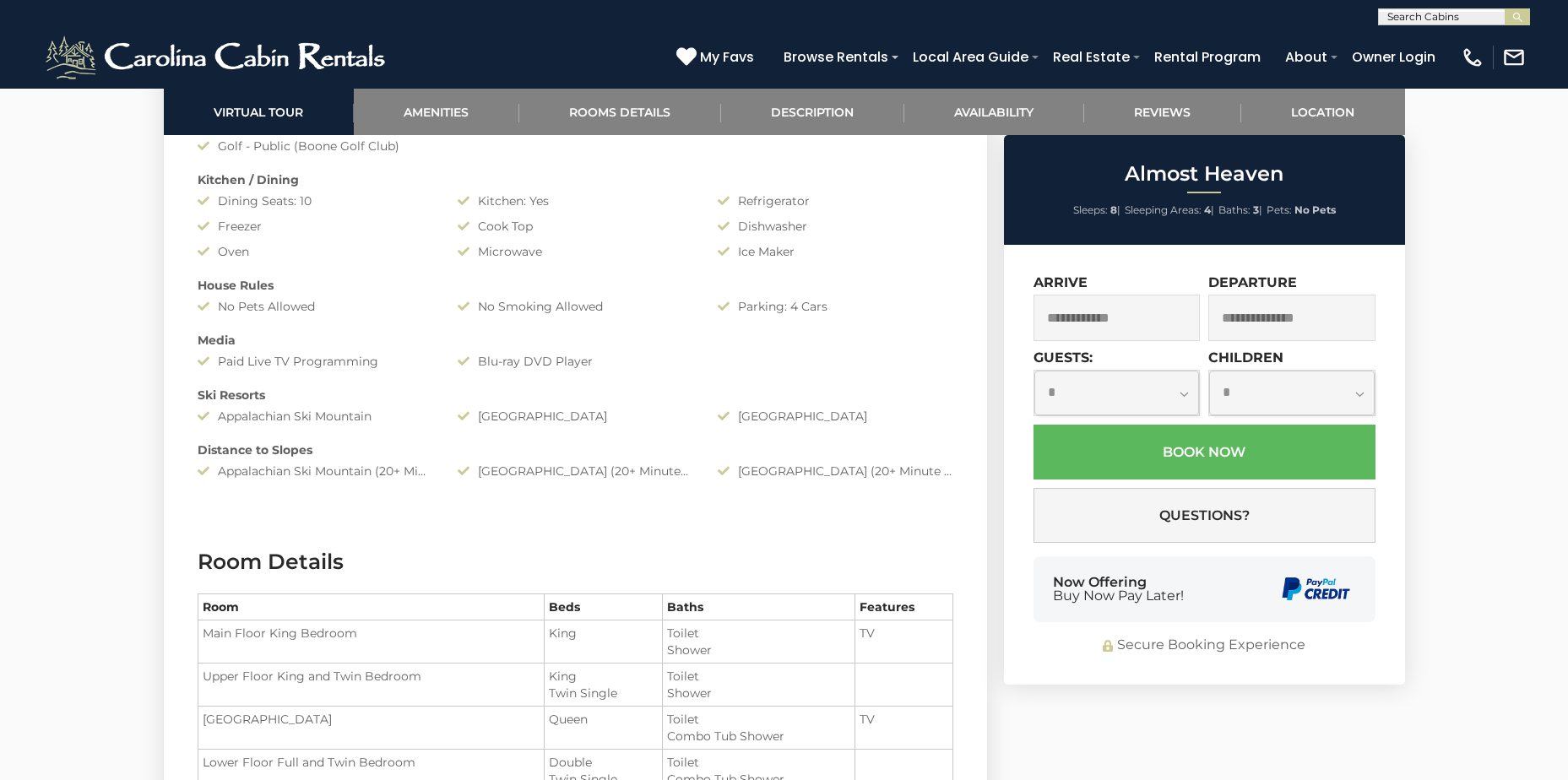
scroll to position [1597, 0]
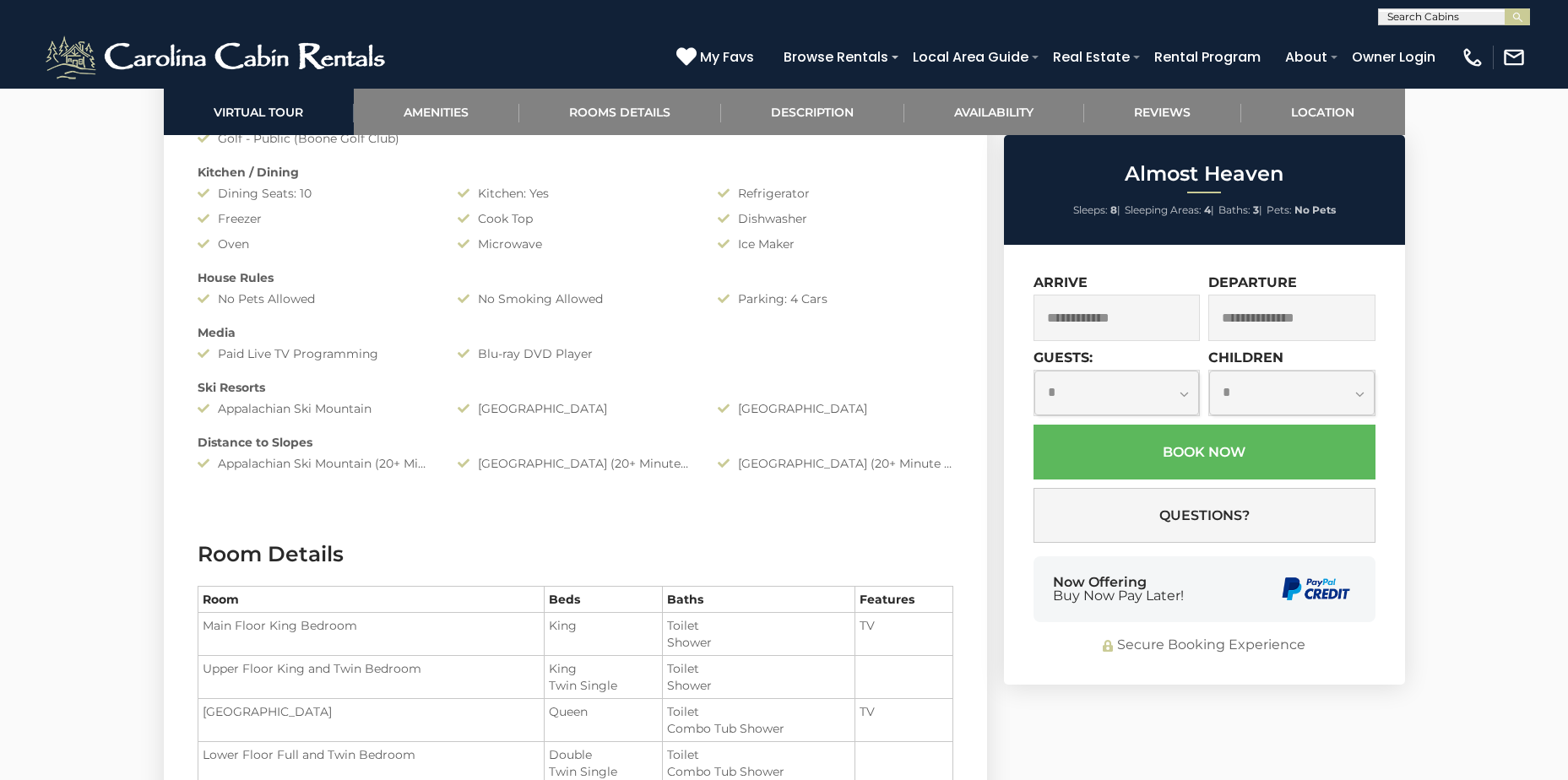
click at [1564, 773] on div "Almost Heaven has a Classic Cabin Look" at bounding box center [784, 654] width 1568 height 4328
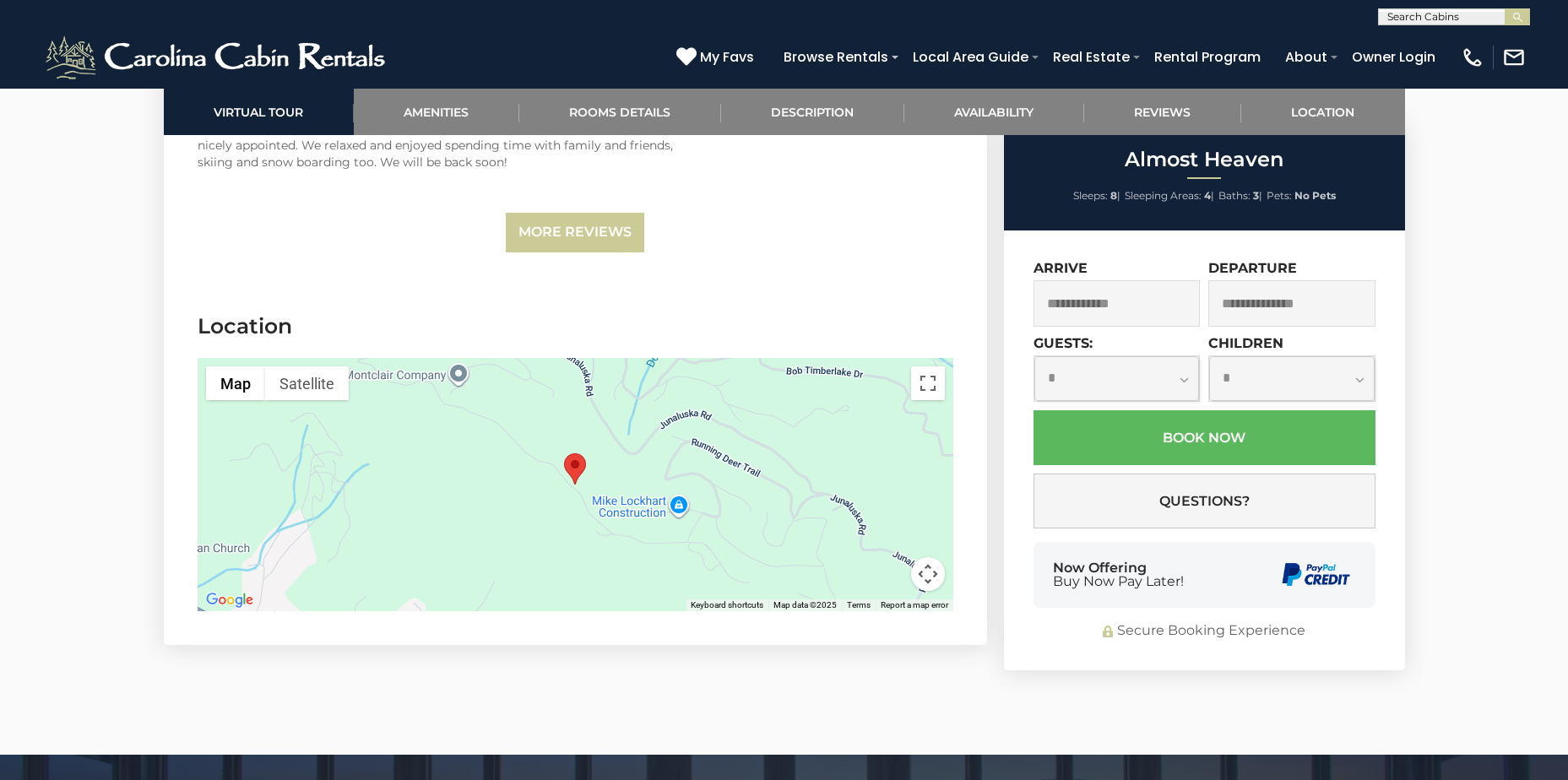
scroll to position [3790, 0]
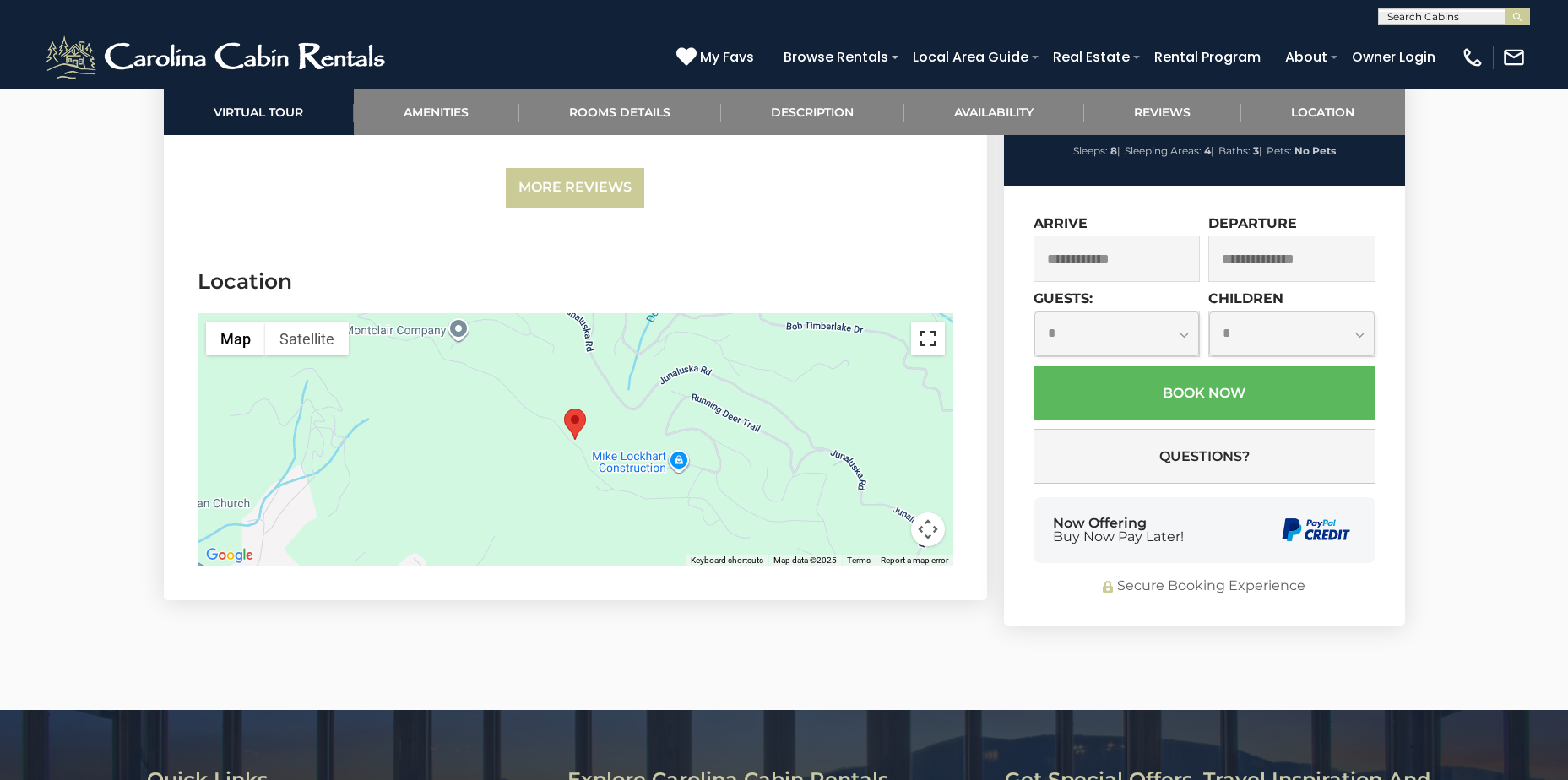
click at [930, 321] on button "Toggle fullscreen view" at bounding box center [928, 338] width 34 height 34
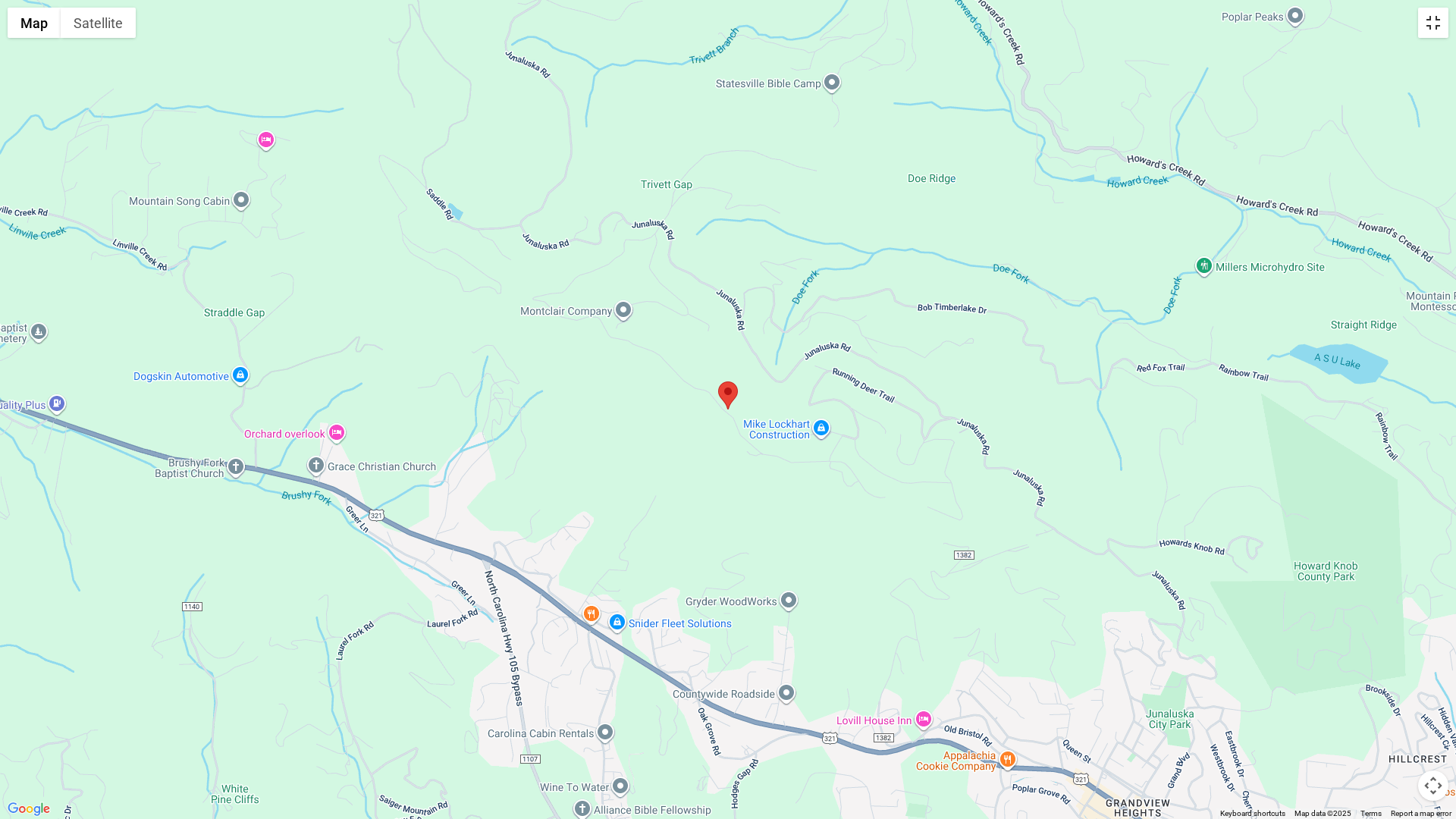
click at [1407, 24] on button "Toggle fullscreen view" at bounding box center [1434, 23] width 30 height 30
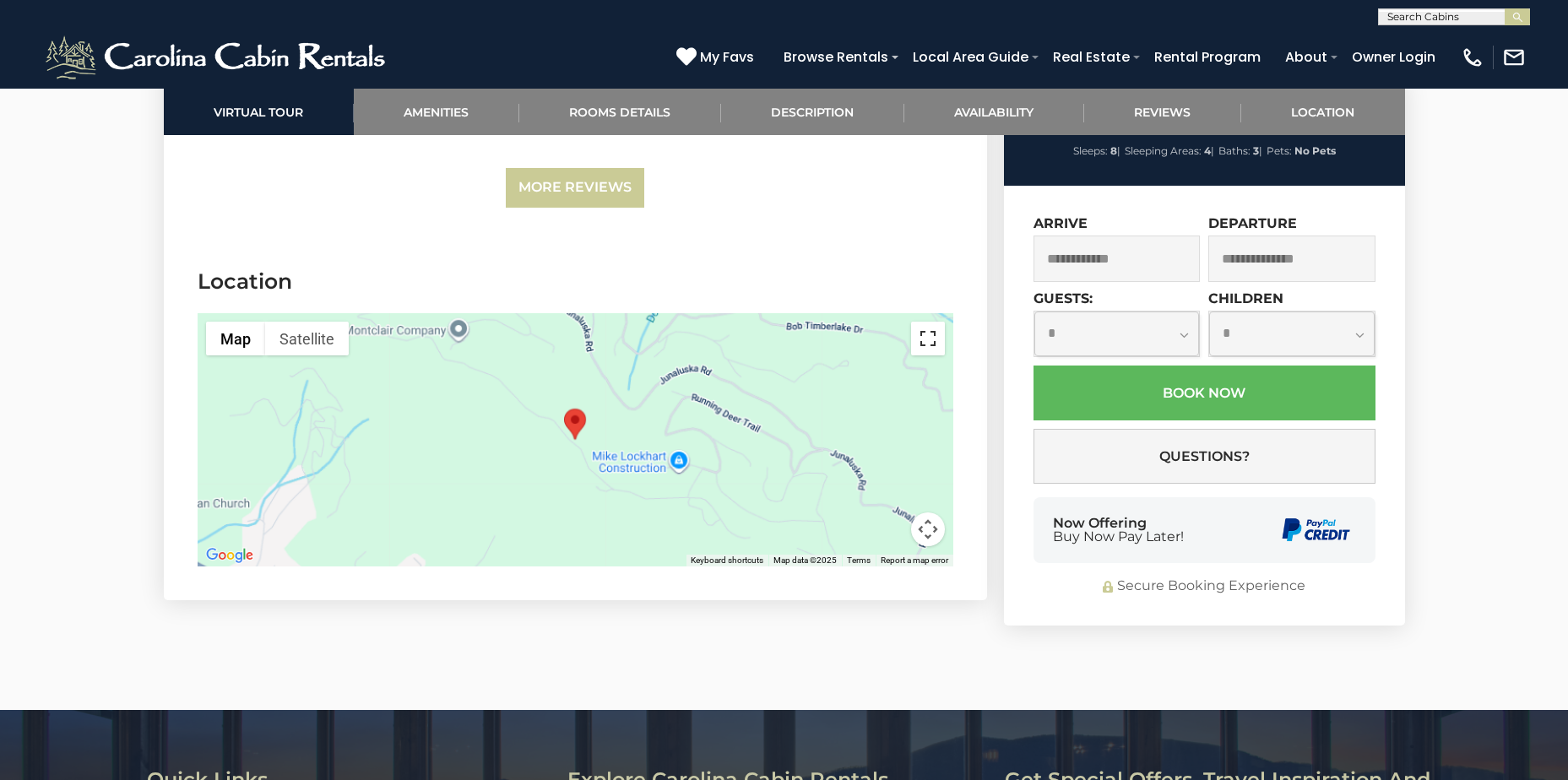
click at [930, 322] on button "Toggle fullscreen view" at bounding box center [928, 338] width 34 height 34
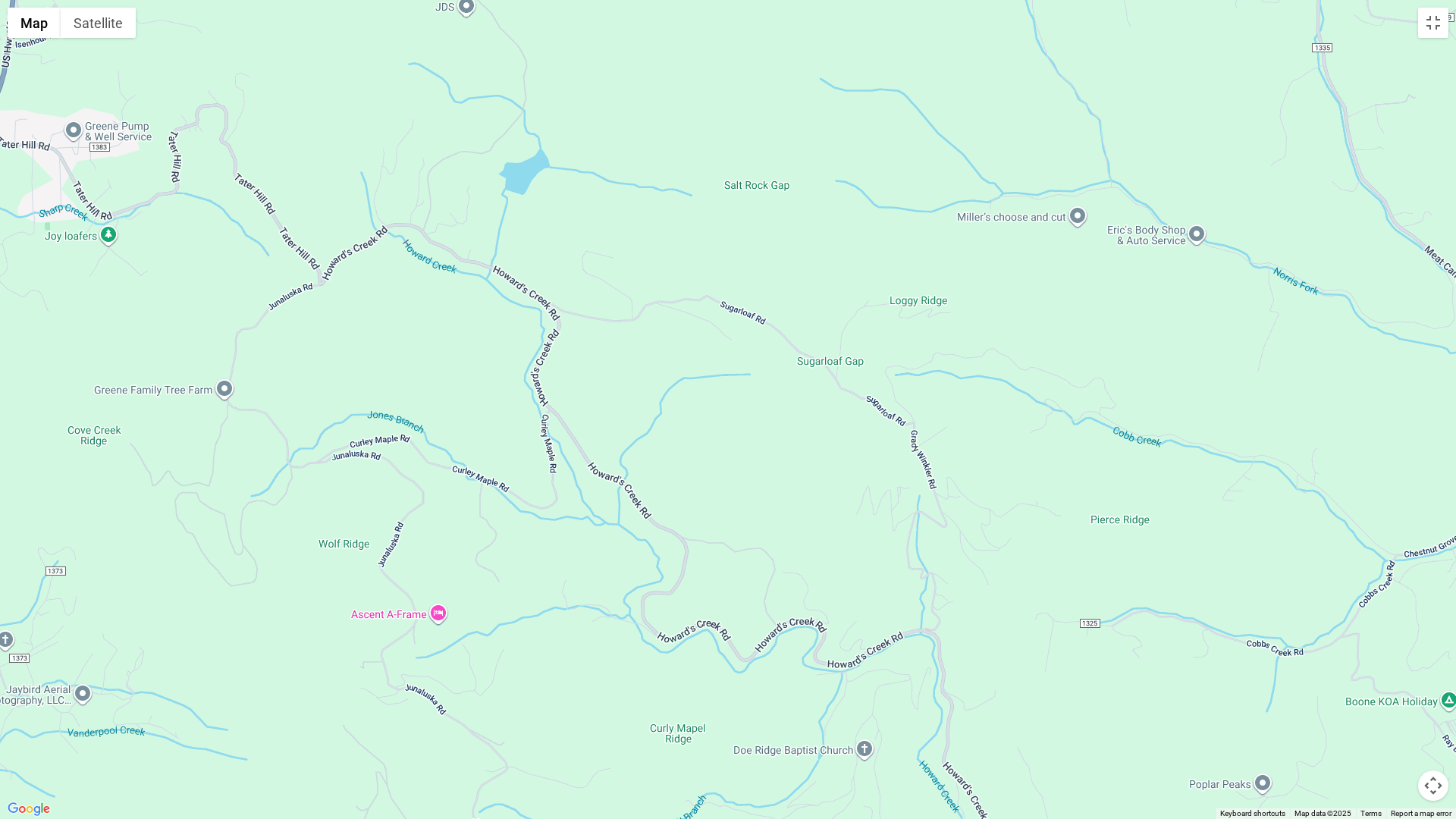
drag, startPoint x: 1109, startPoint y: 49, endPoint x: 1077, endPoint y: 818, distance: 769.7
click at [1077, 700] on div at bounding box center [728, 409] width 1456 height 819
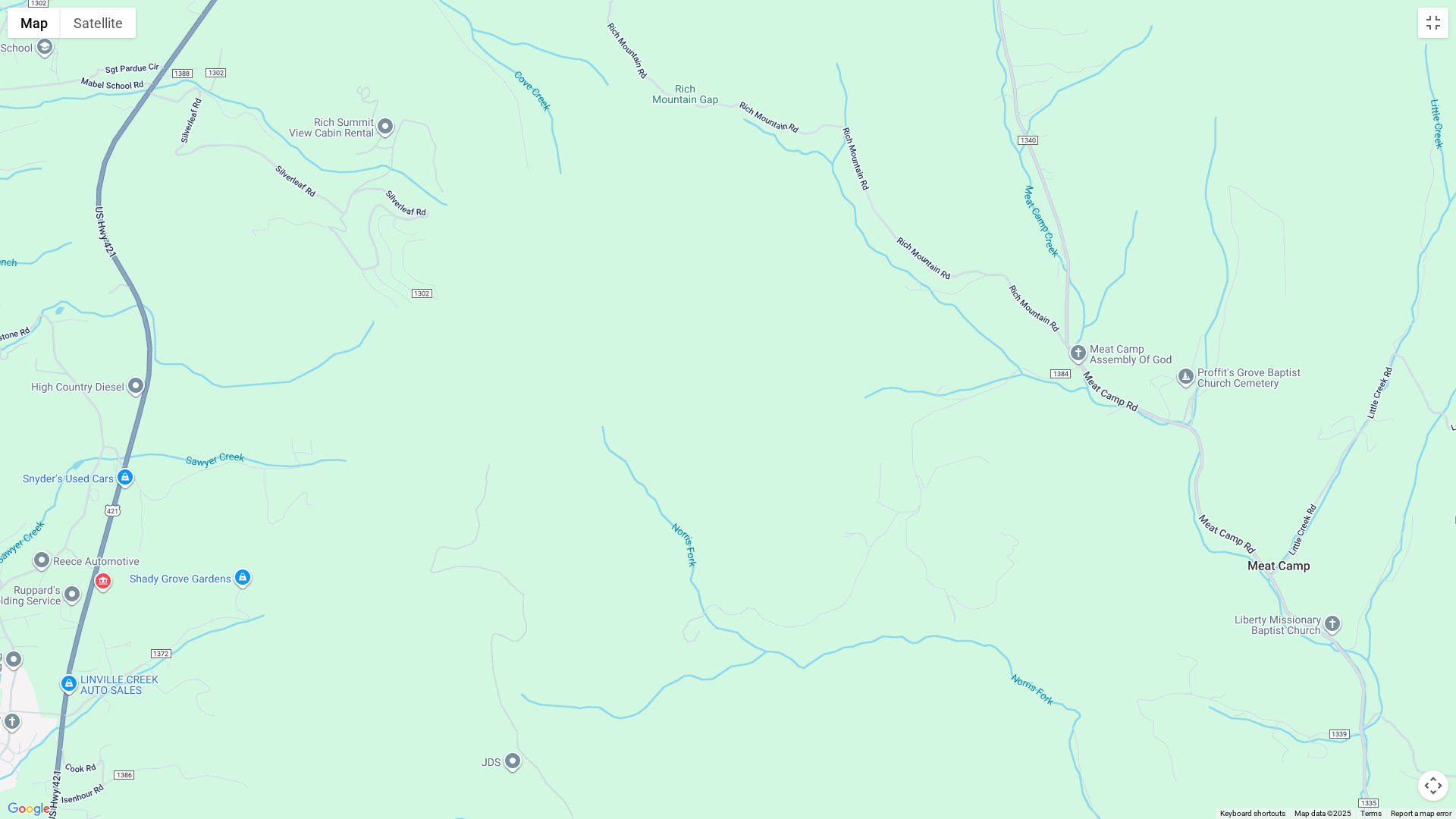
drag, startPoint x: 1164, startPoint y: 61, endPoint x: 1210, endPoint y: 818, distance: 758.4
click at [1210, 700] on div at bounding box center [728, 409] width 1456 height 819
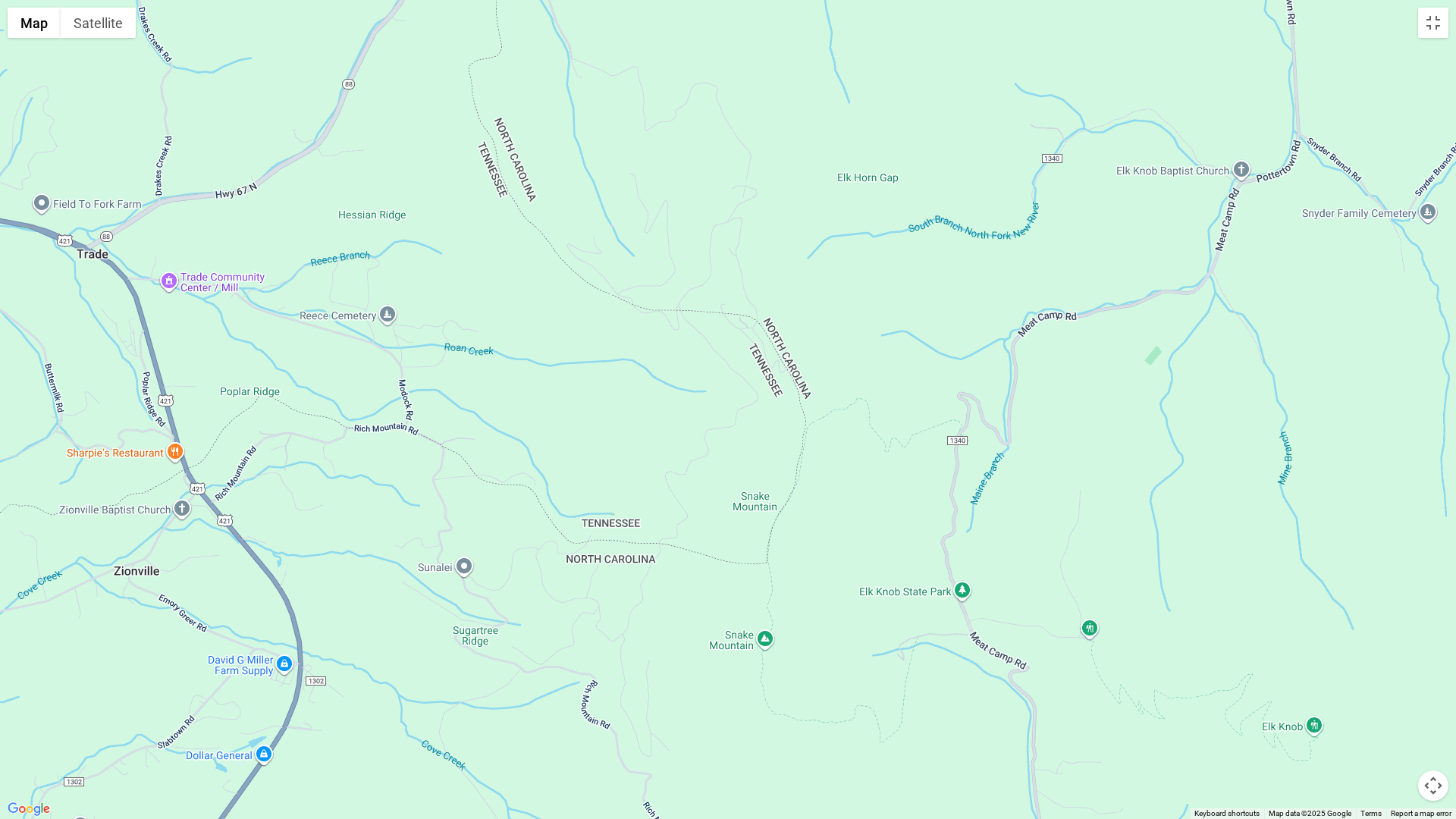
drag, startPoint x: 1088, startPoint y: 37, endPoint x: 1104, endPoint y: 805, distance: 768.2
click at [1122, 700] on div at bounding box center [728, 409] width 1456 height 819
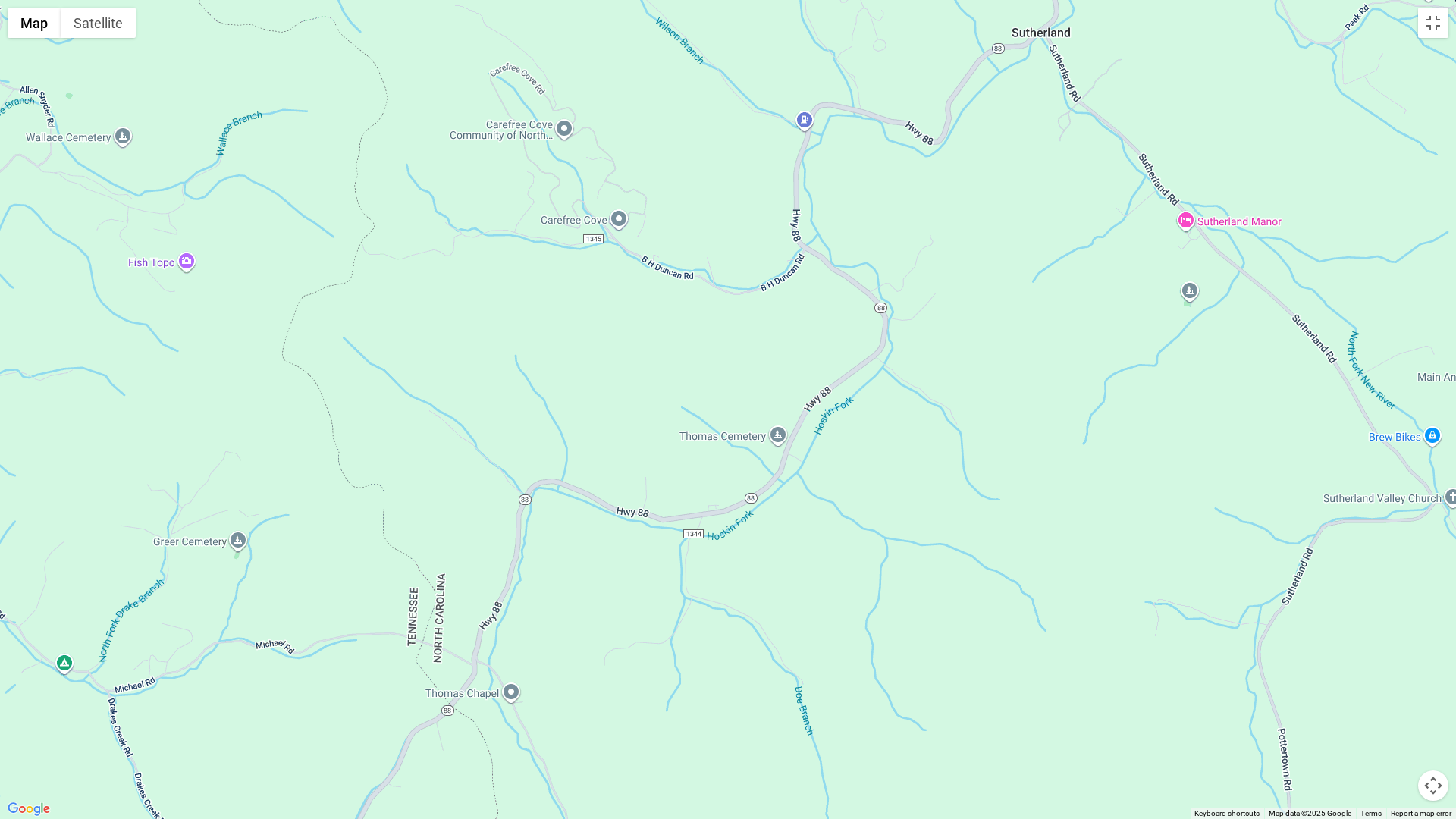
drag, startPoint x: 1111, startPoint y: 27, endPoint x: 1116, endPoint y: 818, distance: 791.0
click at [1116, 700] on div at bounding box center [728, 409] width 1456 height 819
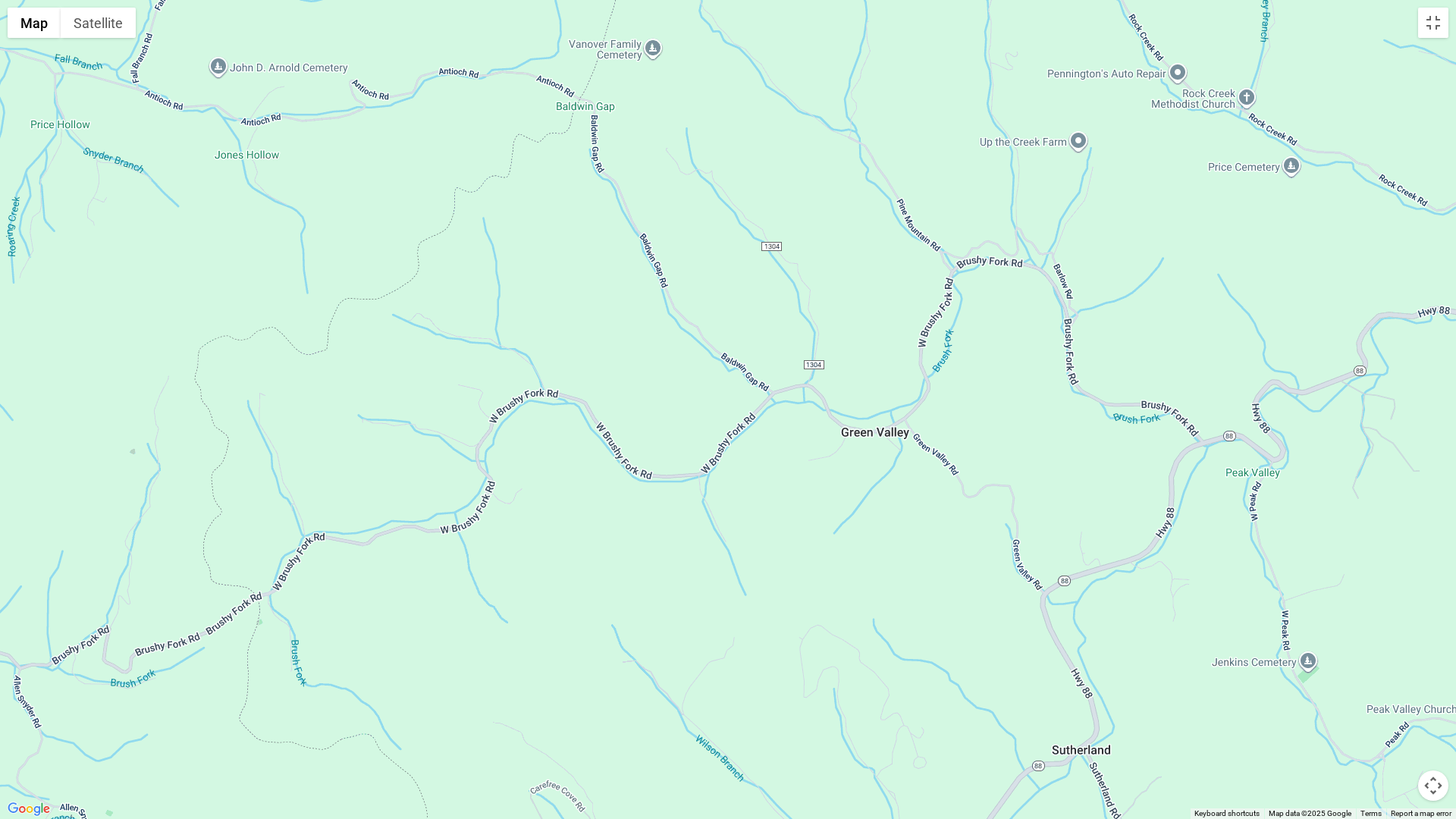
drag, startPoint x: 1029, startPoint y: 100, endPoint x: 1069, endPoint y: 818, distance: 719.1
click at [1069, 700] on div at bounding box center [728, 409] width 1456 height 819
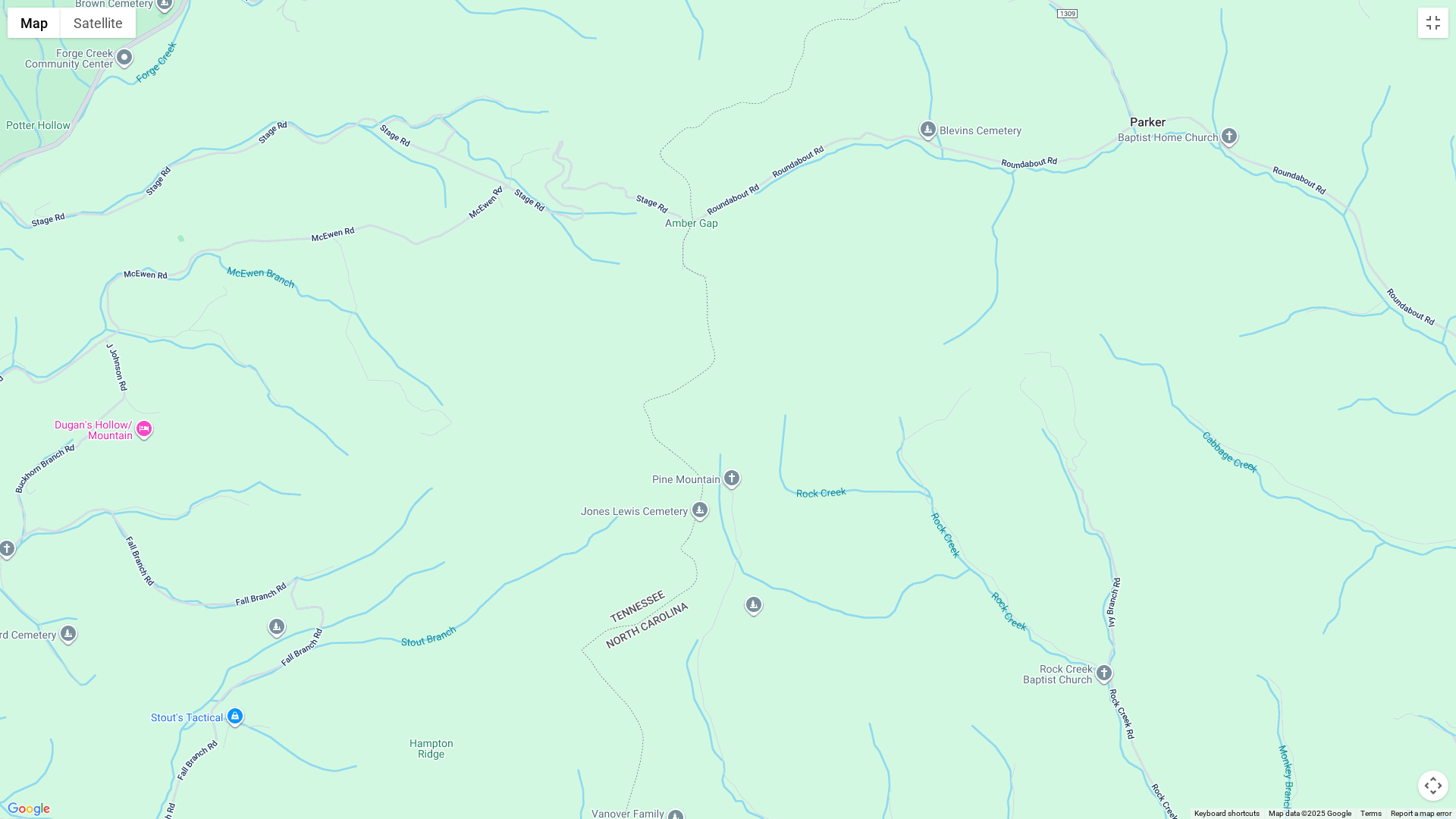
drag, startPoint x: 986, startPoint y: 44, endPoint x: 1009, endPoint y: 818, distance: 774.3
click at [1009, 700] on div at bounding box center [728, 409] width 1456 height 819
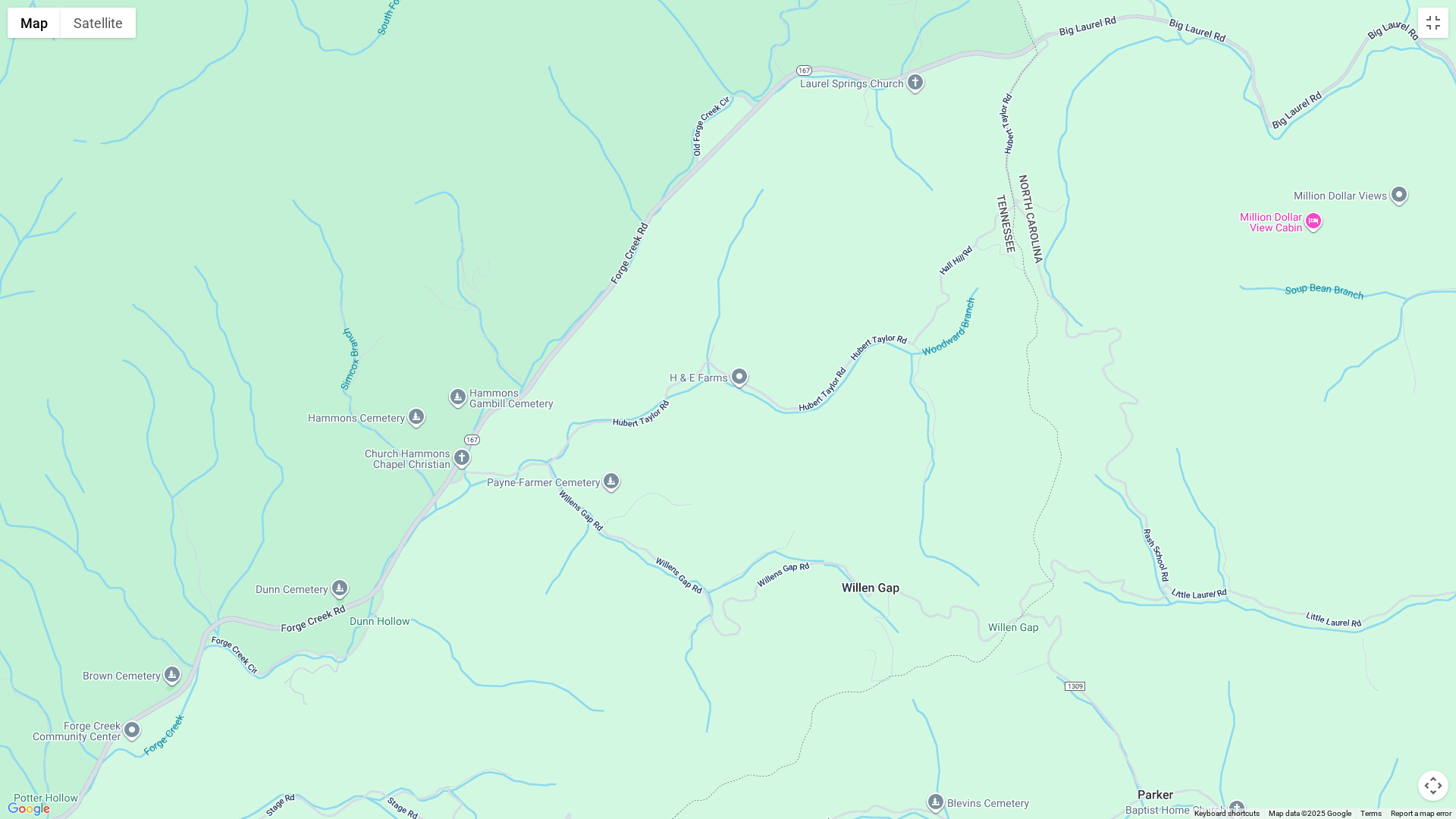
drag, startPoint x: 1009, startPoint y: 95, endPoint x: 1016, endPoint y: 769, distance: 674.0
click at [1016, 700] on div at bounding box center [728, 409] width 1456 height 819
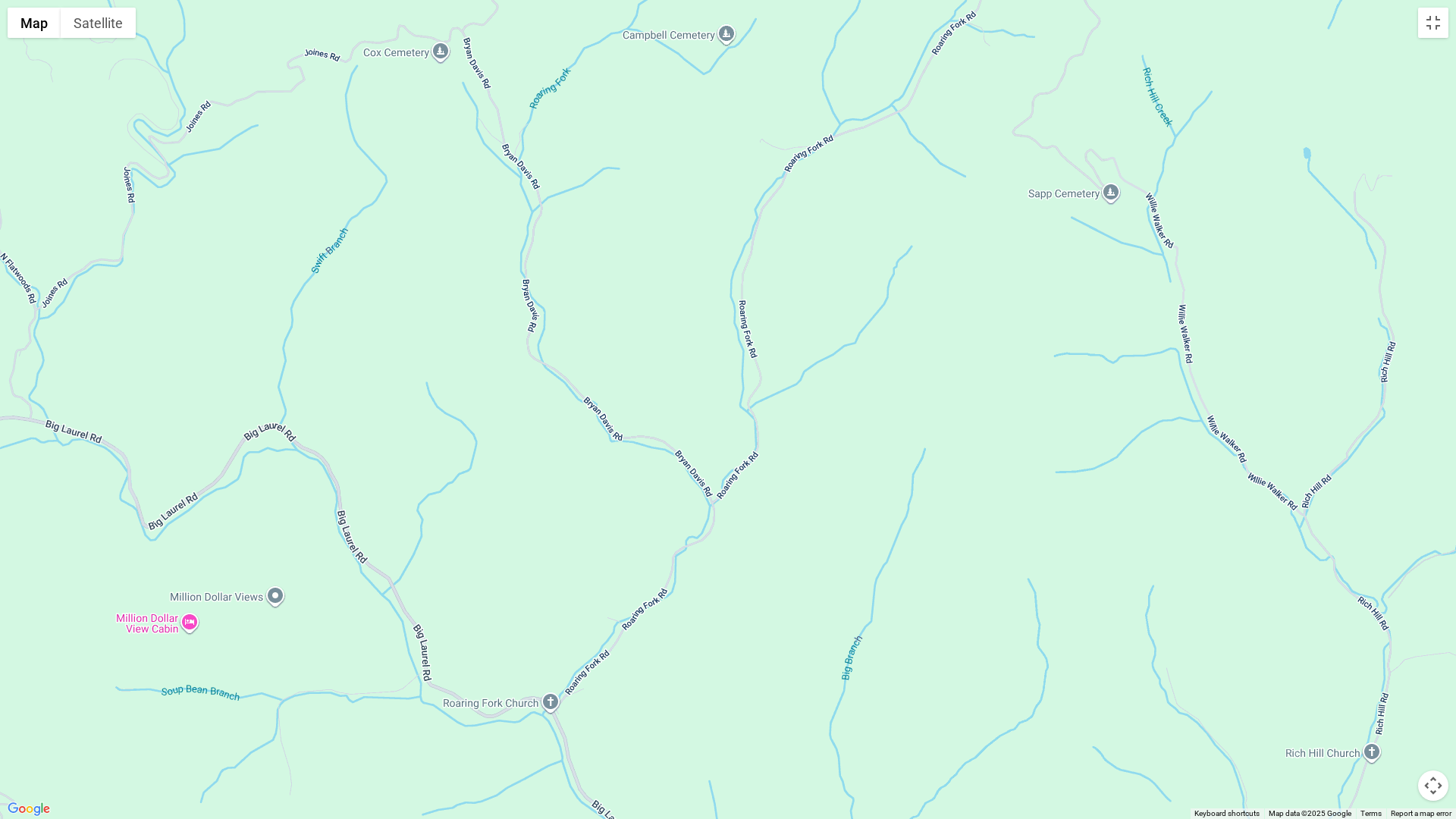
drag, startPoint x: 1124, startPoint y: 97, endPoint x: 0, endPoint y: 502, distance: 1194.7
click at [0, 502] on div at bounding box center [728, 409] width 1456 height 819
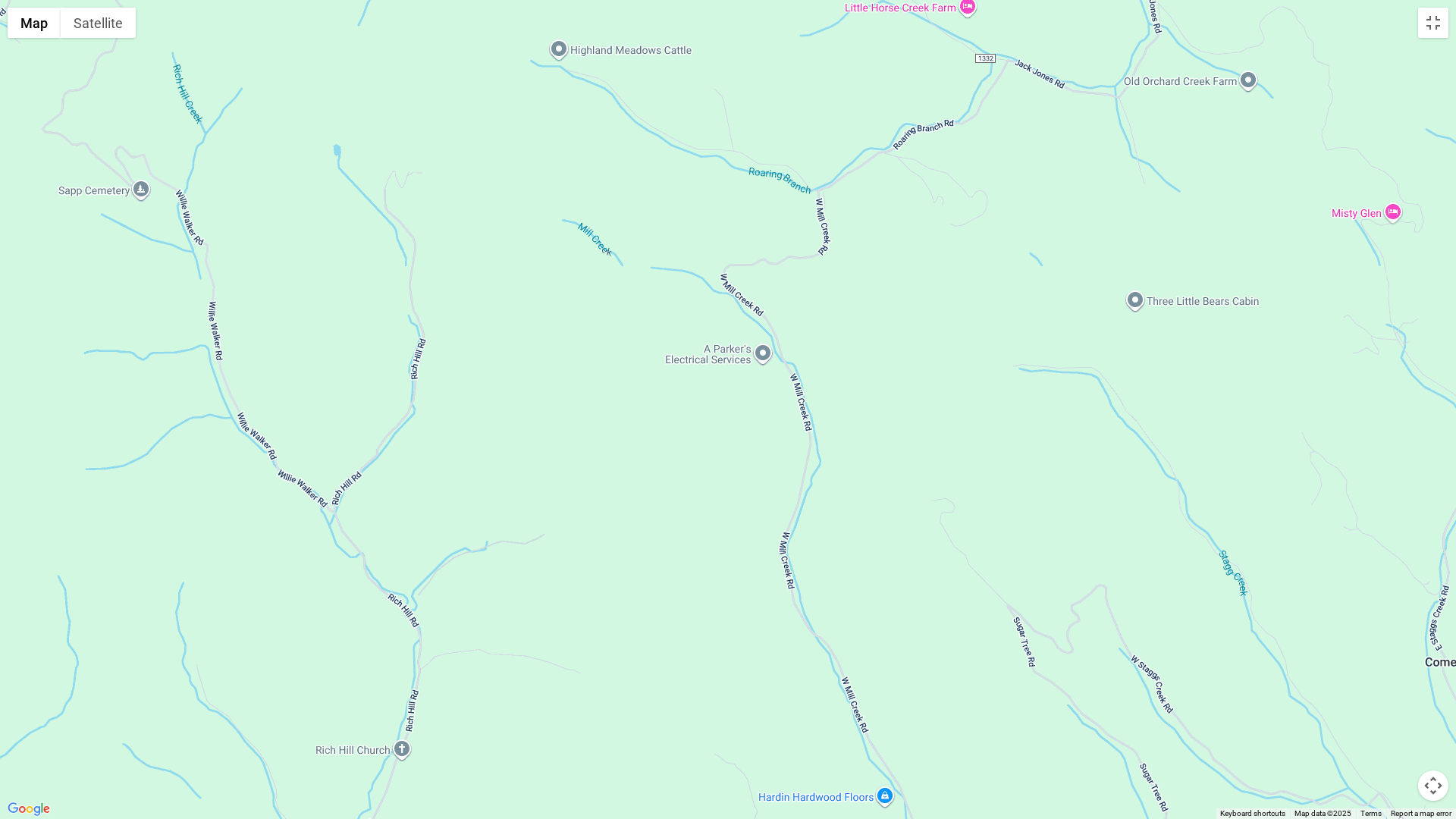
drag, startPoint x: 1230, startPoint y: 395, endPoint x: 258, endPoint y: 392, distance: 972.0
click at [258, 392] on div at bounding box center [728, 409] width 1456 height 819
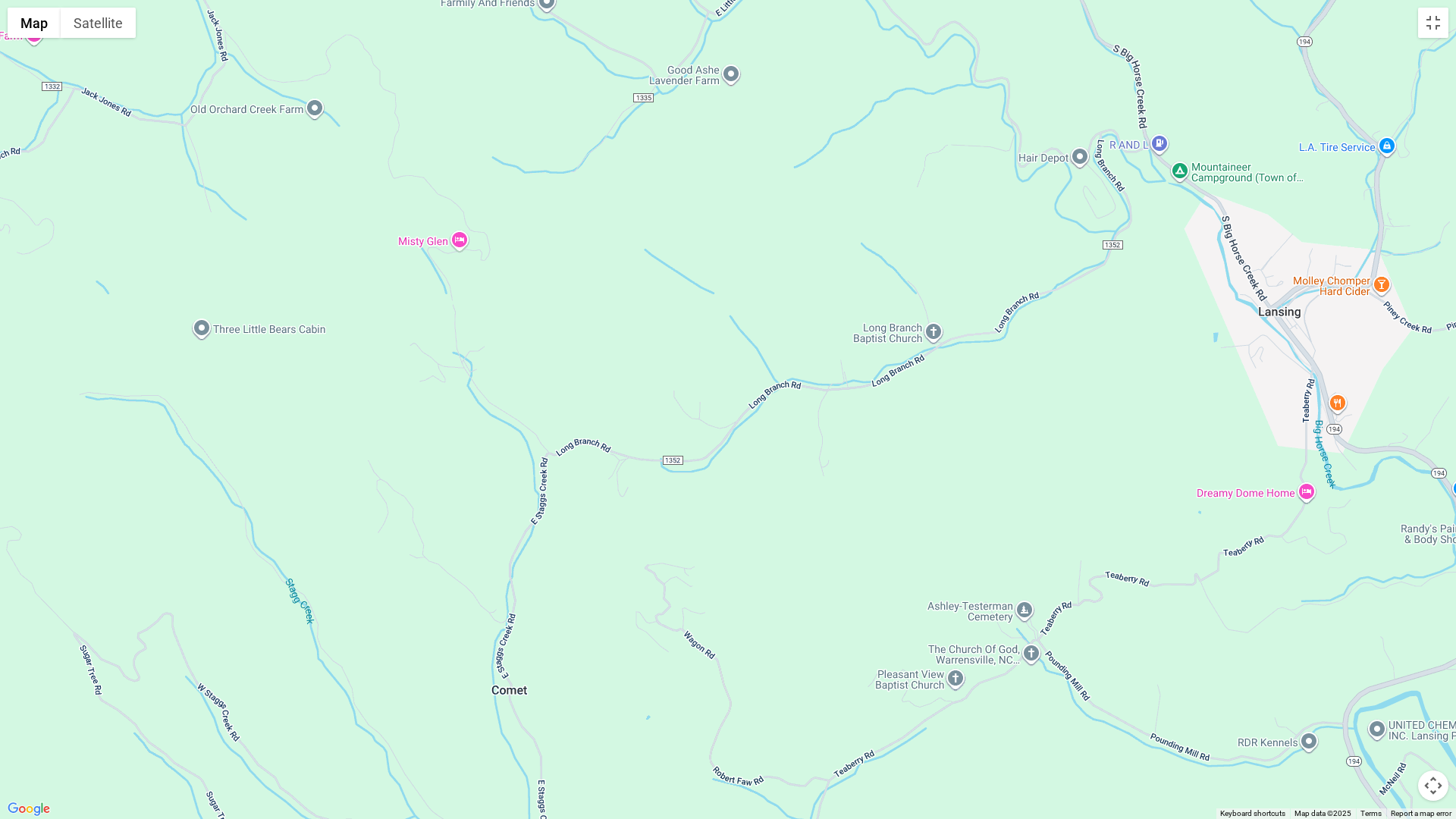
drag, startPoint x: 1297, startPoint y: 382, endPoint x: 364, endPoint y: 411, distance: 933.5
click at [364, 411] on div at bounding box center [728, 409] width 1456 height 819
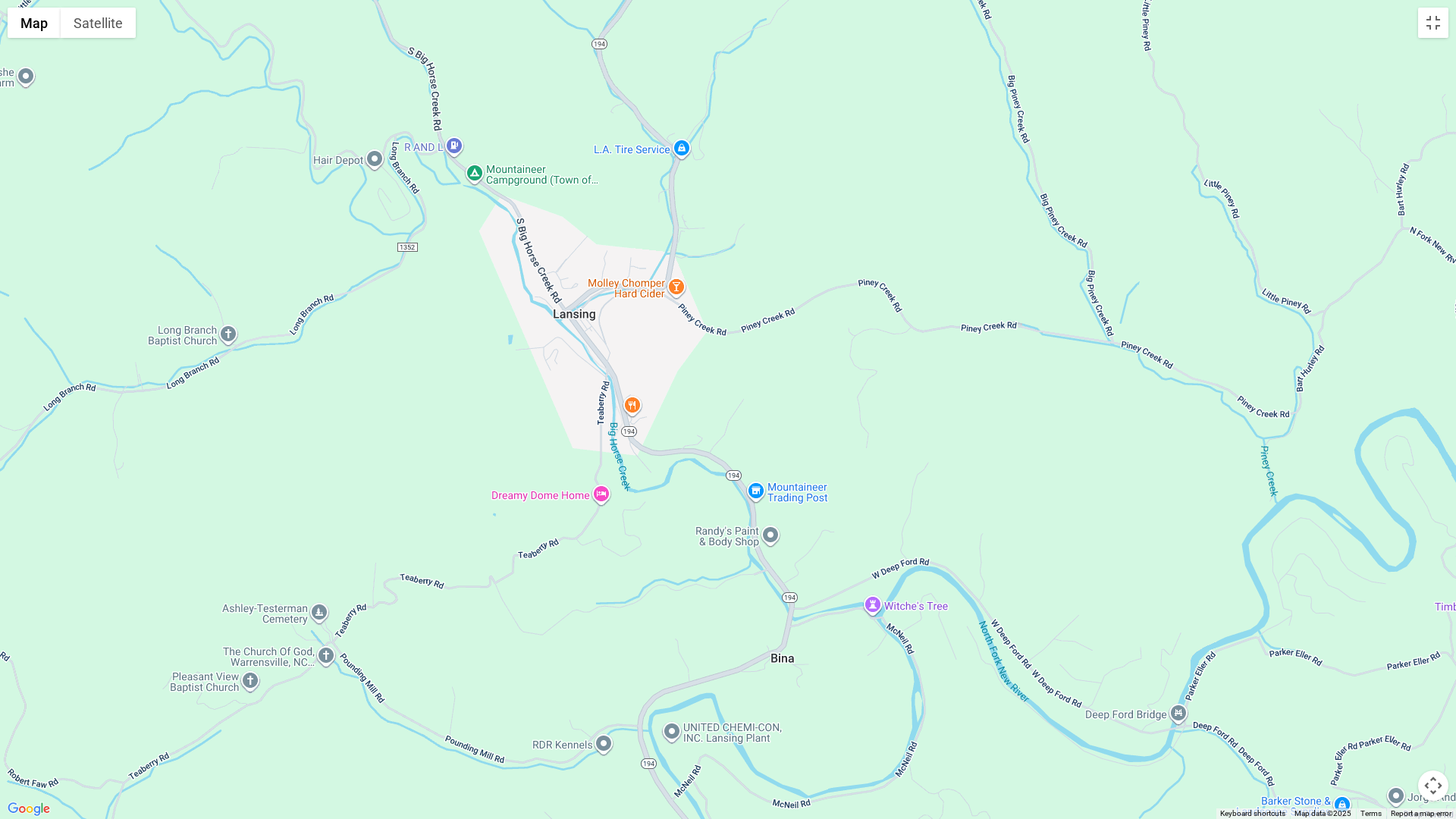
drag, startPoint x: 1260, startPoint y: 457, endPoint x: 793, endPoint y: 443, distance: 467.2
click at [552, 458] on div at bounding box center [728, 409] width 1456 height 819
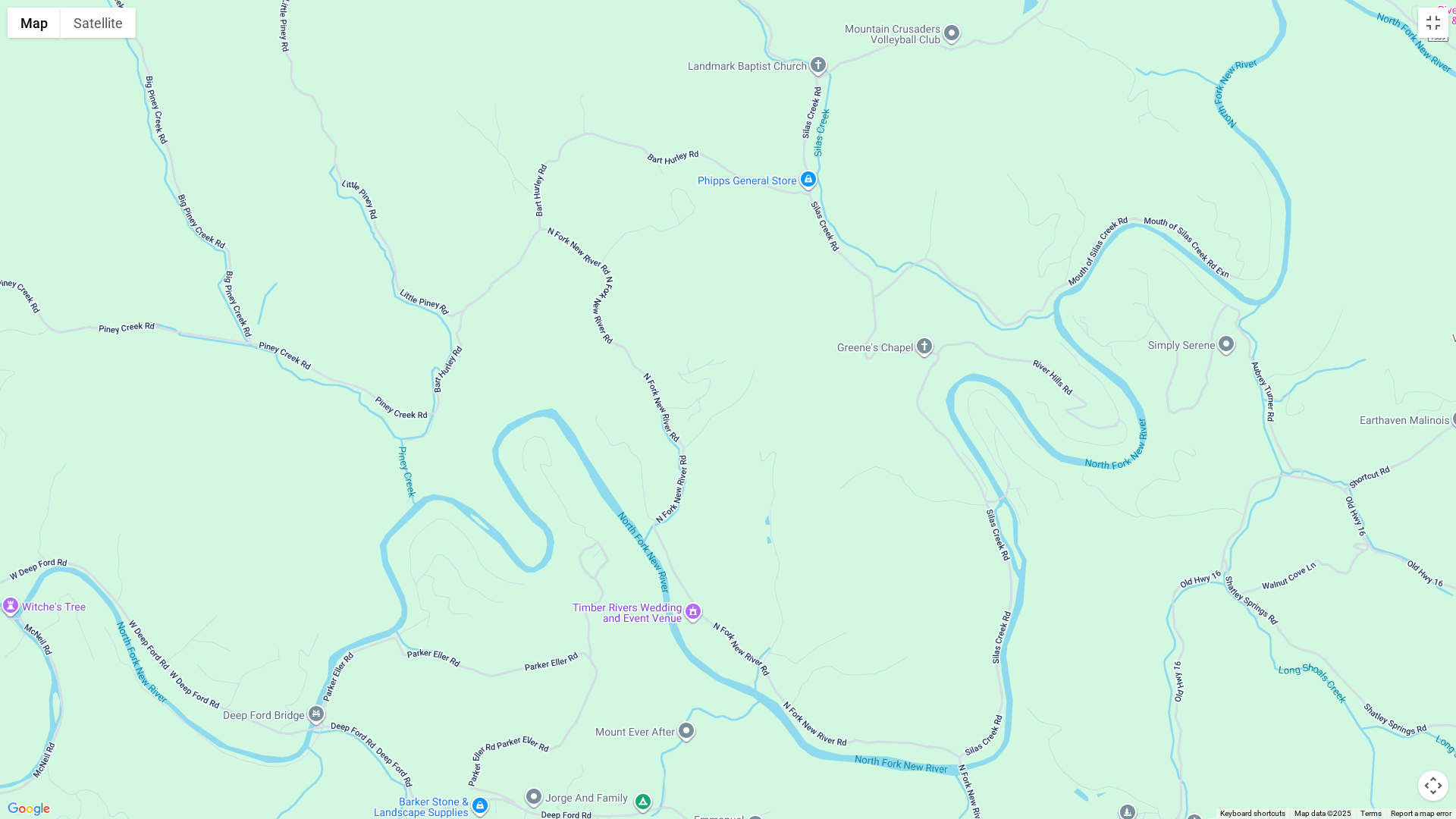
drag, startPoint x: 1238, startPoint y: 493, endPoint x: 373, endPoint y: 494, distance: 865.0
click at [373, 494] on div at bounding box center [728, 409] width 1456 height 819
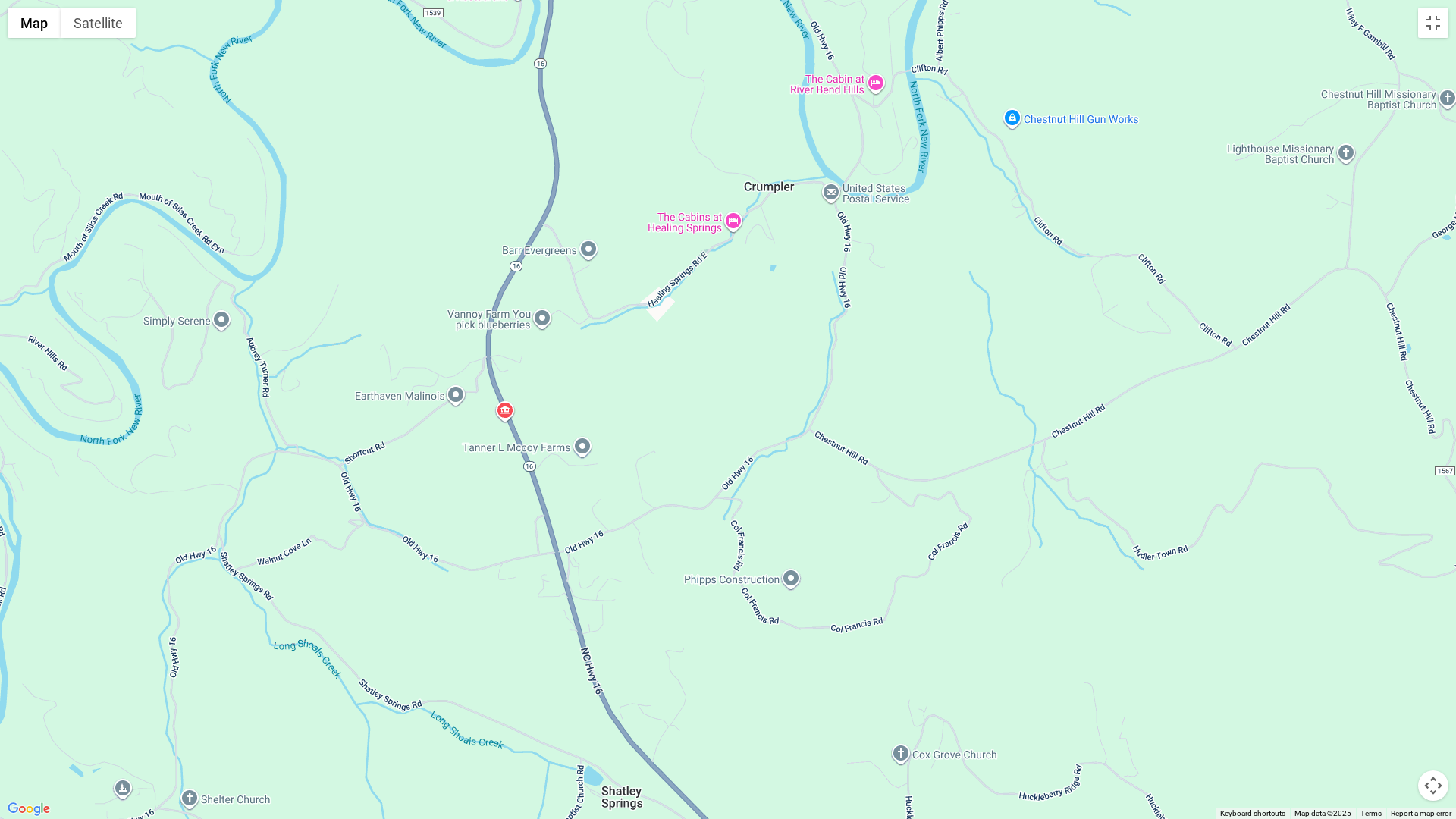
drag, startPoint x: 1190, startPoint y: 565, endPoint x: 178, endPoint y: 541, distance: 1012.3
click at [178, 541] on div at bounding box center [728, 409] width 1456 height 819
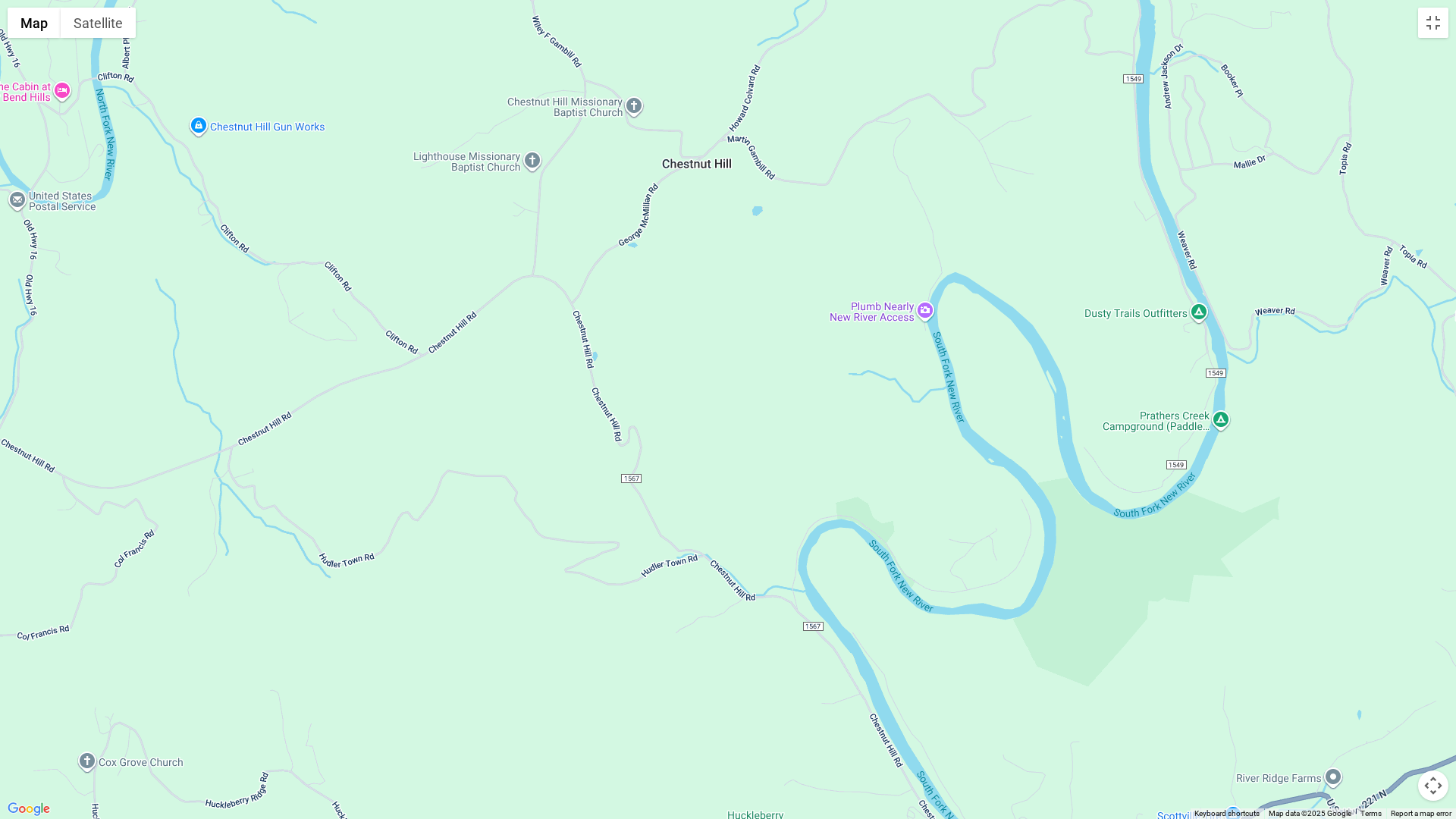
drag, startPoint x: 1202, startPoint y: 490, endPoint x: 388, endPoint y: 498, distance: 814.0
click at [388, 498] on div at bounding box center [728, 409] width 1456 height 819
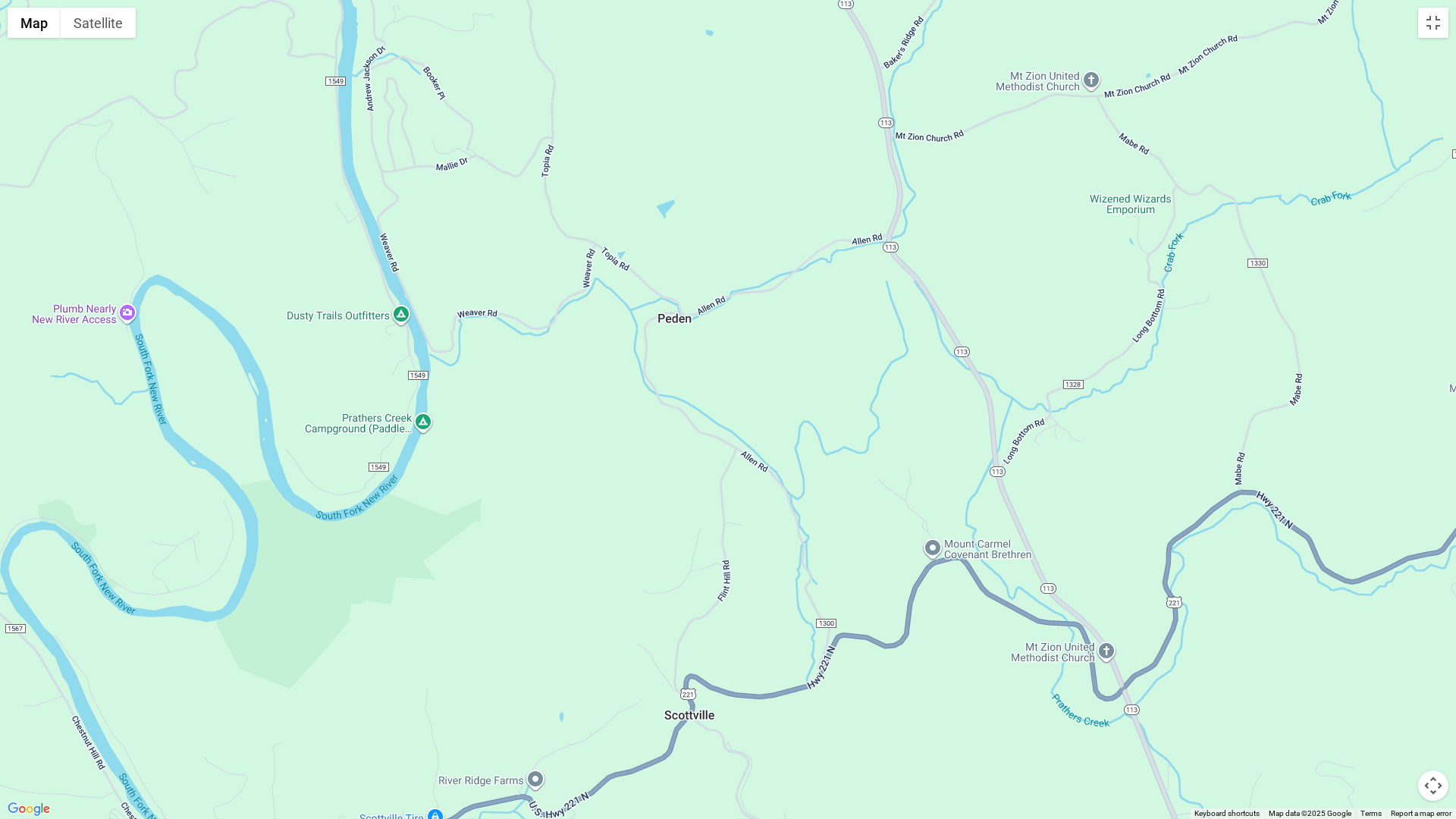
drag, startPoint x: 1180, startPoint y: 468, endPoint x: 380, endPoint y: 471, distance: 800.0
click at [380, 471] on div at bounding box center [728, 409] width 1456 height 819
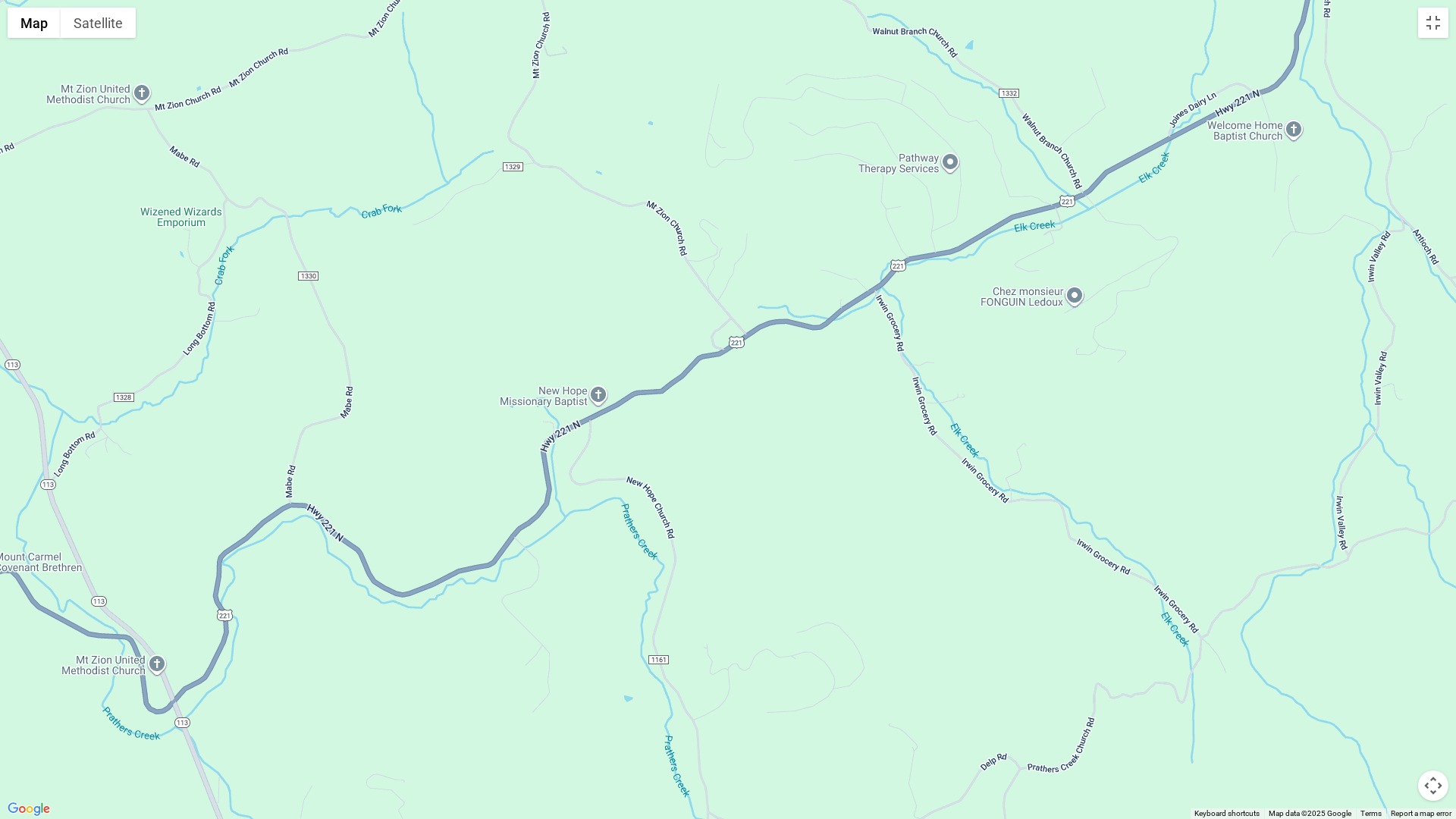
drag, startPoint x: 1247, startPoint y: 502, endPoint x: 293, endPoint y: 515, distance: 954.1
click at [293, 515] on div at bounding box center [728, 409] width 1456 height 819
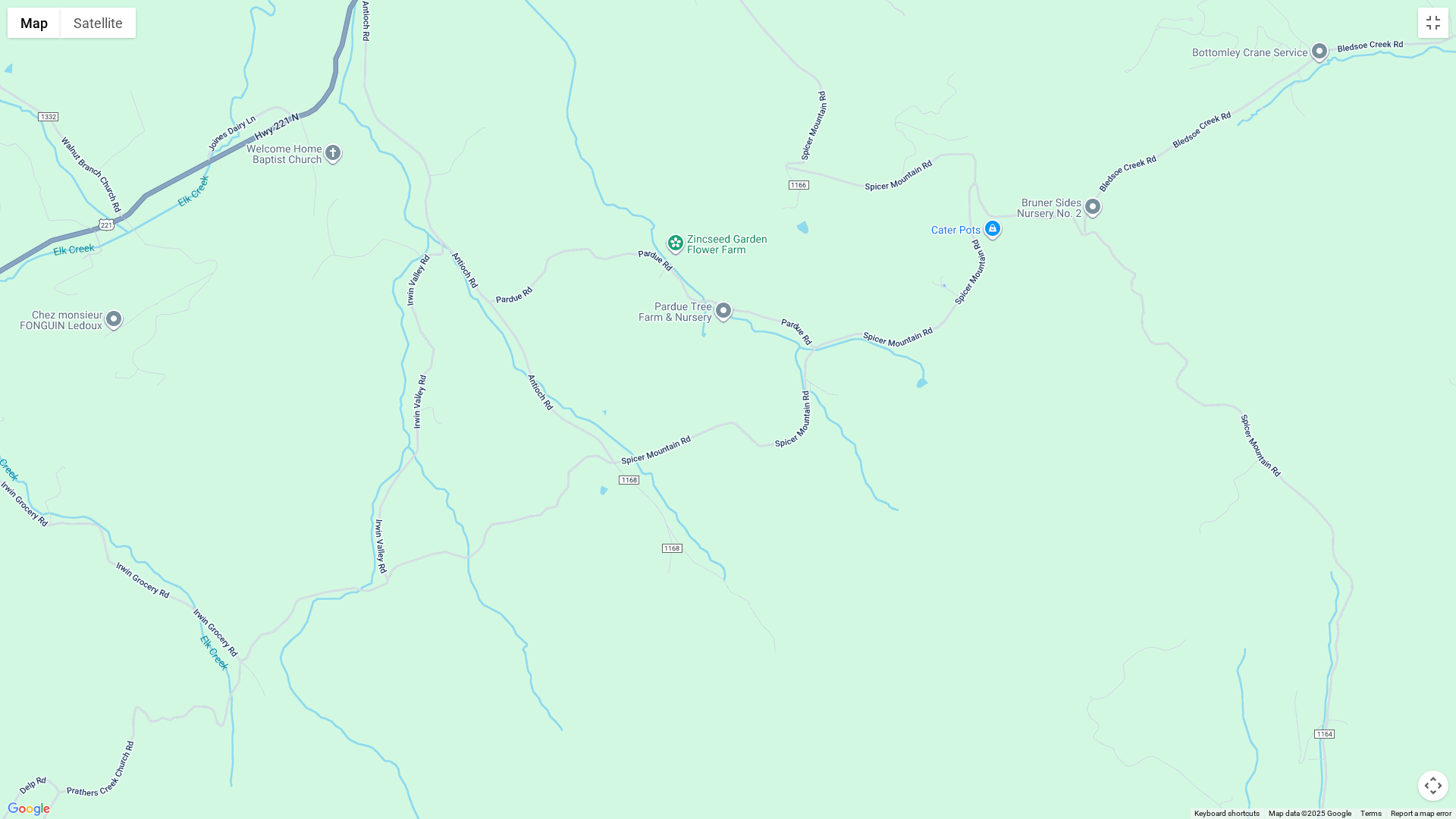
drag, startPoint x: 1154, startPoint y: 534, endPoint x: 191, endPoint y: 557, distance: 963.3
click at [191, 557] on div at bounding box center [728, 409] width 1456 height 819
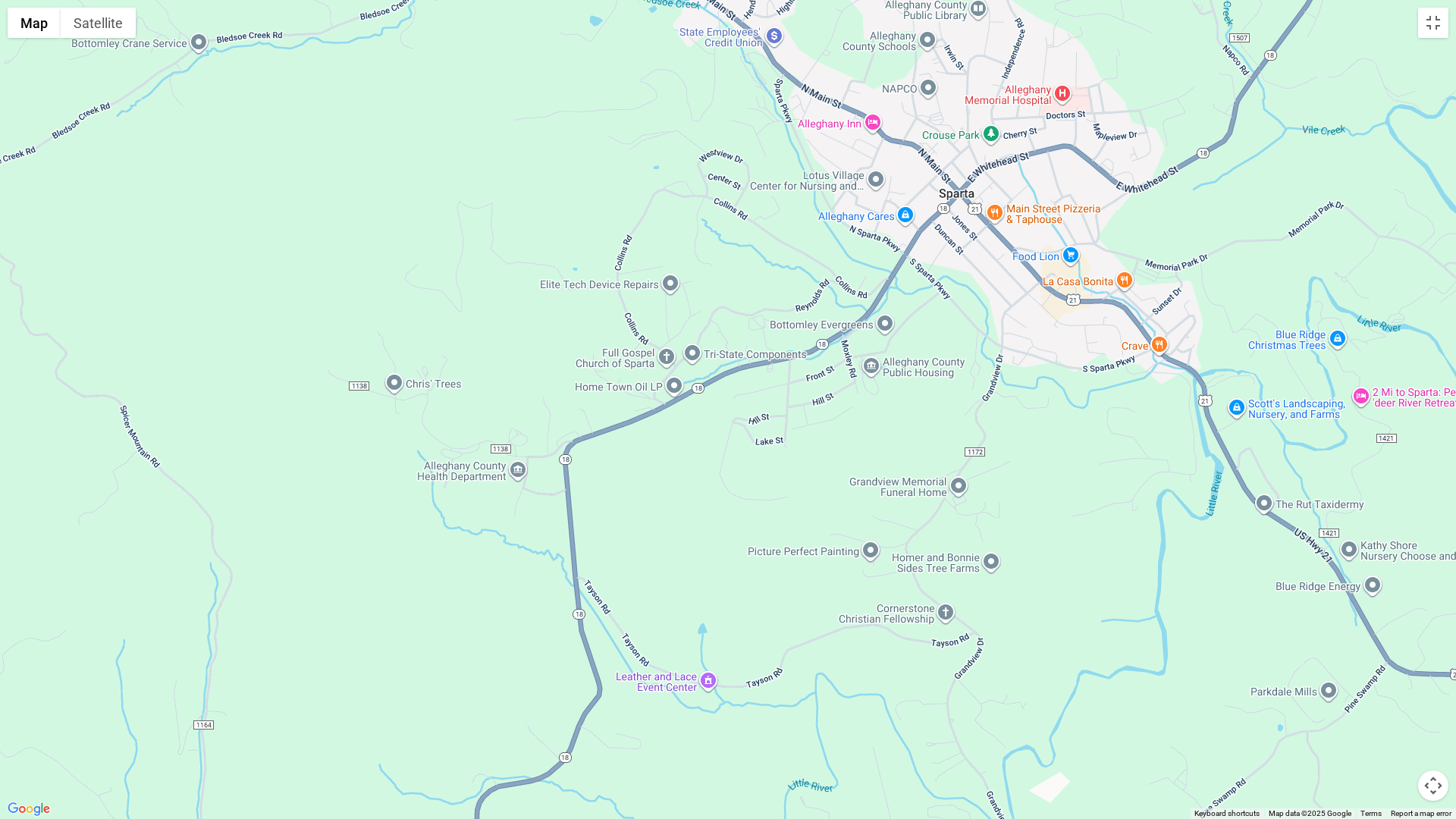
drag, startPoint x: 1202, startPoint y: 589, endPoint x: 81, endPoint y: 582, distance: 1121.0
click at [81, 582] on div at bounding box center [728, 409] width 1456 height 819
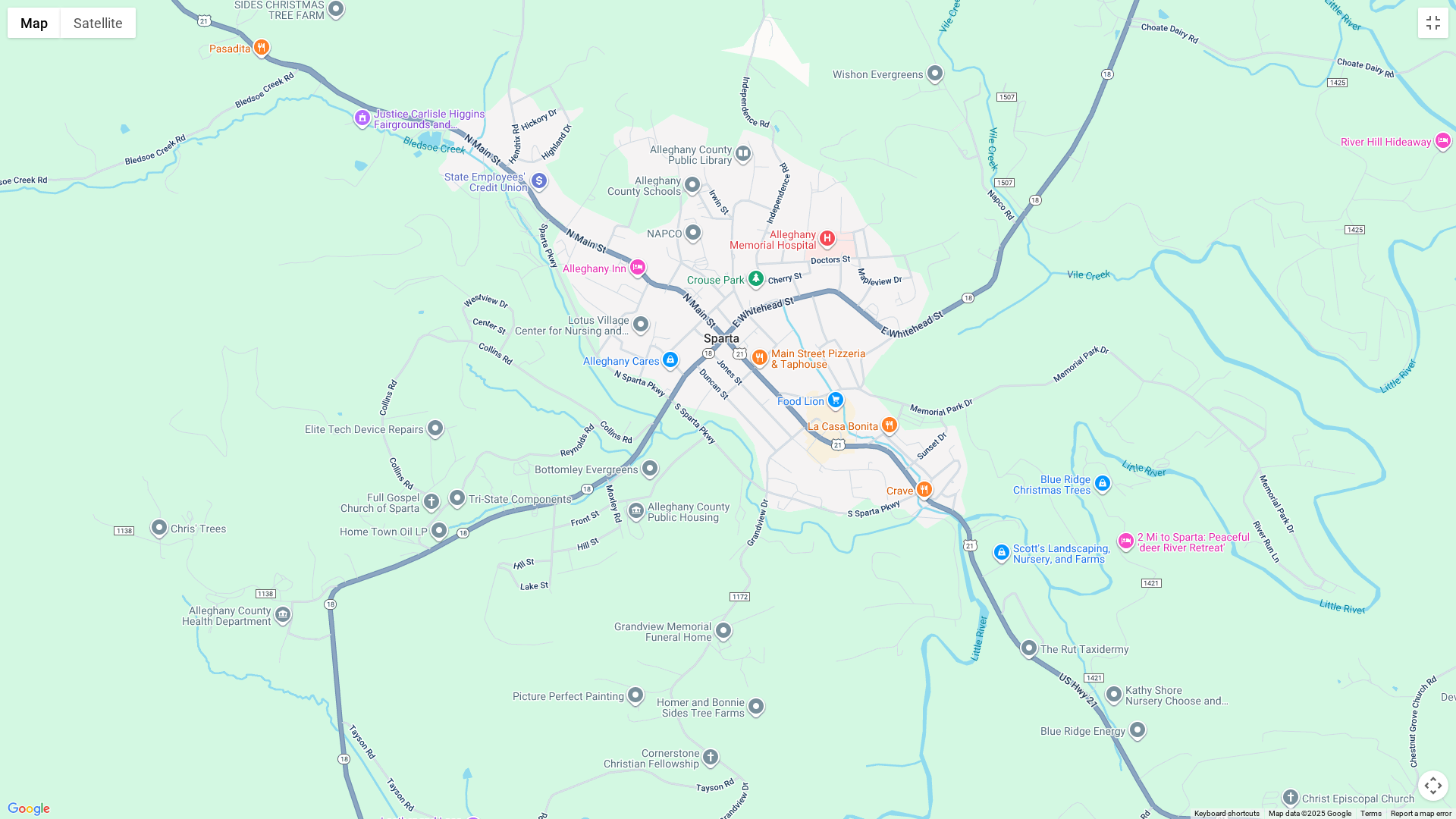
drag, startPoint x: 1143, startPoint y: 632, endPoint x: 905, endPoint y: 778, distance: 279.2
click at [905, 700] on div at bounding box center [728, 409] width 1456 height 819
click at [1407, 18] on button "Toggle fullscreen view" at bounding box center [1434, 23] width 30 height 30
